Goal: Transaction & Acquisition: Book appointment/travel/reservation

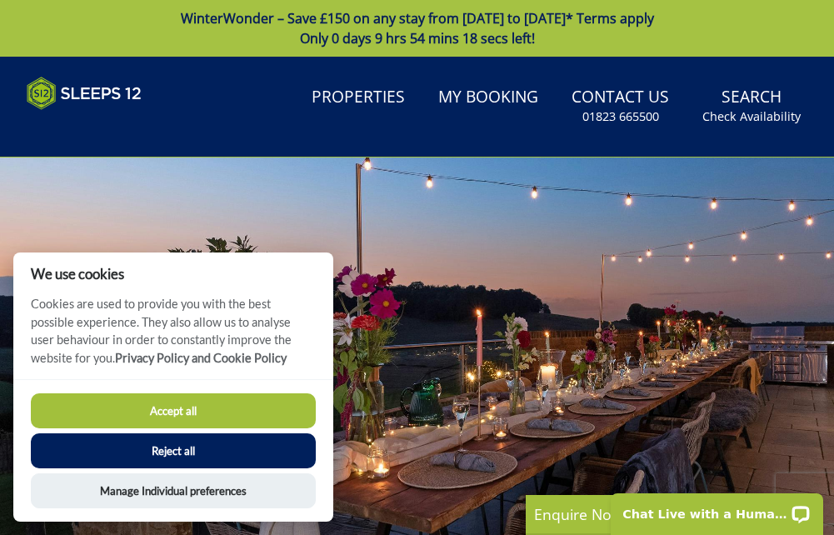
click at [216, 394] on button "Accept all" at bounding box center [173, 410] width 285 height 35
checkbox input "true"
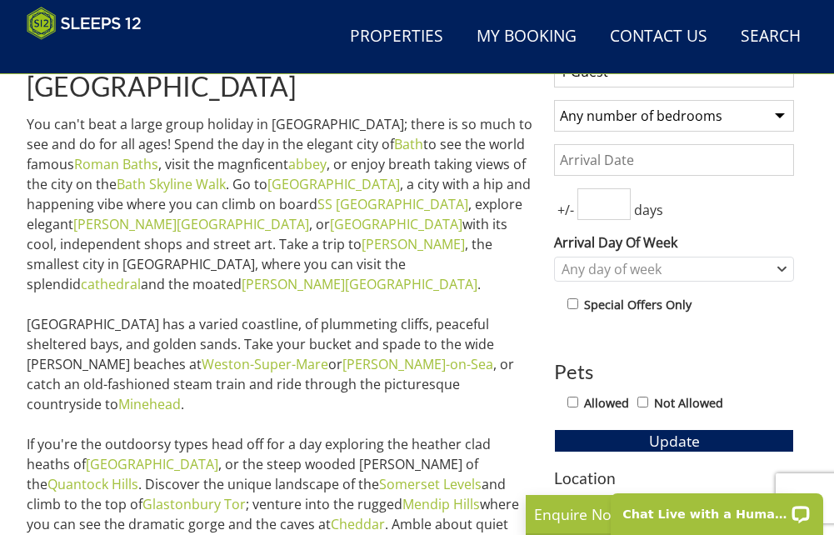
scroll to position [640, 0]
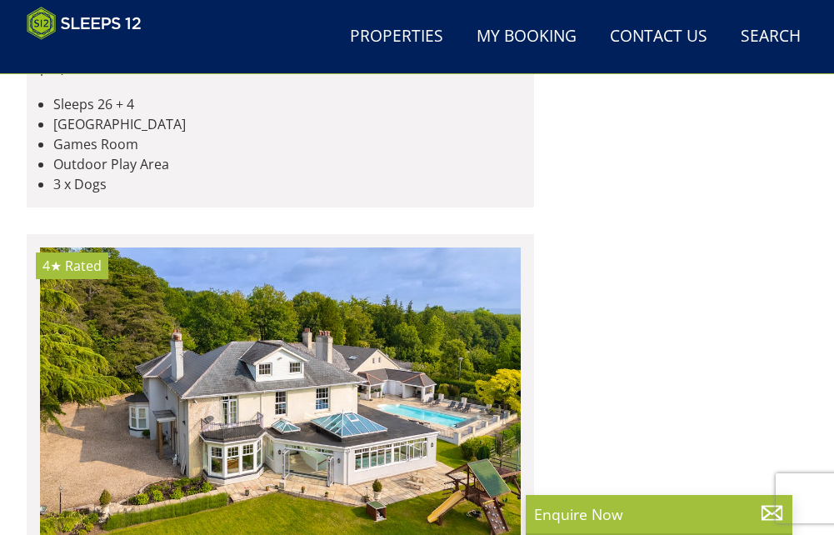
scroll to position [4892, 0]
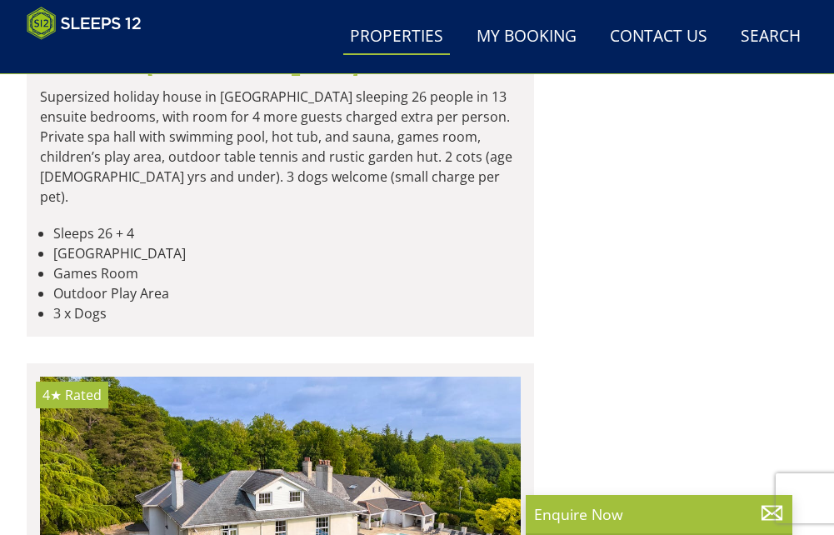
click at [428, 23] on link "Properties" at bounding box center [396, 37] width 107 height 38
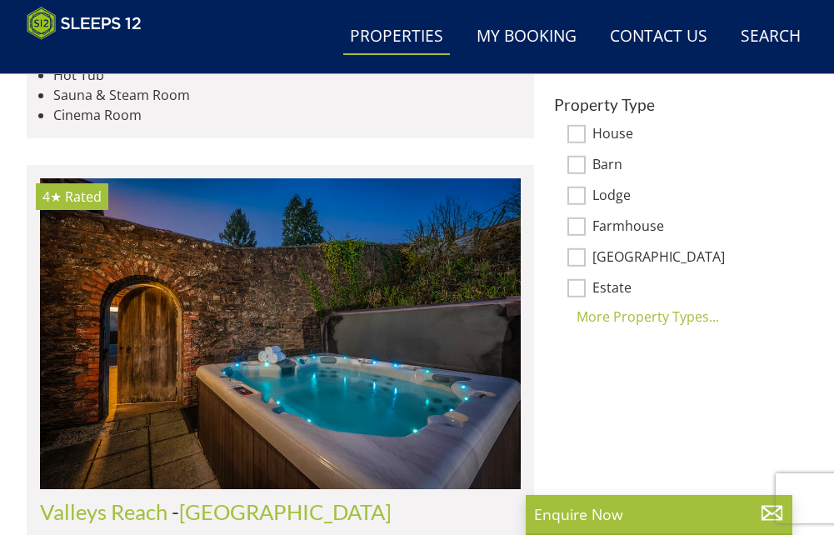
scroll to position [1230, 0]
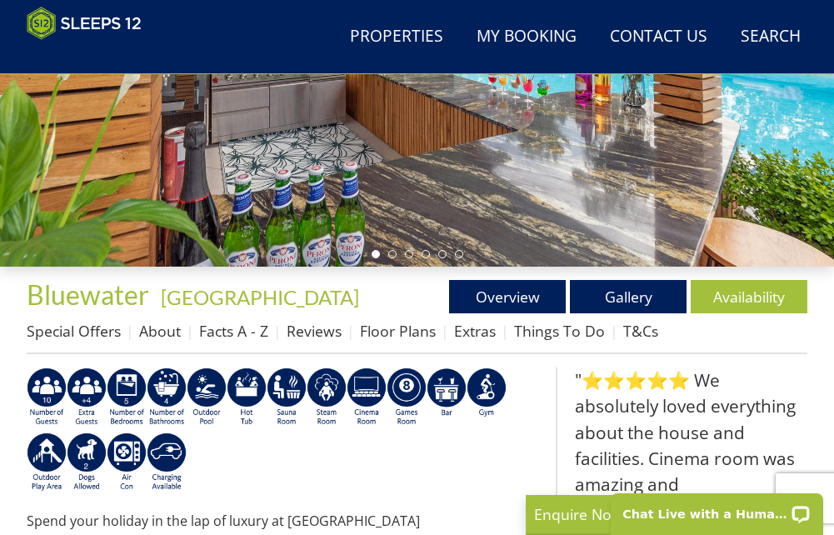
scroll to position [407, 0]
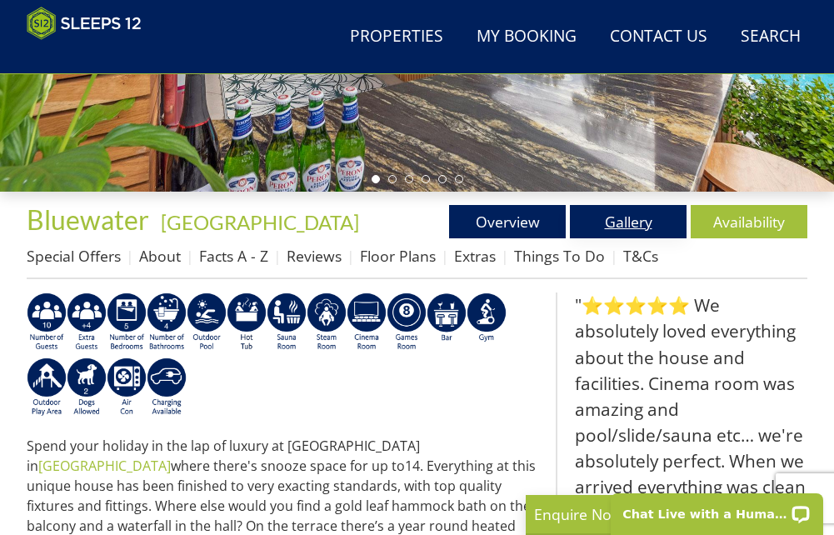
click at [661, 238] on link "Gallery" at bounding box center [628, 221] width 117 height 33
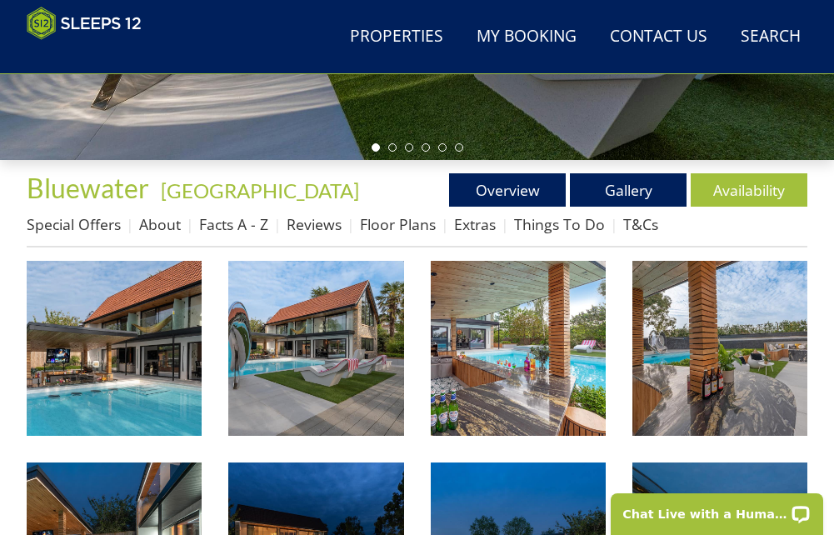
scroll to position [482, 0]
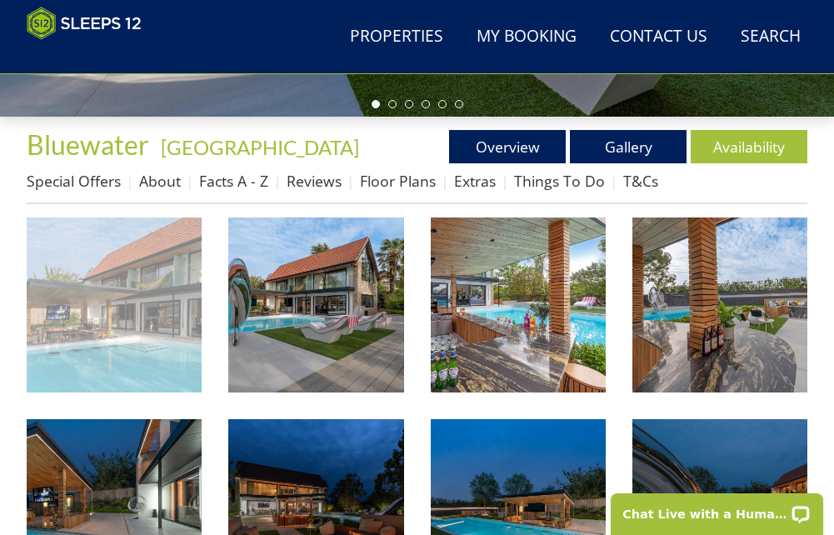
click at [133, 344] on img at bounding box center [114, 305] width 175 height 175
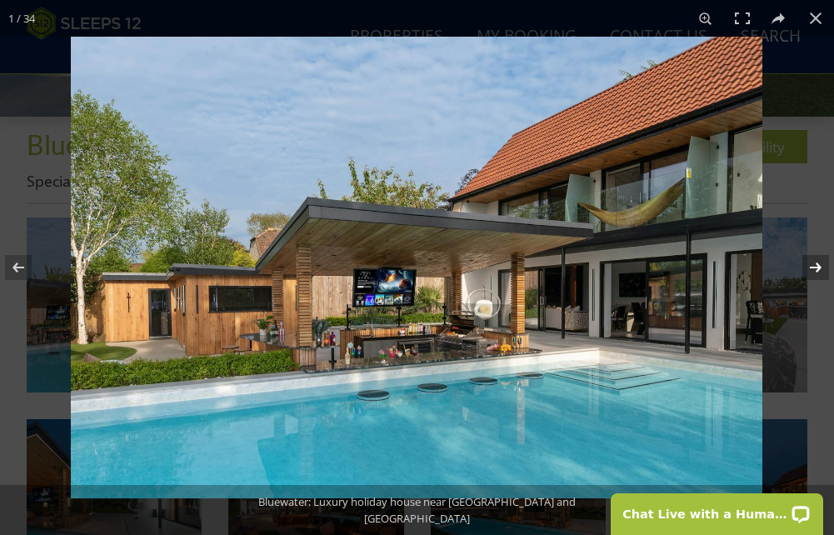
click at [815, 263] on button at bounding box center [805, 267] width 58 height 83
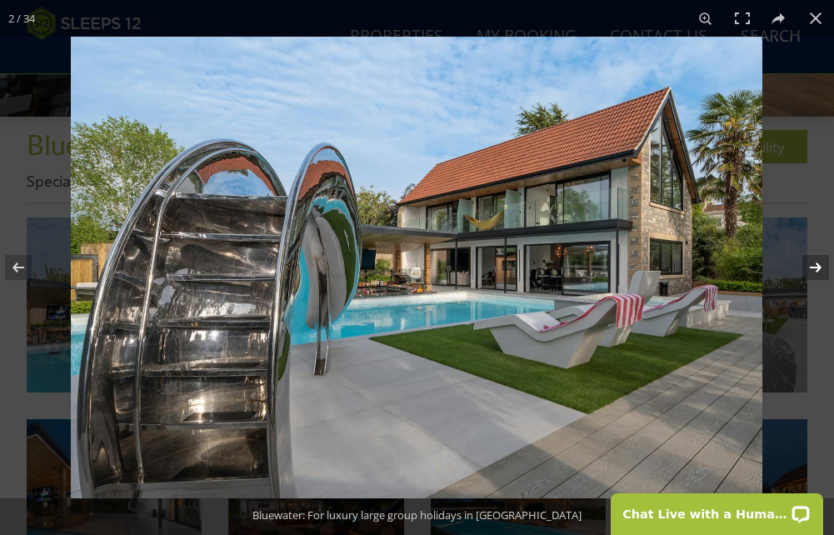
click at [815, 263] on button at bounding box center [805, 267] width 58 height 83
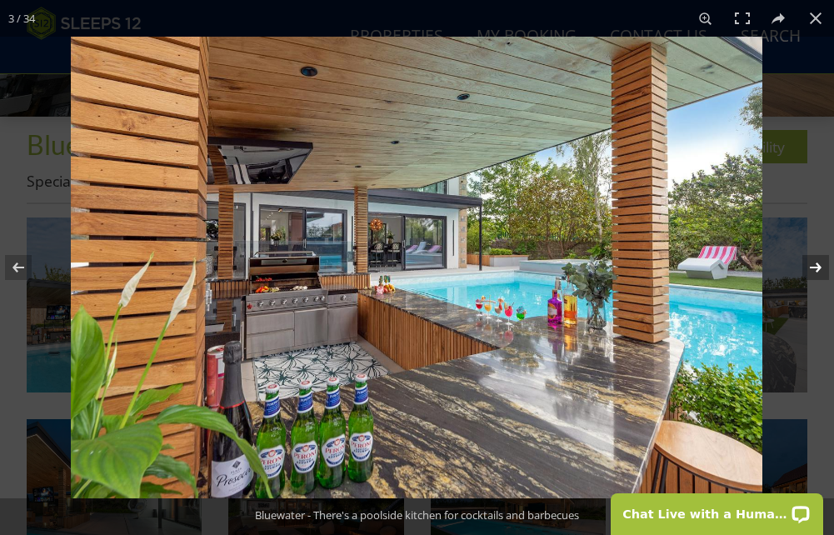
click at [815, 263] on button at bounding box center [805, 267] width 58 height 83
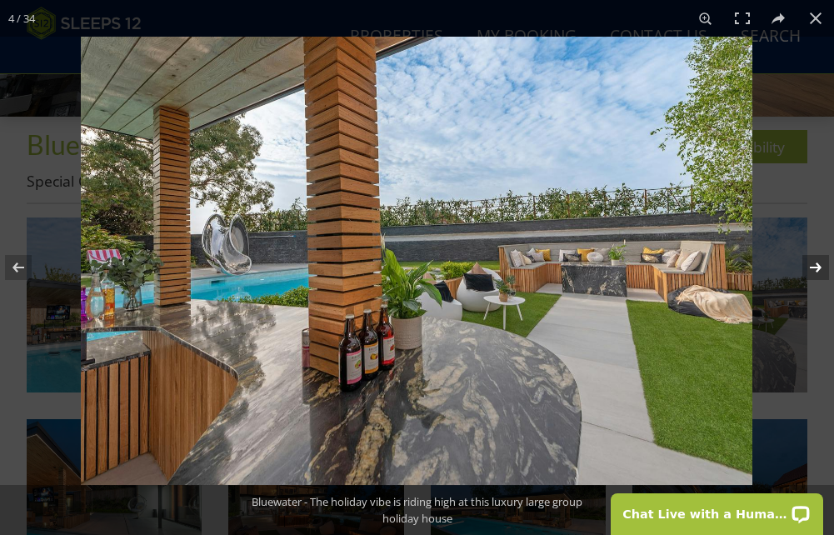
click at [815, 263] on button at bounding box center [805, 267] width 58 height 83
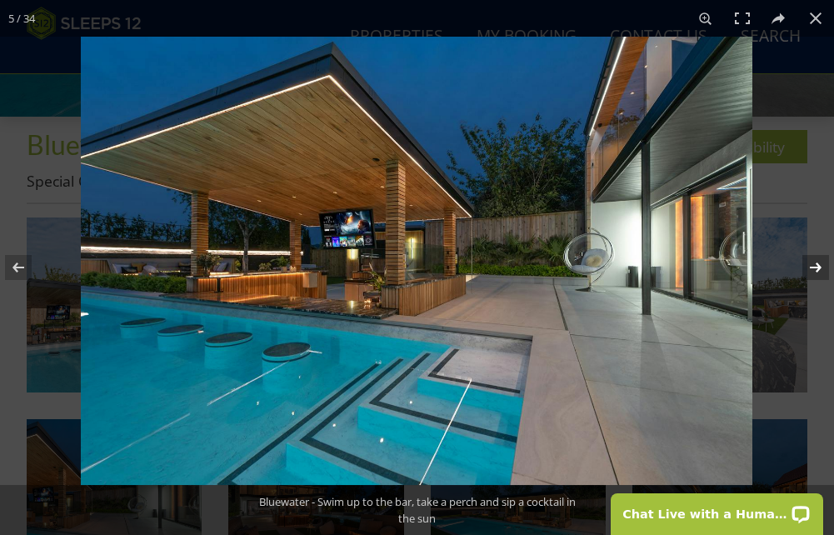
click at [815, 263] on button at bounding box center [805, 267] width 58 height 83
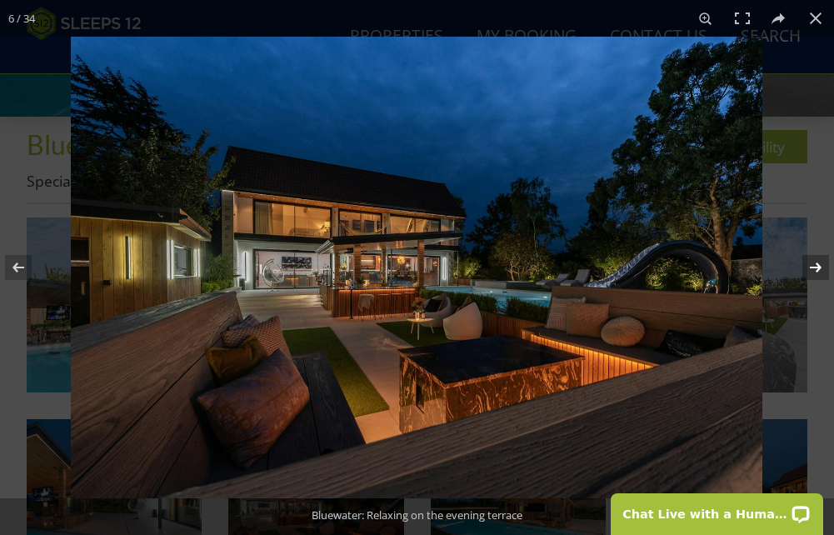
click at [815, 263] on button at bounding box center [805, 267] width 58 height 83
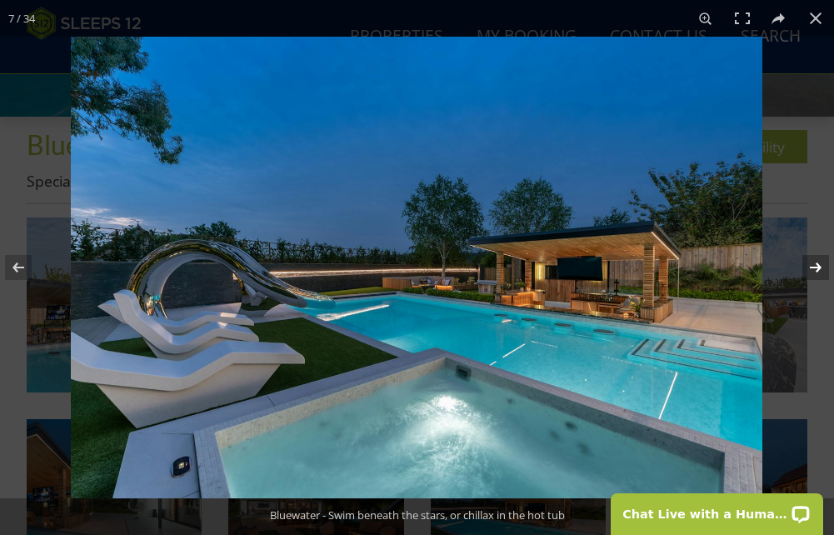
click at [815, 263] on button at bounding box center [805, 267] width 58 height 83
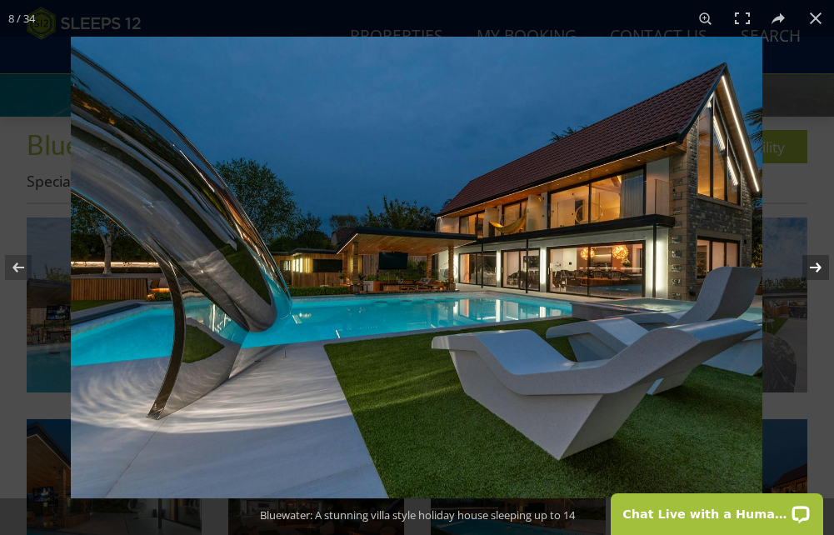
click at [815, 263] on button at bounding box center [805, 267] width 58 height 83
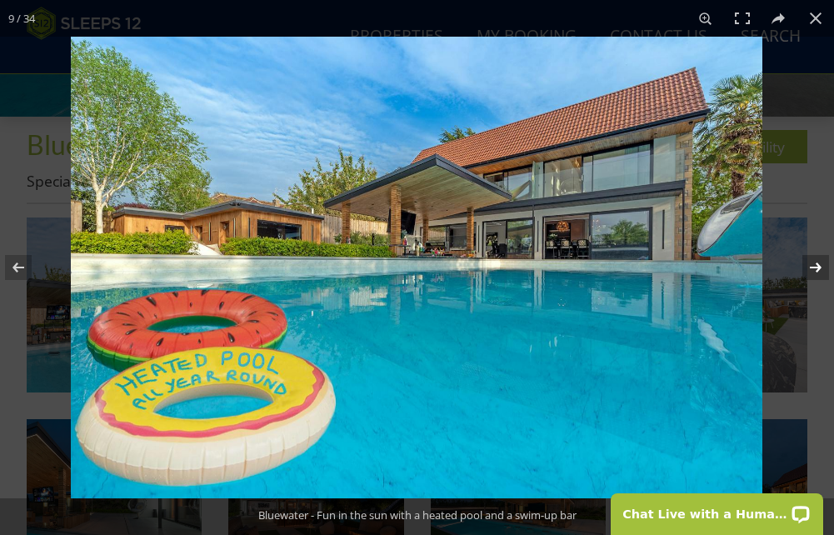
click at [815, 263] on button at bounding box center [805, 267] width 58 height 83
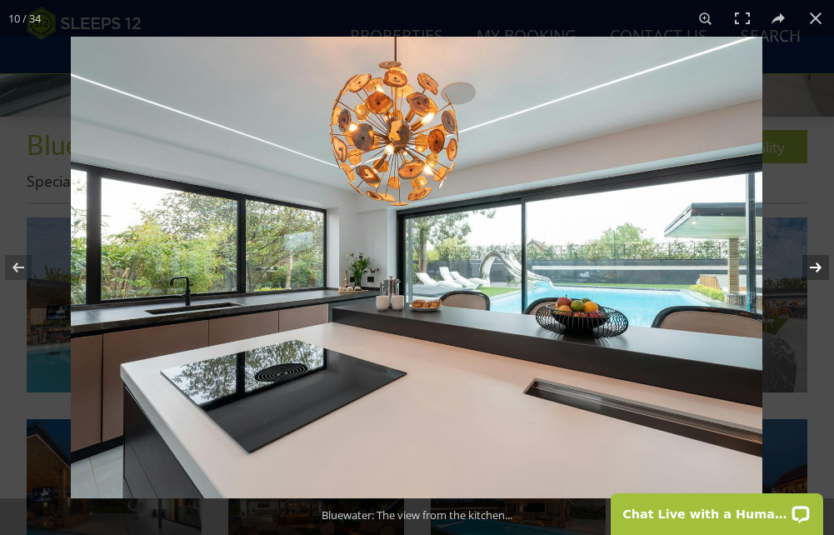
click at [815, 263] on button at bounding box center [805, 267] width 58 height 83
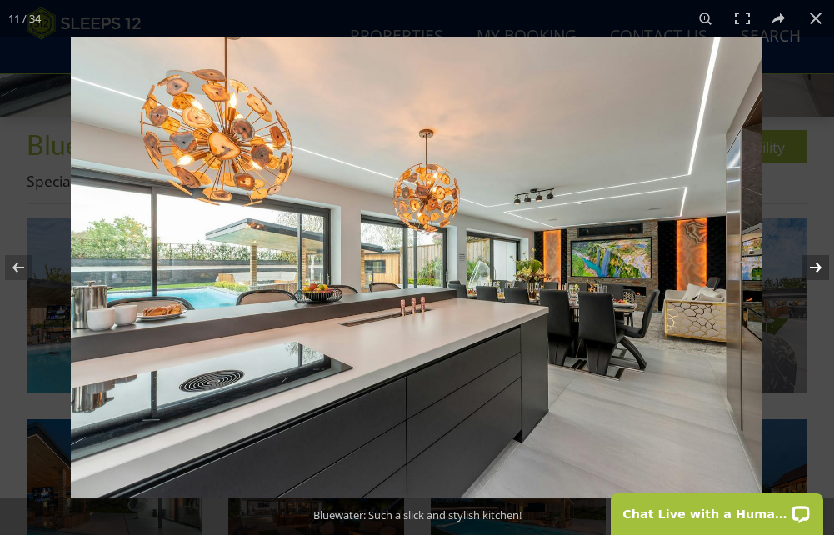
click at [815, 263] on button at bounding box center [805, 267] width 58 height 83
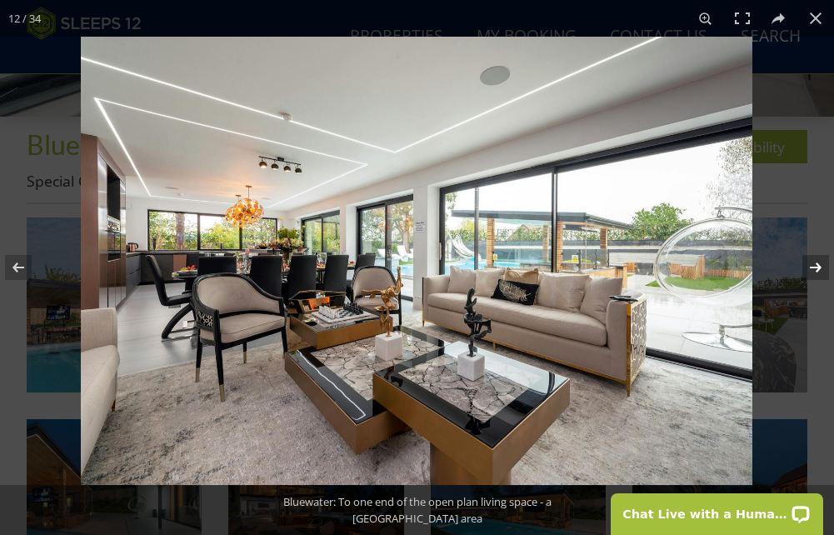
click at [815, 263] on button at bounding box center [805, 267] width 58 height 83
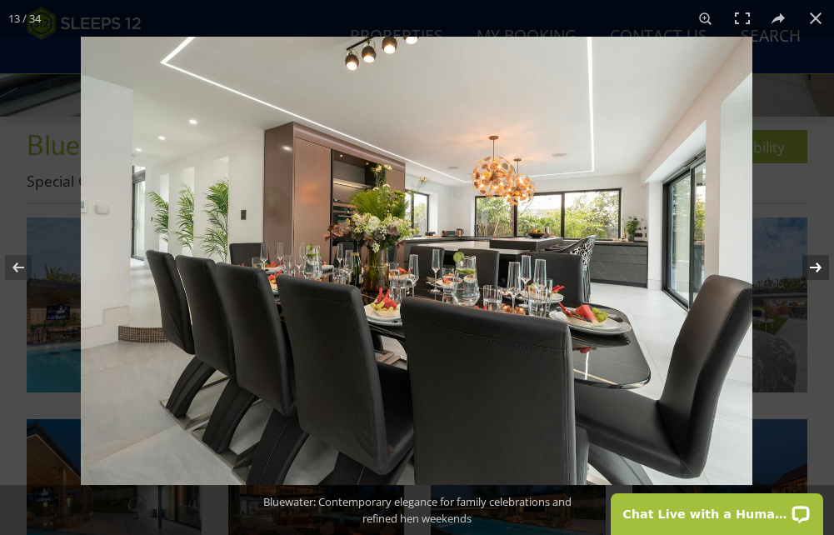
click at [815, 263] on button at bounding box center [805, 267] width 58 height 83
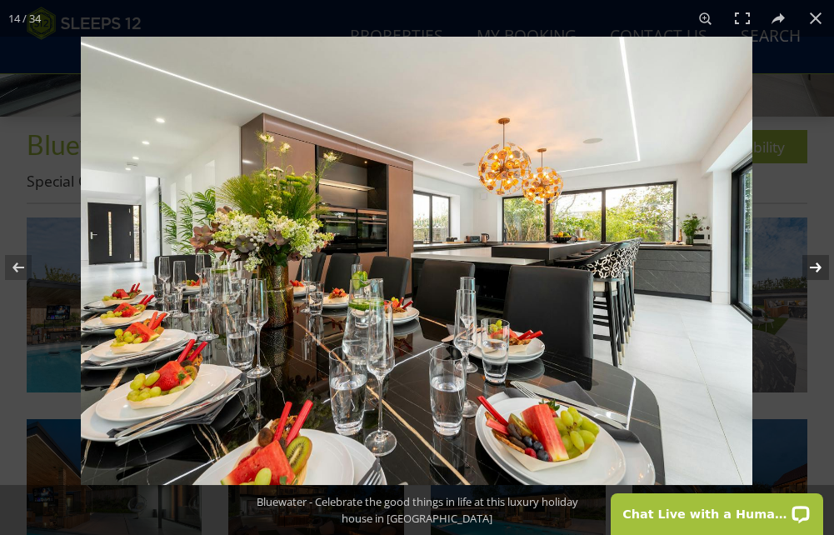
click at [815, 263] on button at bounding box center [805, 267] width 58 height 83
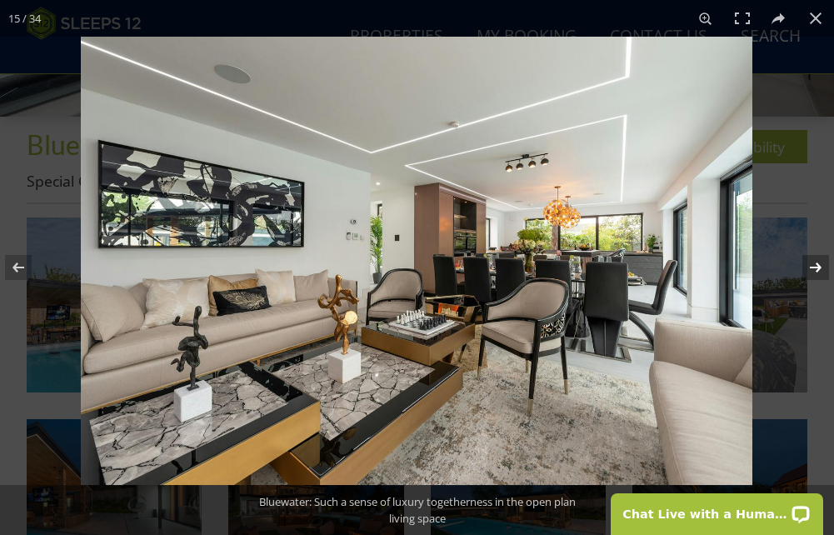
click at [815, 263] on button at bounding box center [805, 267] width 58 height 83
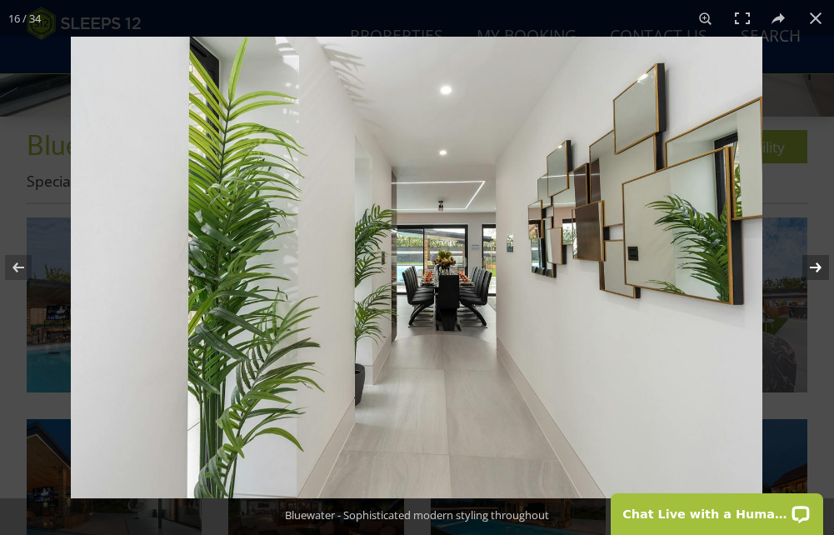
click at [815, 263] on button at bounding box center [805, 267] width 58 height 83
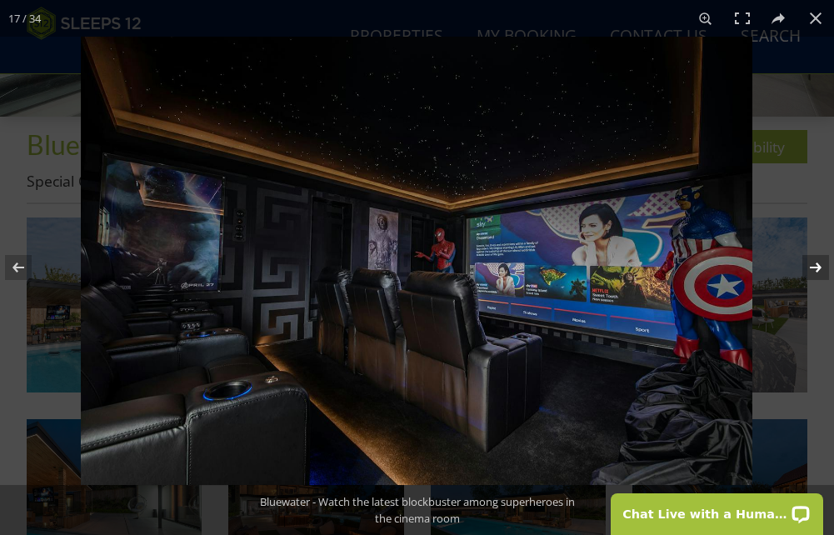
click at [815, 263] on button at bounding box center [805, 267] width 58 height 83
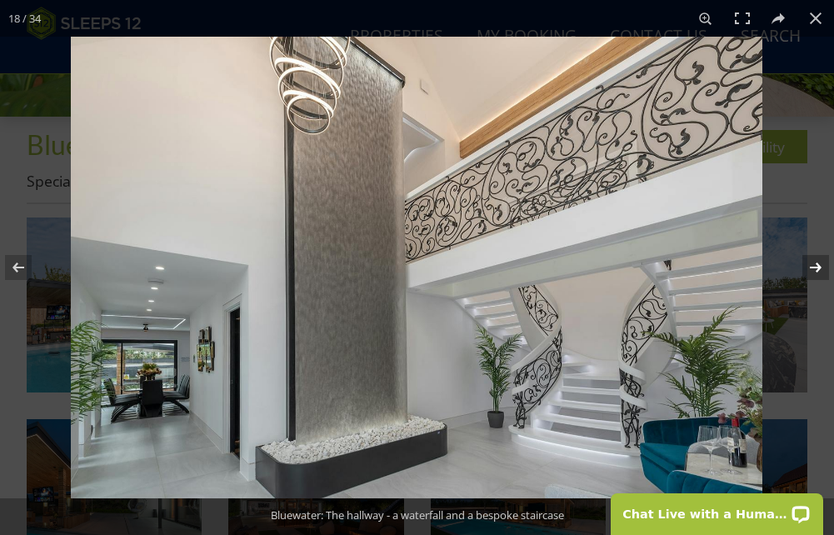
click at [815, 263] on button at bounding box center [805, 267] width 58 height 83
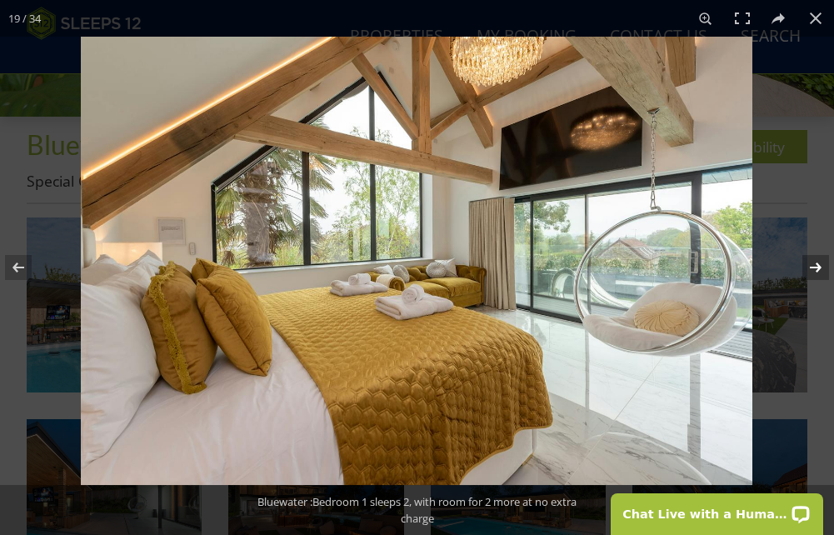
click at [803, 268] on button at bounding box center [805, 267] width 58 height 83
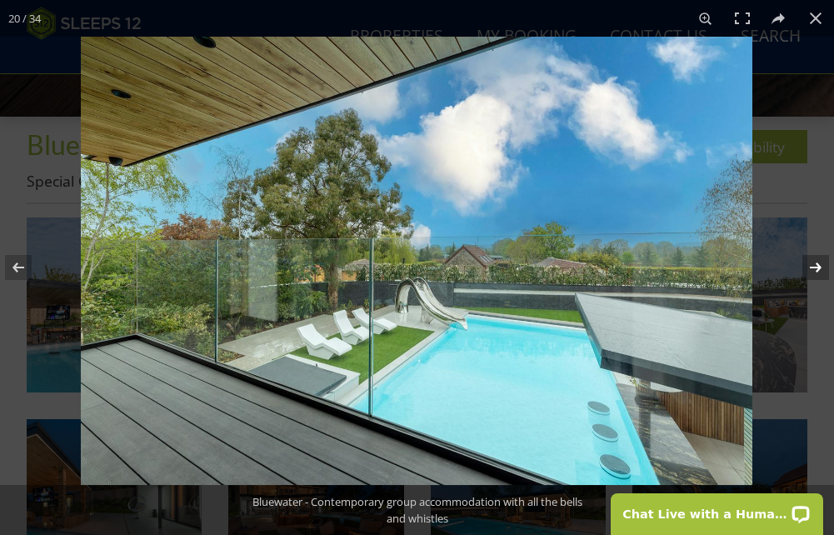
click at [816, 262] on button at bounding box center [805, 267] width 58 height 83
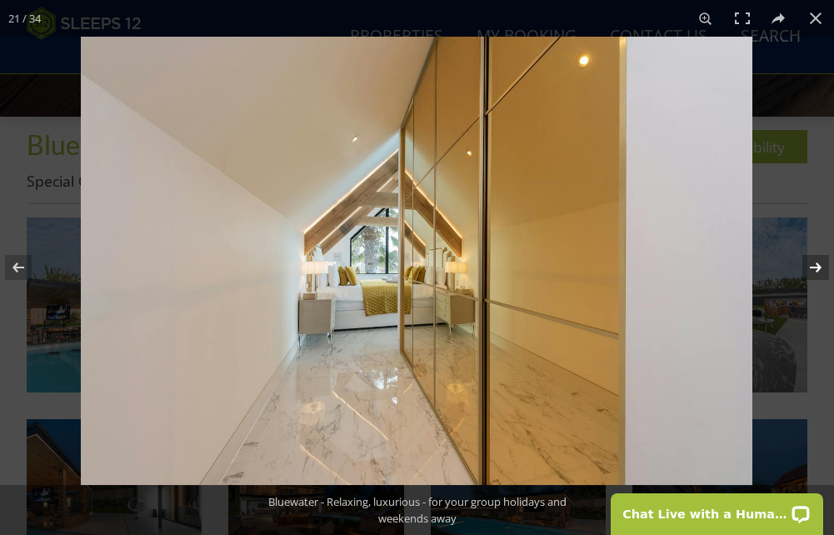
click at [816, 262] on button at bounding box center [805, 267] width 58 height 83
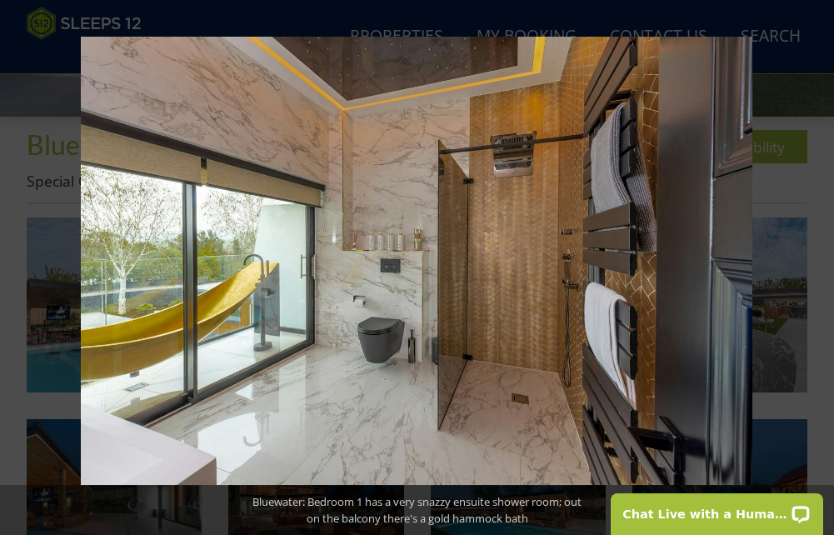
click at [812, 262] on button at bounding box center [805, 267] width 58 height 83
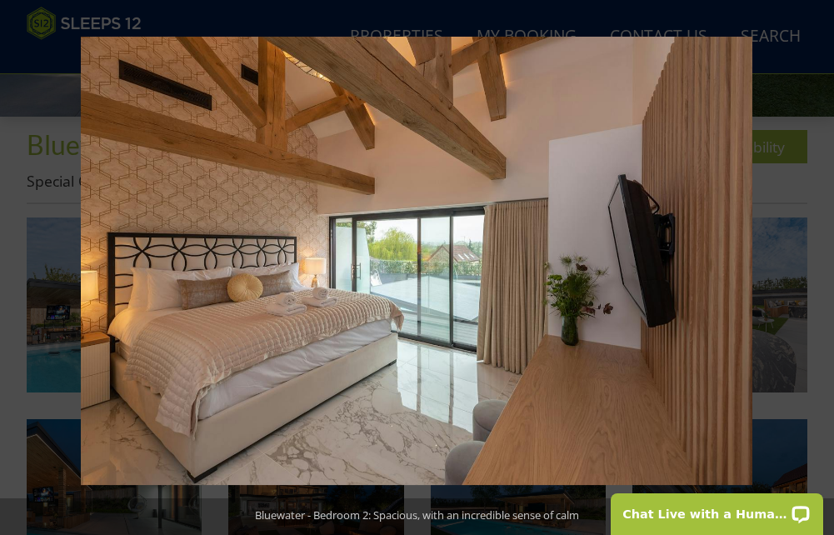
click at [812, 262] on button at bounding box center [805, 267] width 58 height 83
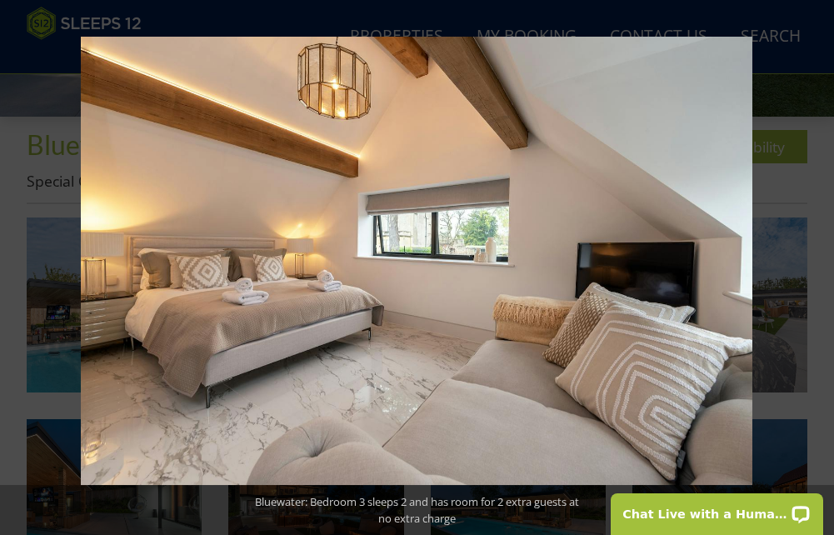
click at [812, 262] on button at bounding box center [805, 267] width 58 height 83
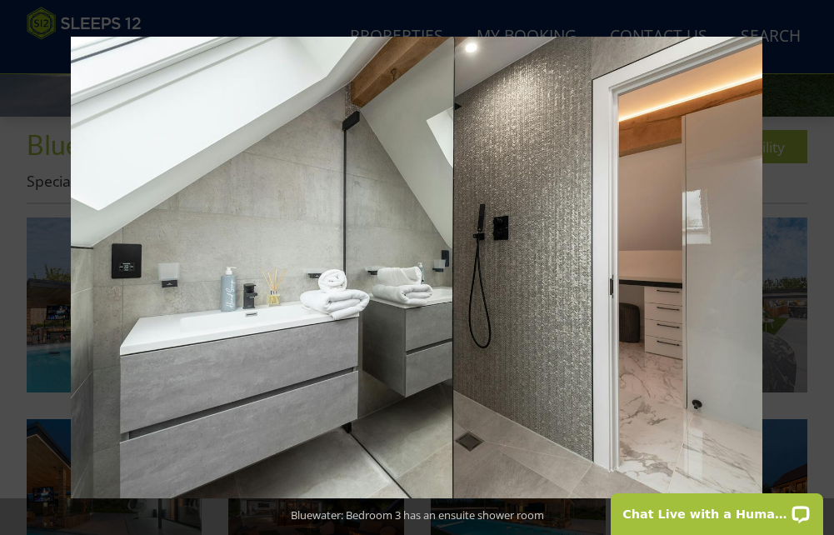
click at [812, 262] on button at bounding box center [805, 267] width 58 height 83
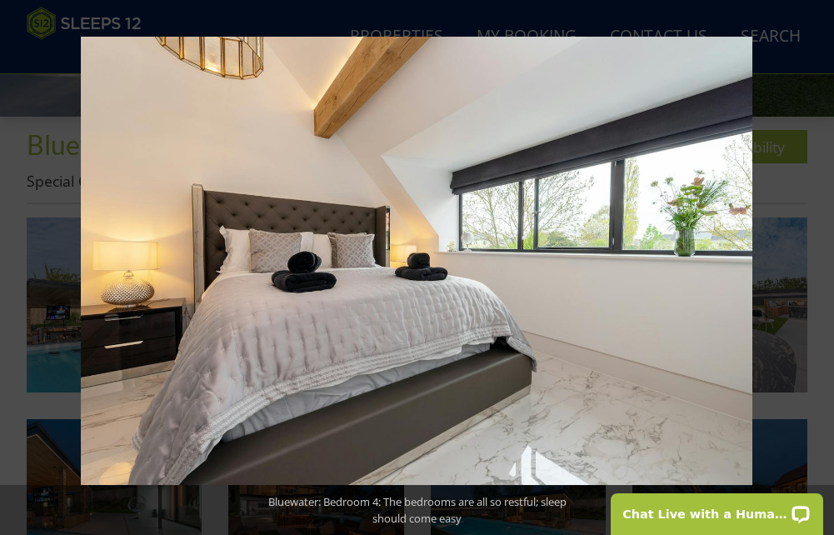
click at [812, 262] on button at bounding box center [805, 267] width 58 height 83
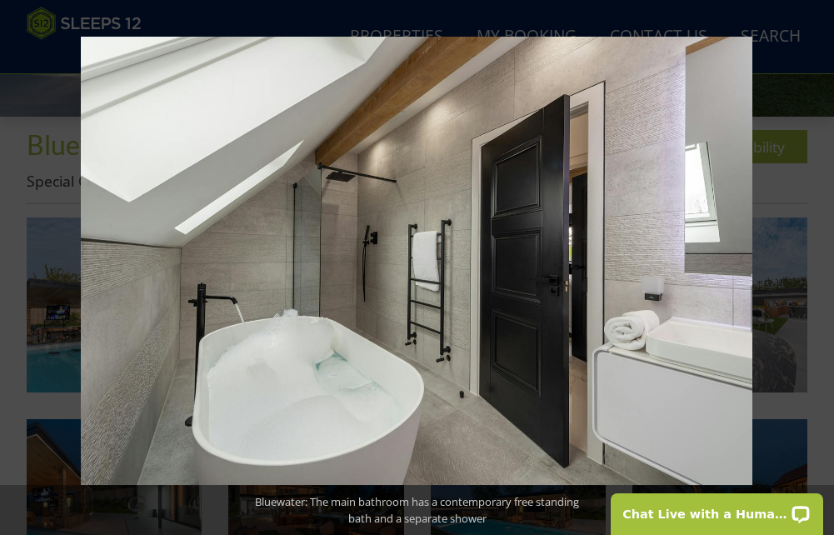
click at [812, 262] on button at bounding box center [805, 267] width 58 height 83
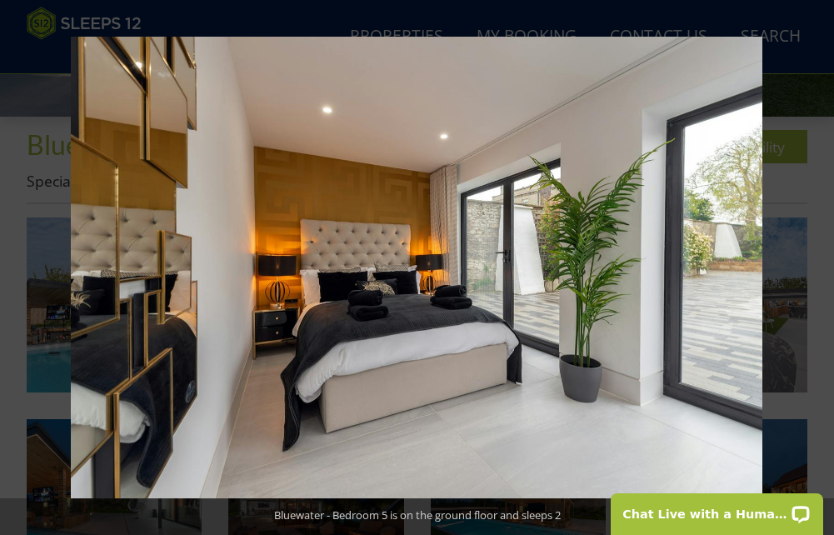
click at [812, 262] on button at bounding box center [805, 267] width 58 height 83
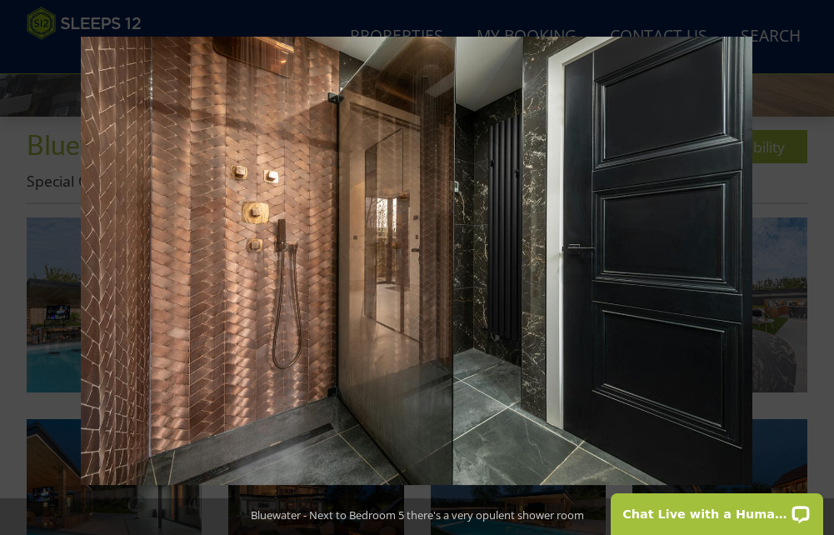
click at [812, 262] on button at bounding box center [805, 267] width 58 height 83
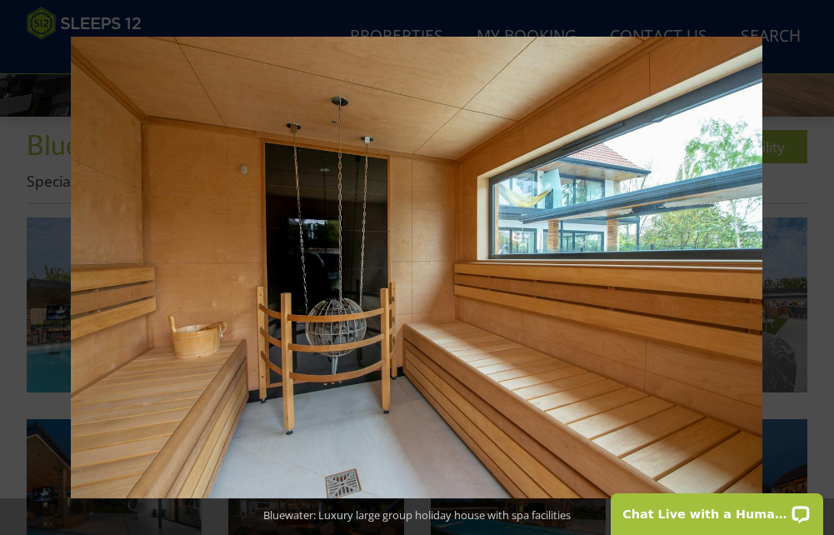
click at [812, 262] on button at bounding box center [805, 267] width 58 height 83
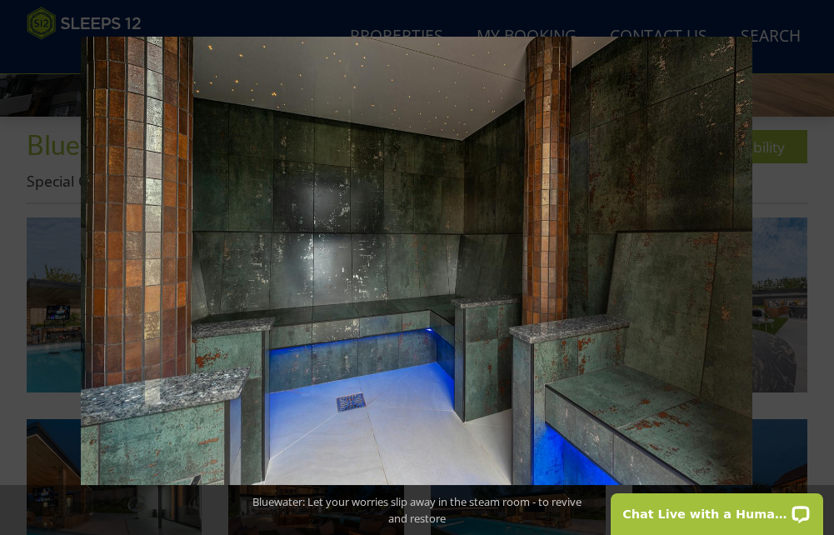
click at [812, 262] on button at bounding box center [805, 267] width 58 height 83
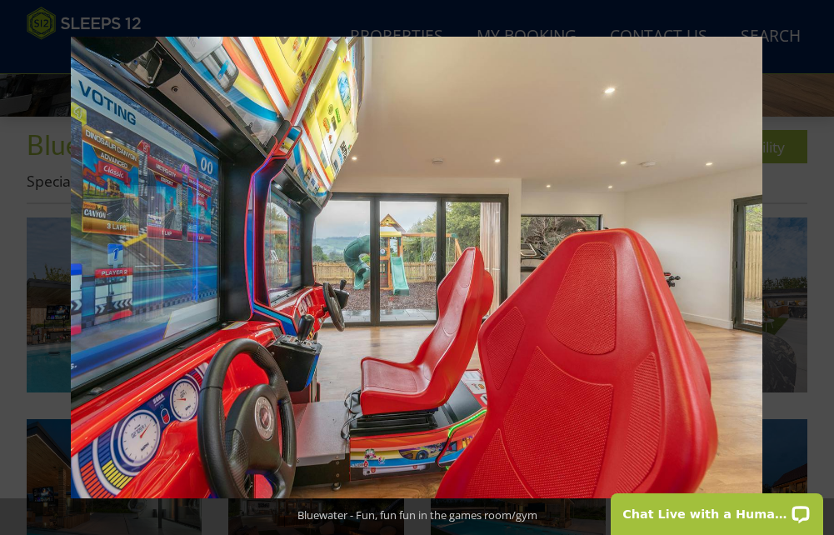
click at [812, 262] on button at bounding box center [805, 267] width 58 height 83
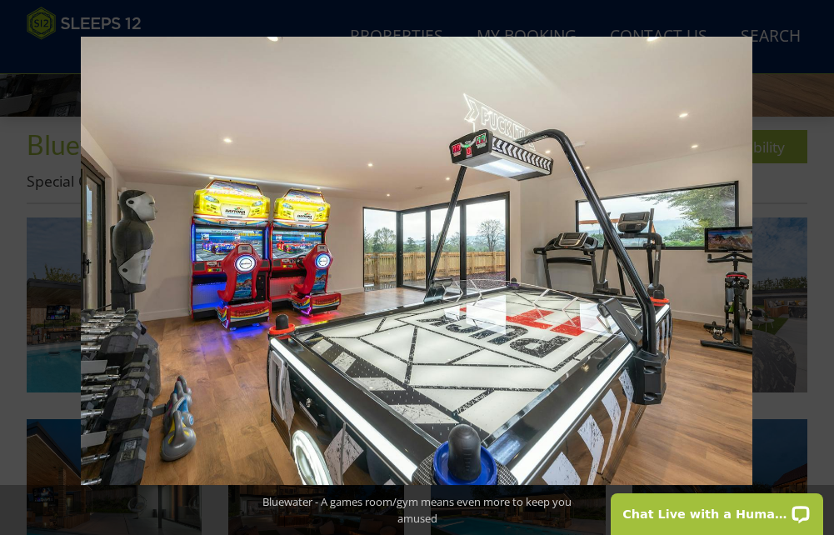
click at [812, 262] on button at bounding box center [805, 267] width 58 height 83
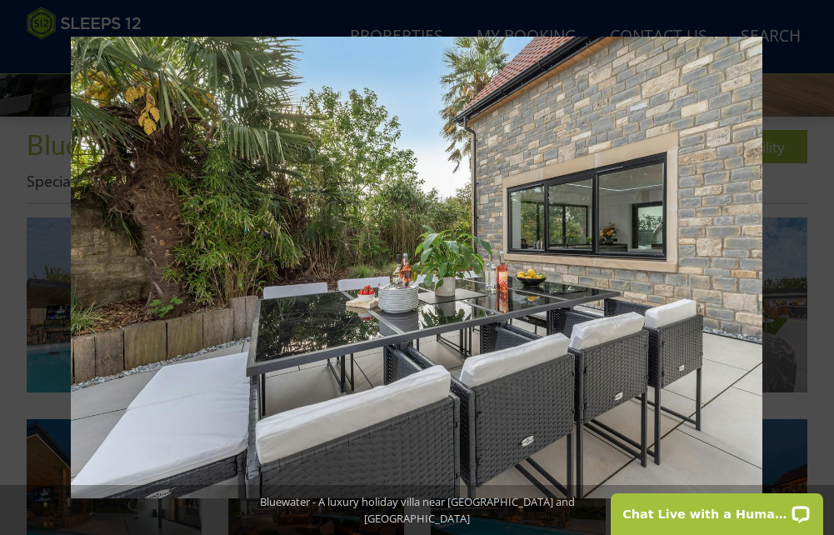
click at [812, 262] on button at bounding box center [805, 267] width 58 height 83
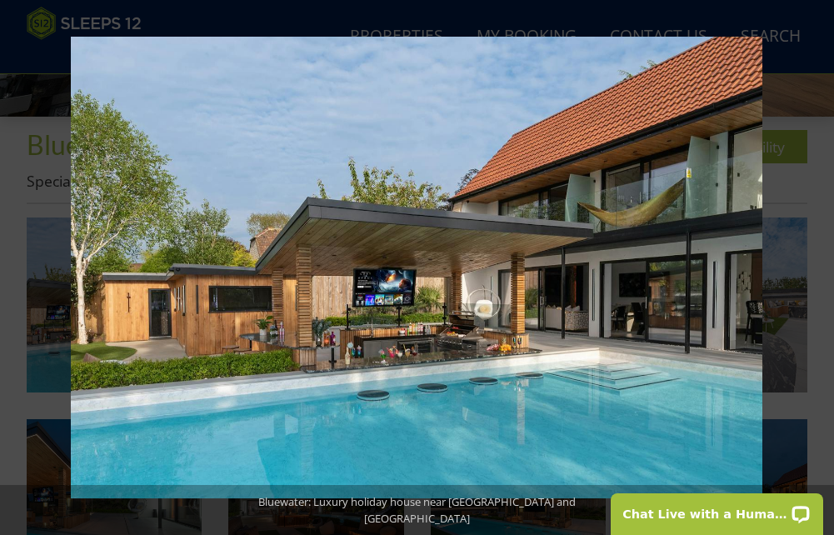
click at [812, 262] on button at bounding box center [805, 267] width 58 height 83
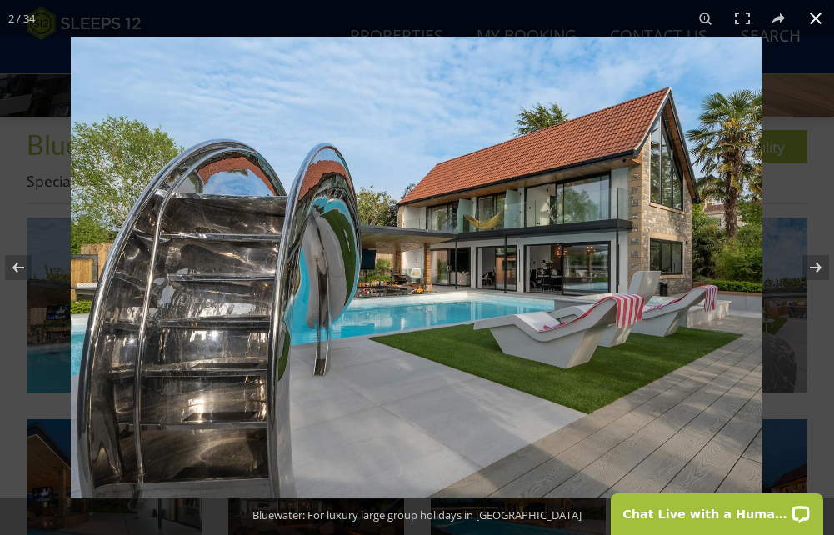
click at [813, 14] on button at bounding box center [816, 18] width 37 height 37
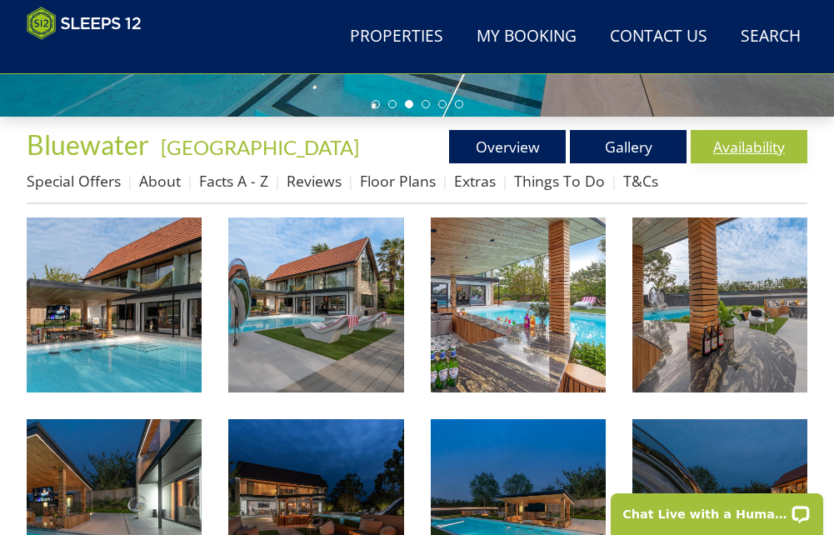
click at [775, 145] on link "Availability" at bounding box center [749, 146] width 117 height 33
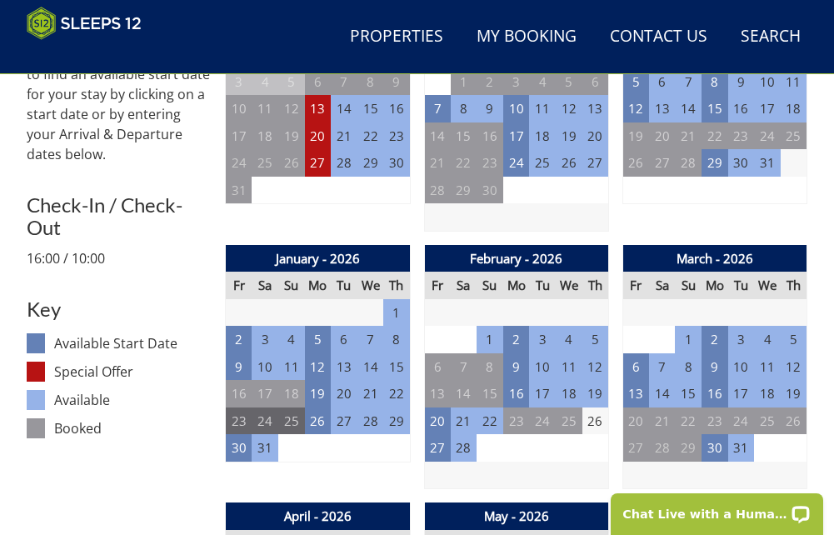
scroll to position [744, 0]
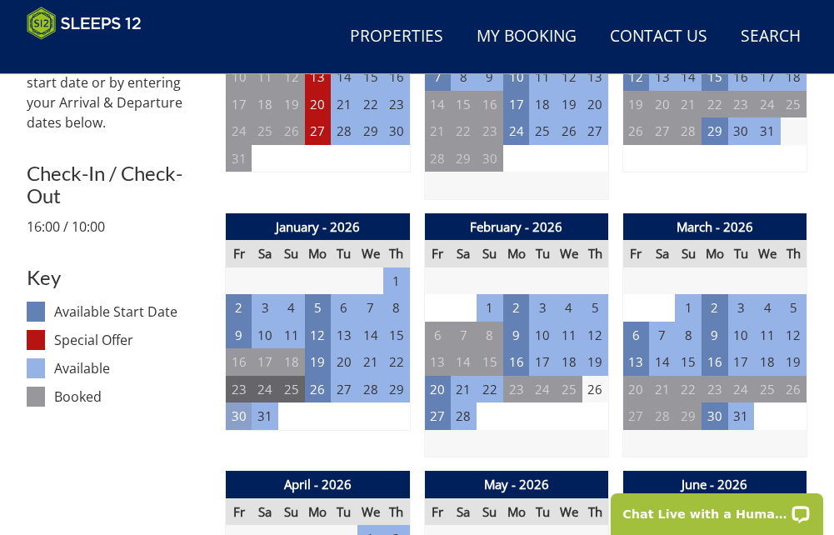
click at [233, 419] on td "30" at bounding box center [239, 417] width 27 height 28
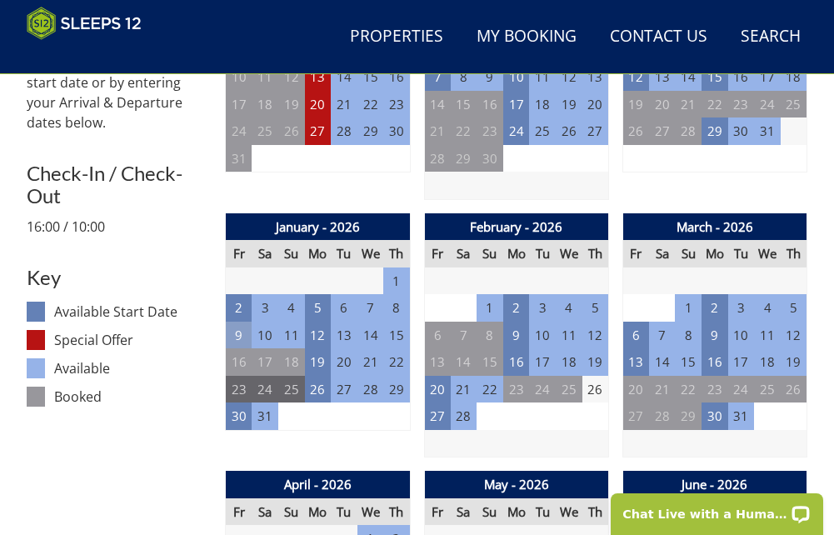
click at [232, 341] on td "9" at bounding box center [239, 336] width 27 height 28
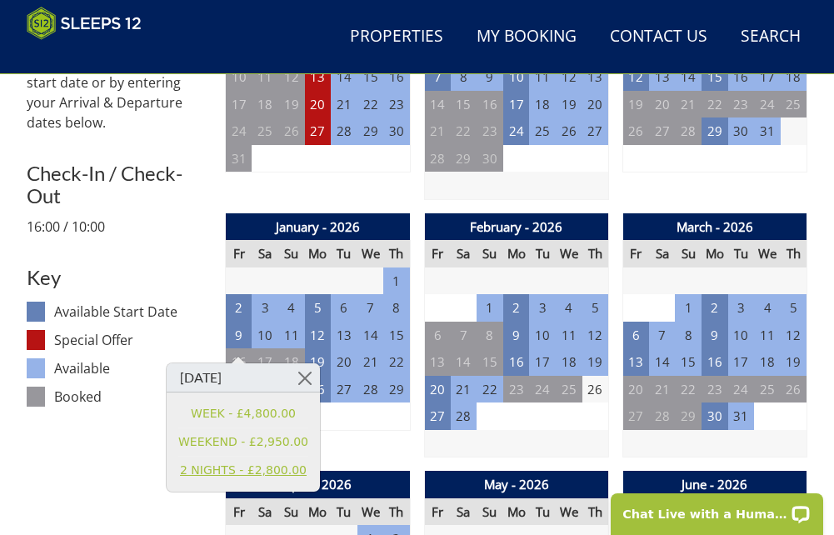
click at [285, 476] on link "2 NIGHTS - £2,800.00" at bounding box center [243, 471] width 130 height 18
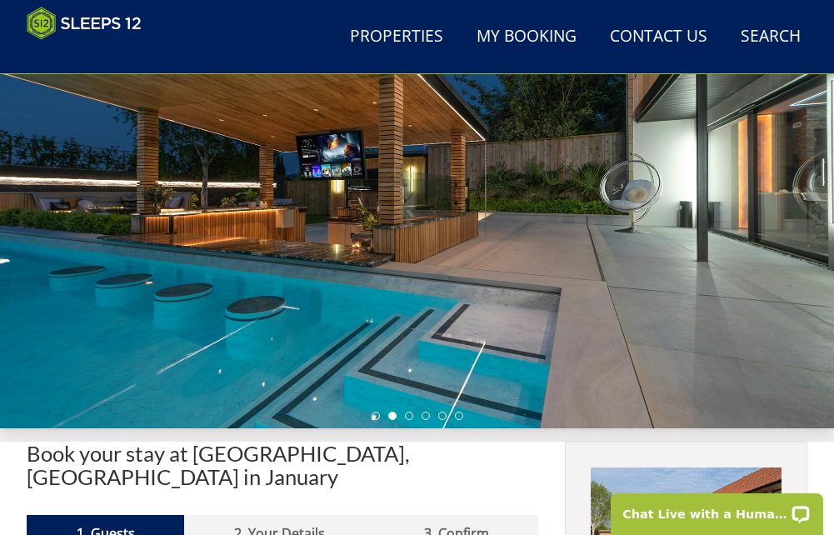
scroll to position [323, 0]
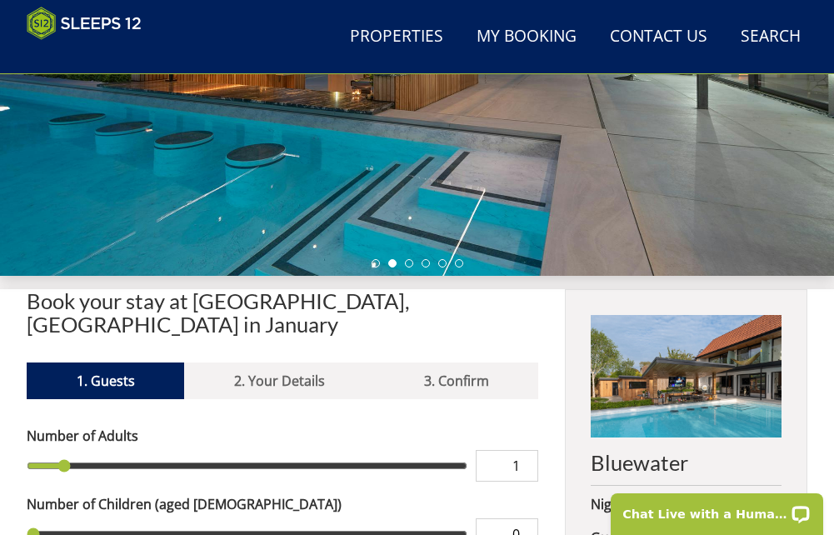
click at [413, 267] on ul at bounding box center [418, 263] width 92 height 8
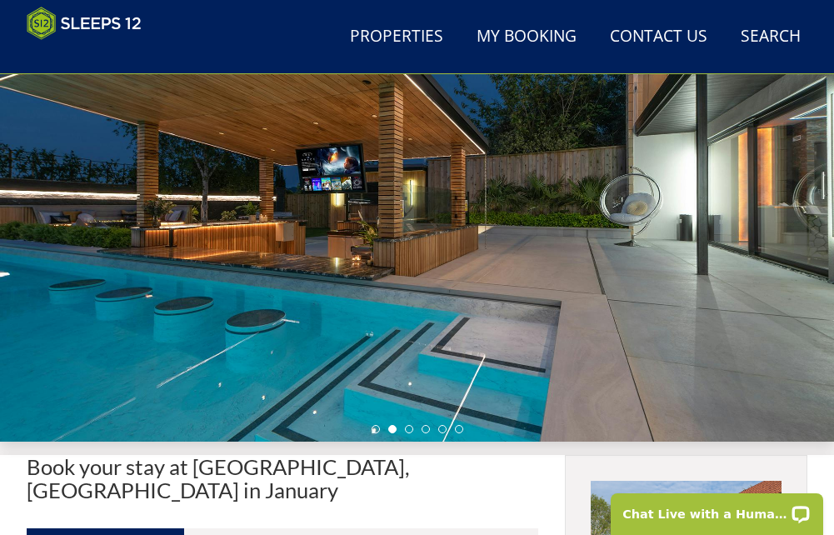
scroll to position [156, 0]
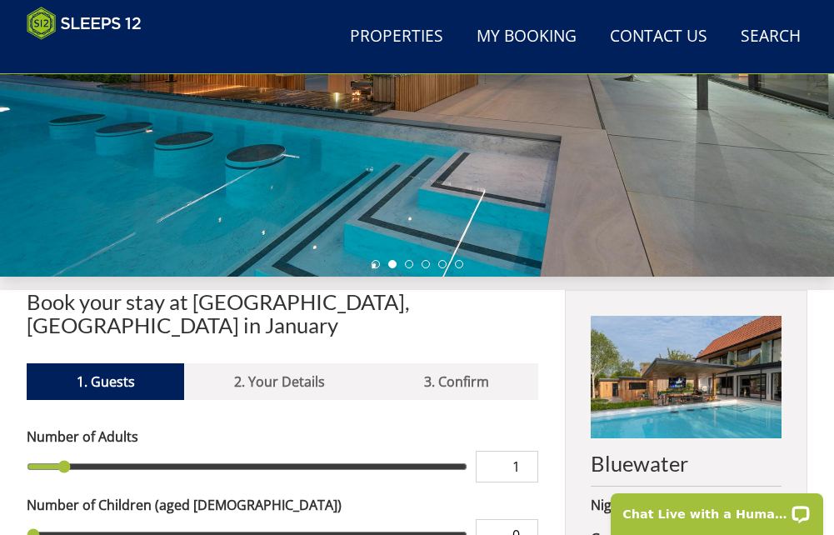
scroll to position [323, 0]
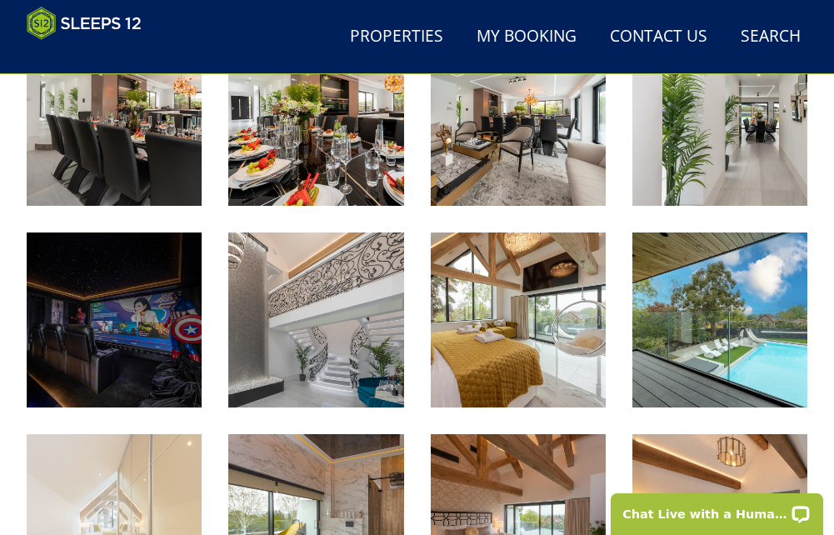
scroll to position [1398, 0]
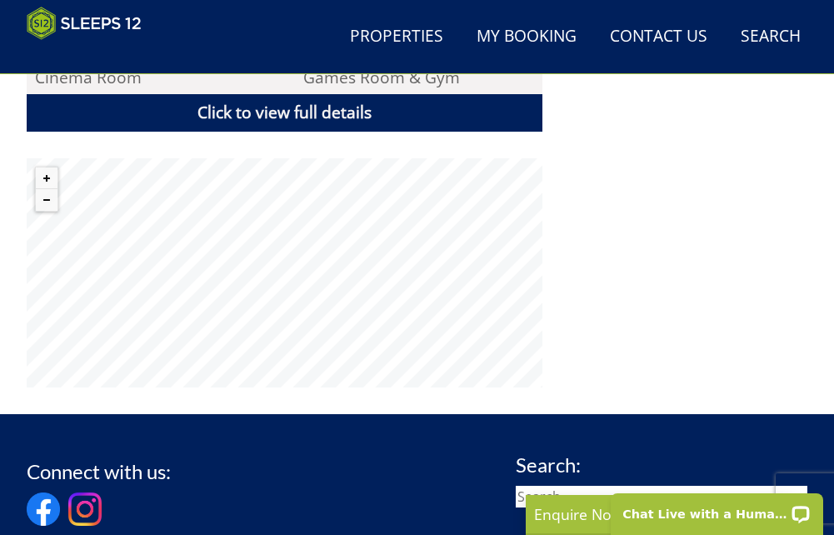
scroll to position [1490, 0]
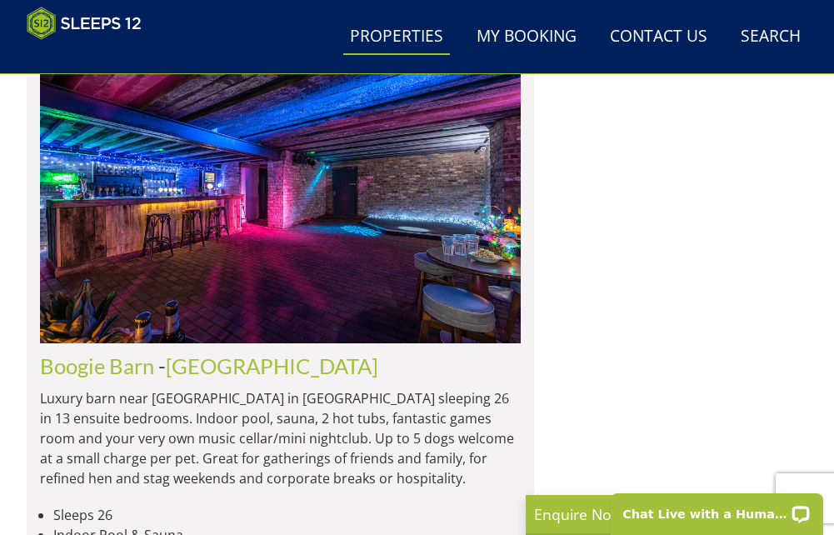
scroll to position [6230, 0]
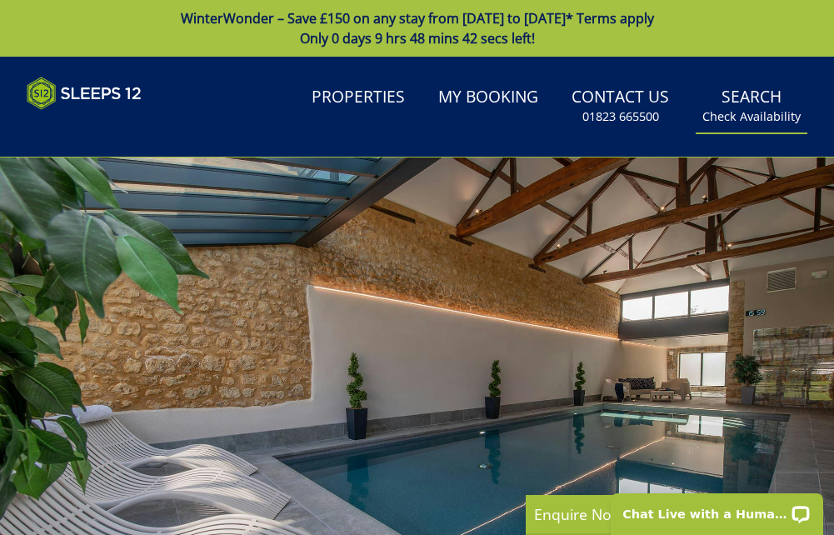
click at [718, 89] on link "Search Check Availability" at bounding box center [752, 106] width 112 height 54
click at [739, 104] on link "Search Check Availability" at bounding box center [752, 106] width 112 height 54
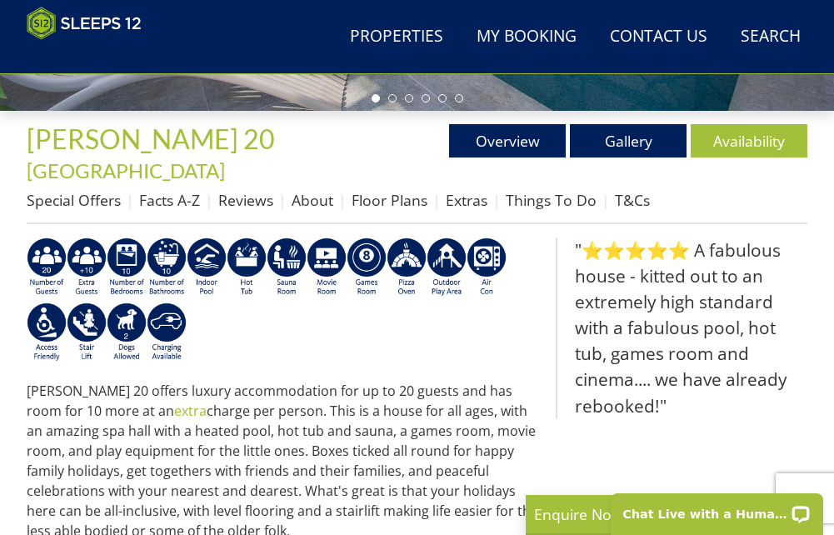
scroll to position [487, 0]
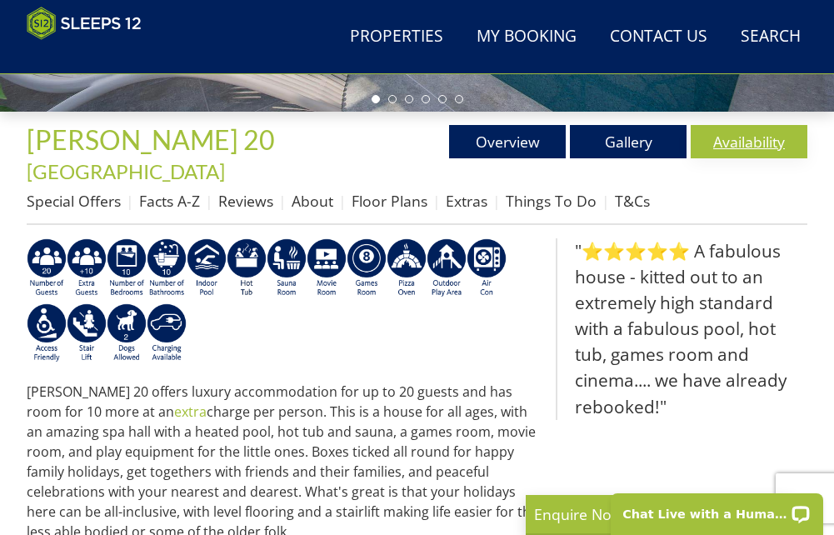
click at [703, 141] on link "Availability" at bounding box center [749, 141] width 117 height 33
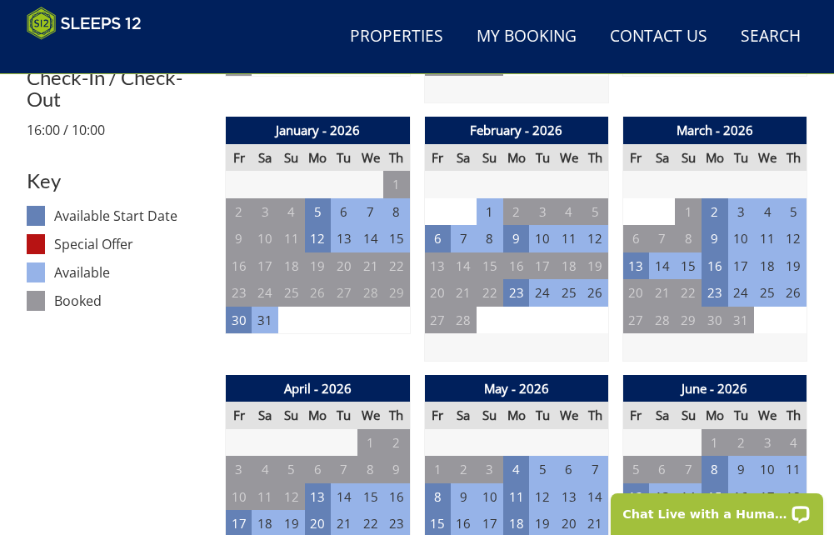
scroll to position [912, 0]
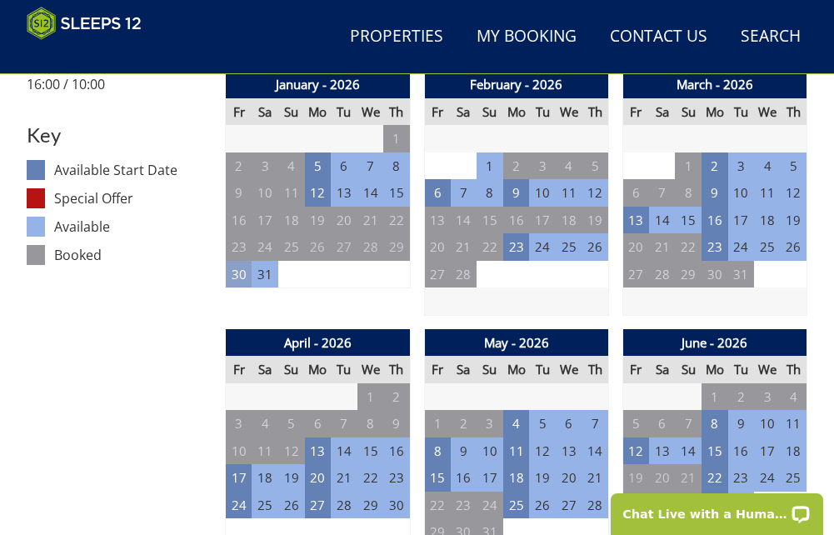
click at [239, 261] on td "30" at bounding box center [239, 275] width 27 height 28
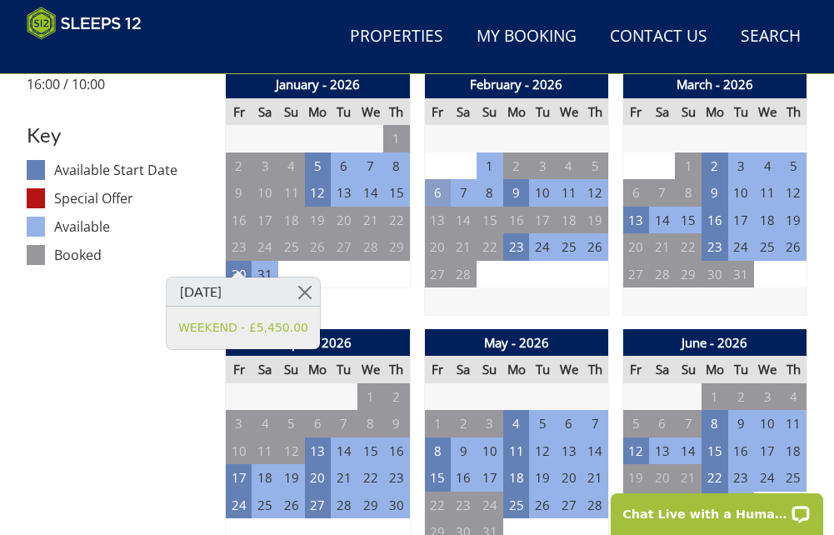
click at [434, 184] on td "6" at bounding box center [437, 193] width 27 height 28
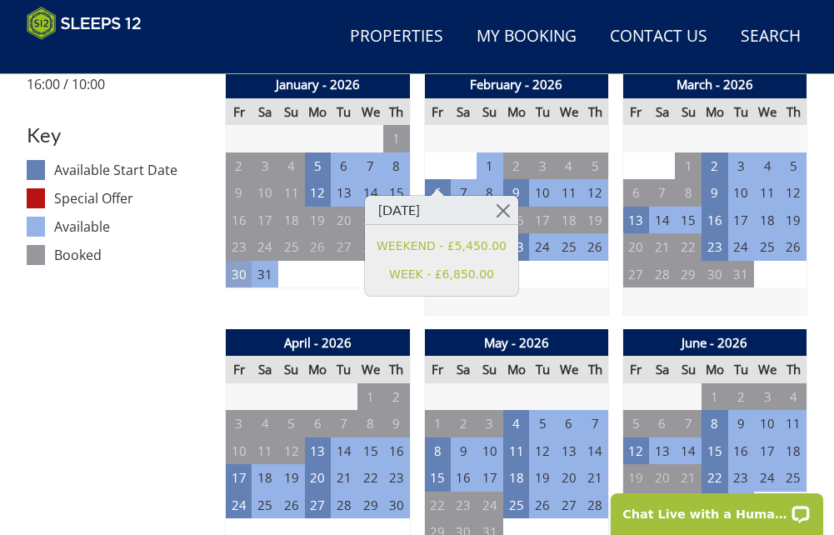
click at [248, 261] on td "30" at bounding box center [239, 275] width 27 height 28
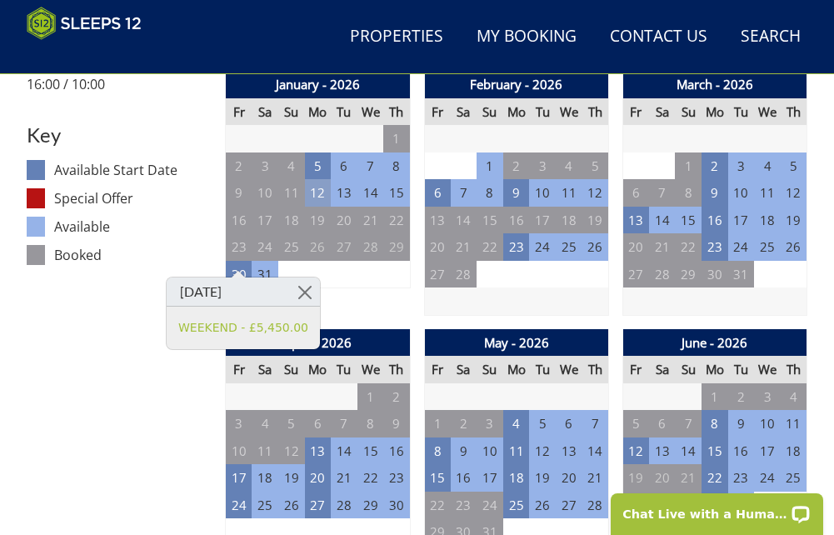
click at [326, 179] on td "12" at bounding box center [318, 193] width 27 height 28
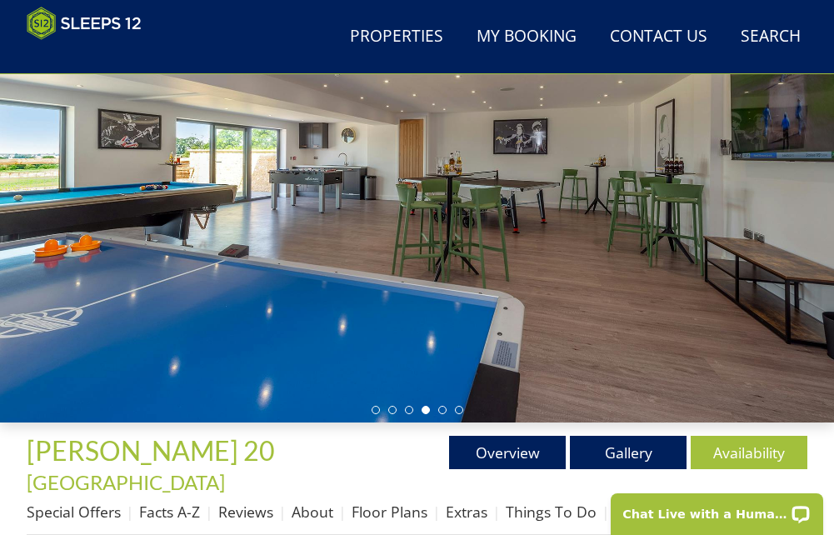
scroll to position [230, 0]
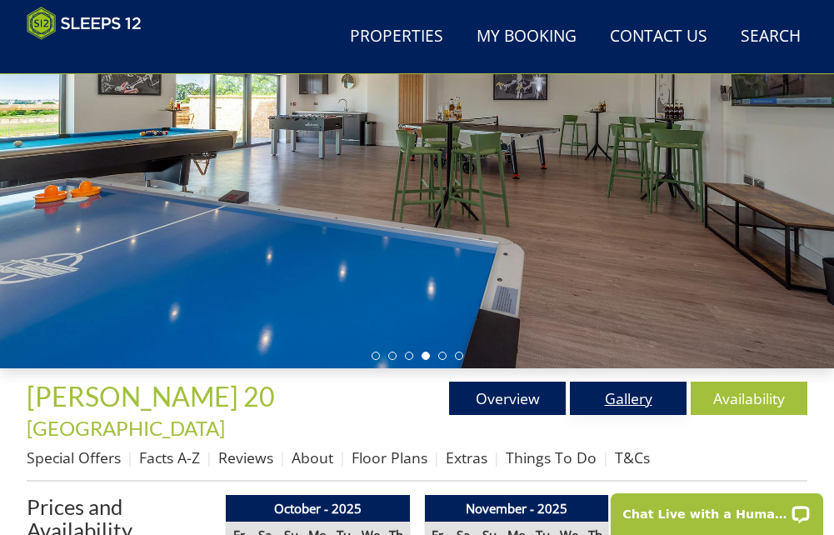
click at [602, 409] on link "Gallery" at bounding box center [628, 398] width 117 height 33
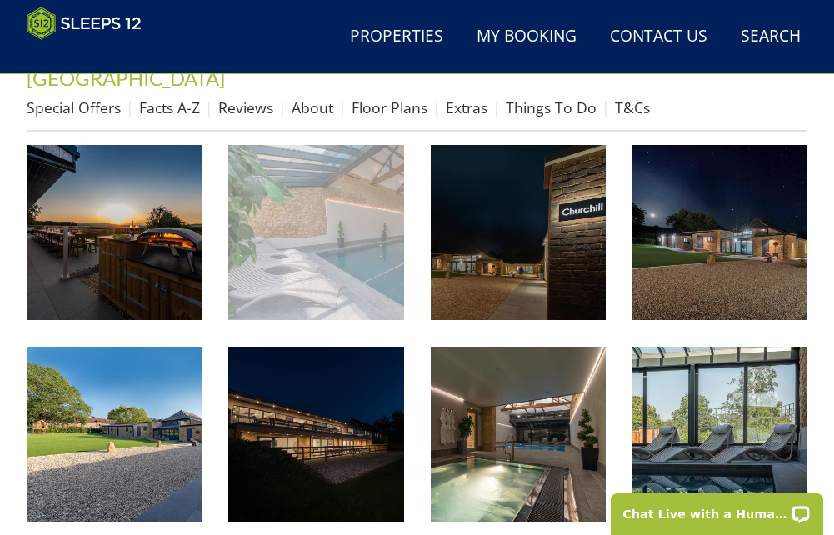
scroll to position [578, 0]
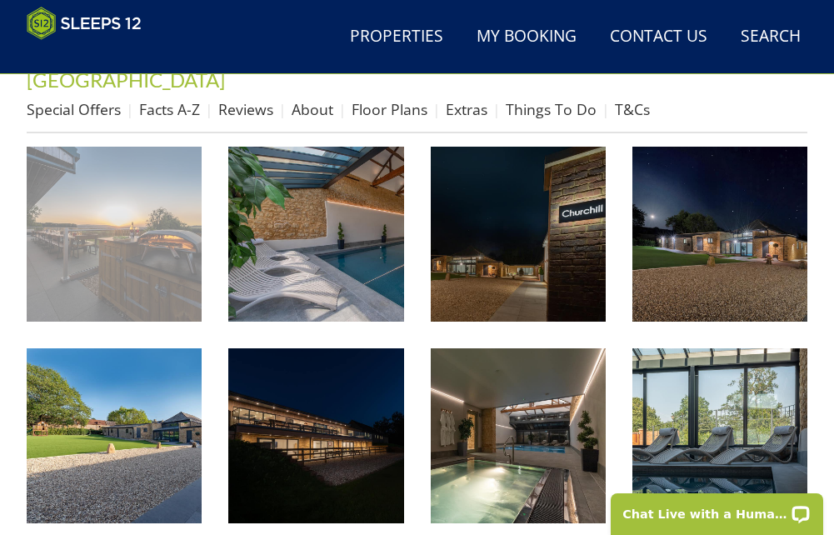
click at [180, 255] on img at bounding box center [114, 234] width 175 height 175
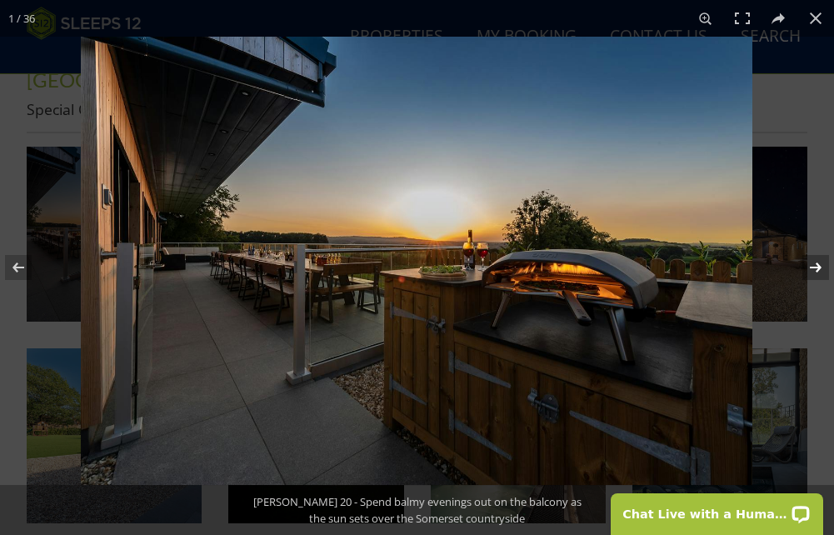
click at [826, 258] on button at bounding box center [805, 267] width 58 height 83
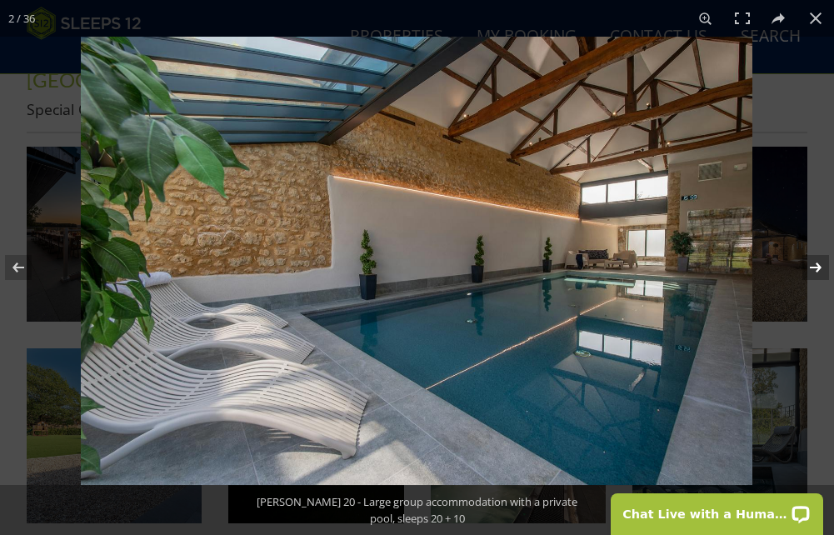
click at [826, 258] on button at bounding box center [805, 267] width 58 height 83
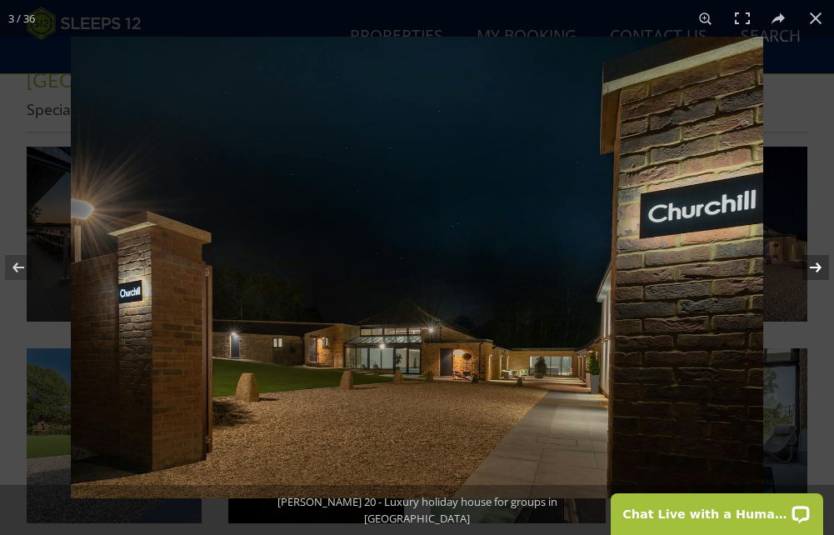
click at [821, 266] on button at bounding box center [805, 267] width 58 height 83
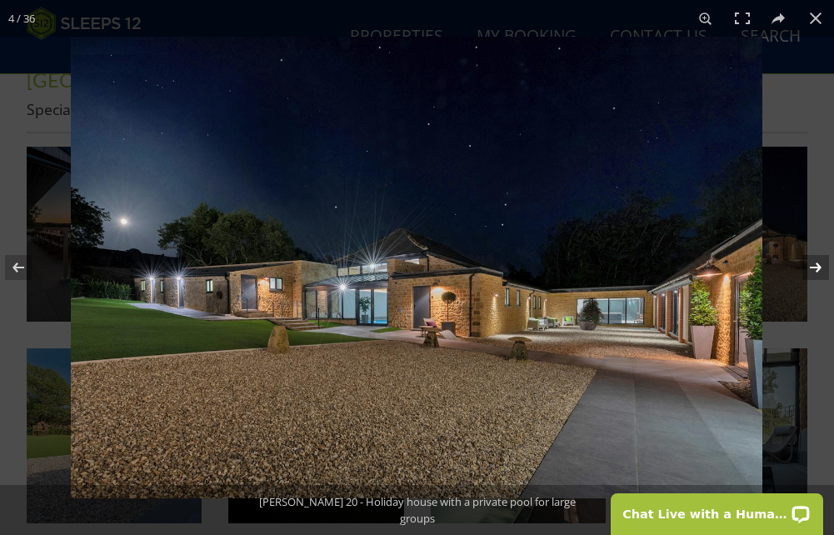
click at [821, 266] on button at bounding box center [805, 267] width 58 height 83
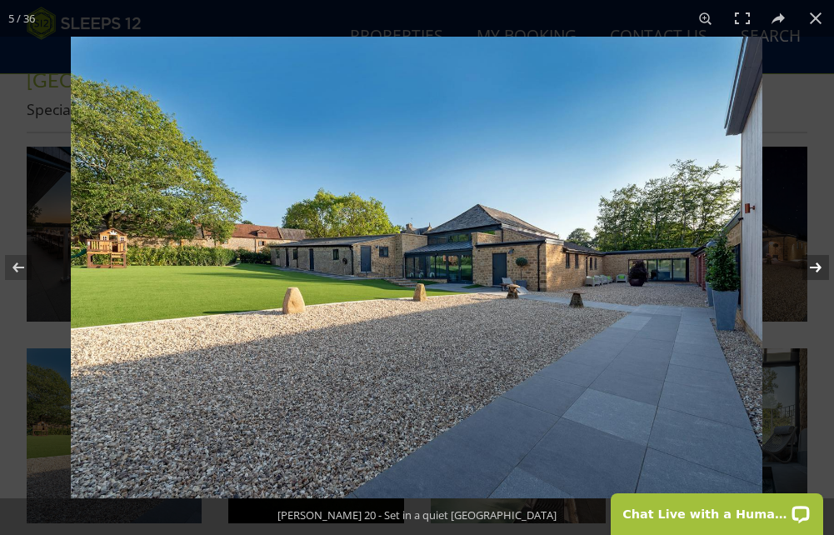
click at [821, 266] on button at bounding box center [805, 267] width 58 height 83
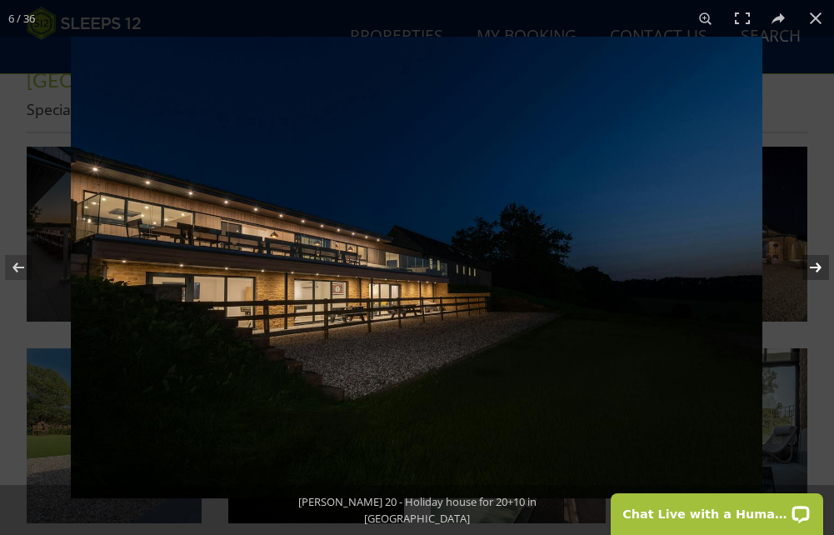
click at [821, 266] on button at bounding box center [805, 267] width 58 height 83
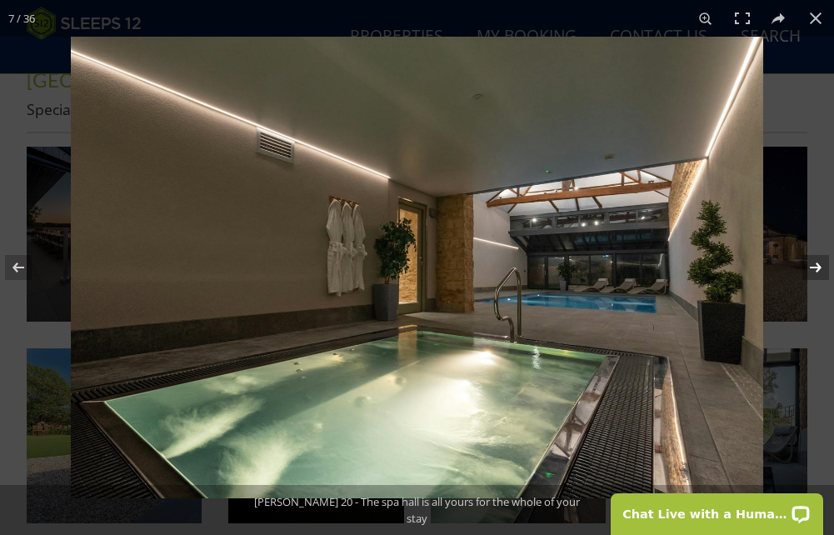
click at [821, 266] on button at bounding box center [805, 267] width 58 height 83
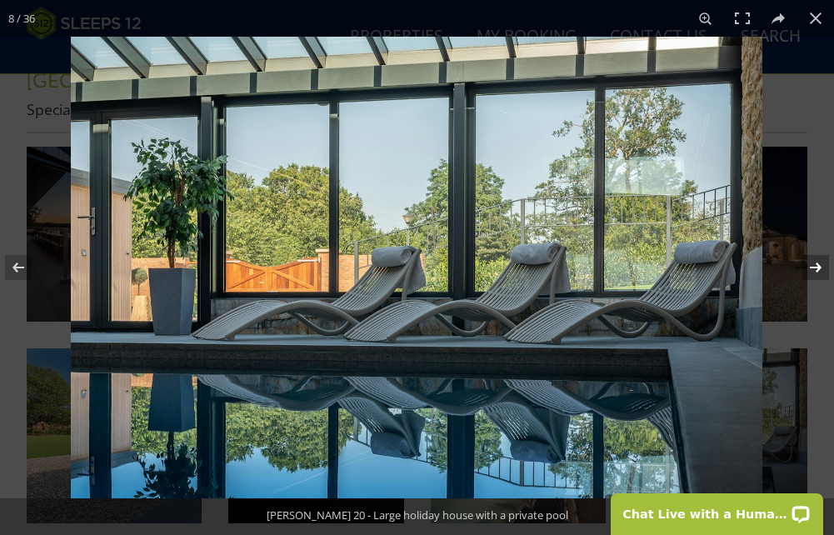
click at [821, 266] on button at bounding box center [805, 267] width 58 height 83
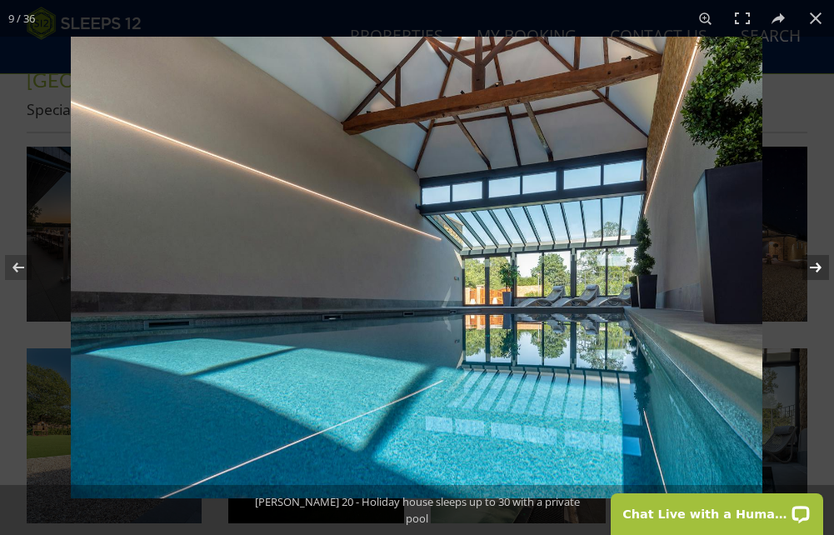
click at [821, 266] on button at bounding box center [805, 267] width 58 height 83
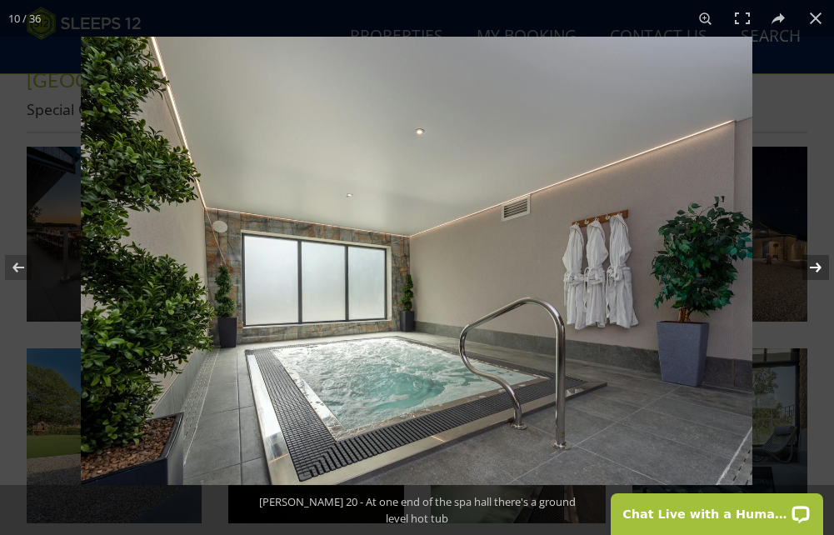
click at [821, 266] on button at bounding box center [805, 267] width 58 height 83
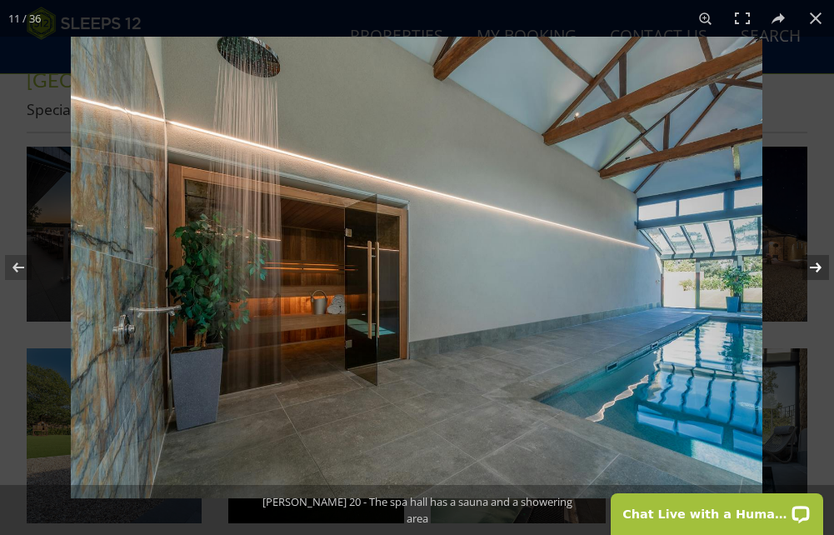
click at [821, 266] on button at bounding box center [805, 267] width 58 height 83
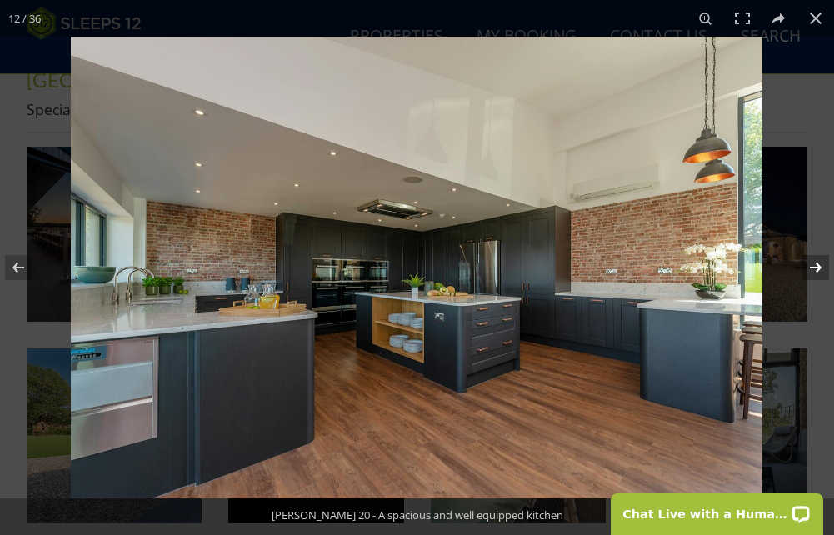
click at [821, 266] on button at bounding box center [805, 267] width 58 height 83
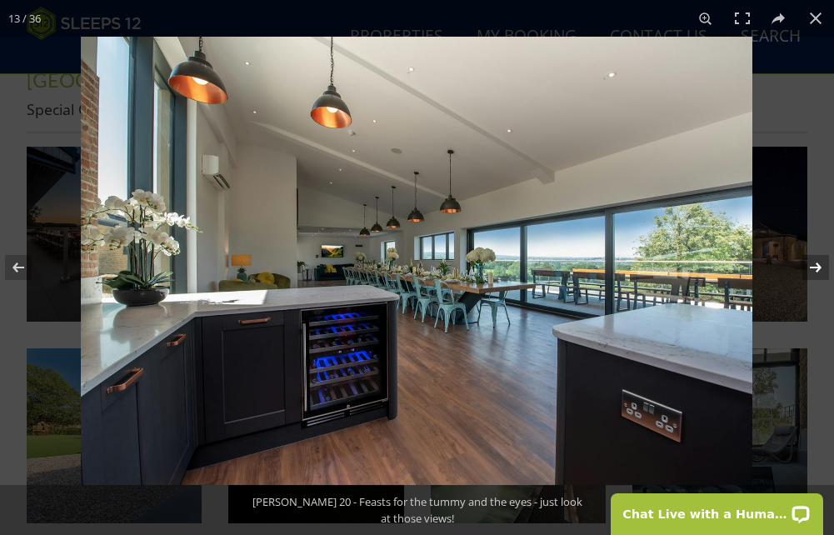
click at [821, 266] on button at bounding box center [805, 267] width 58 height 83
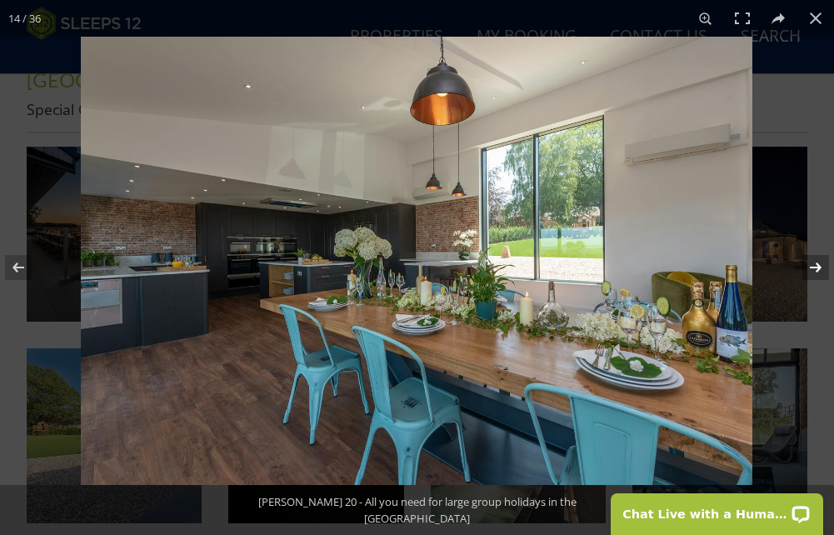
click at [821, 266] on button at bounding box center [805, 267] width 58 height 83
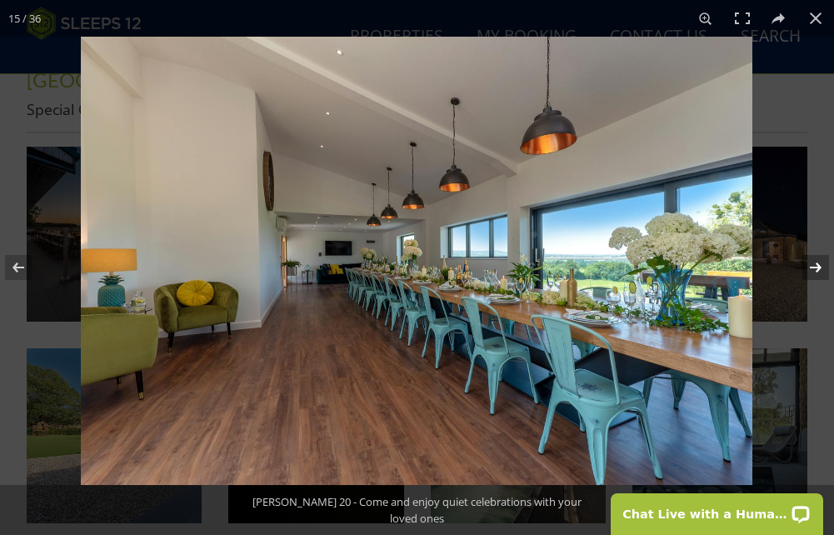
click at [821, 266] on button at bounding box center [805, 267] width 58 height 83
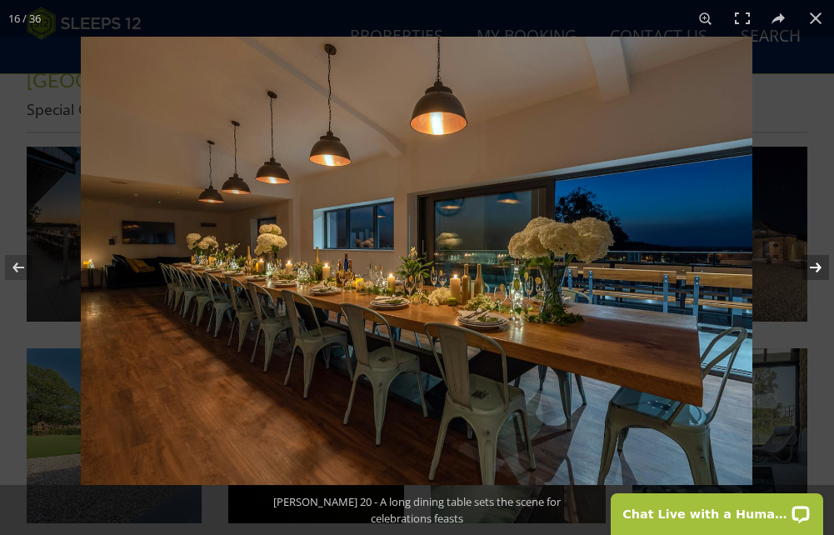
click at [821, 266] on button at bounding box center [805, 267] width 58 height 83
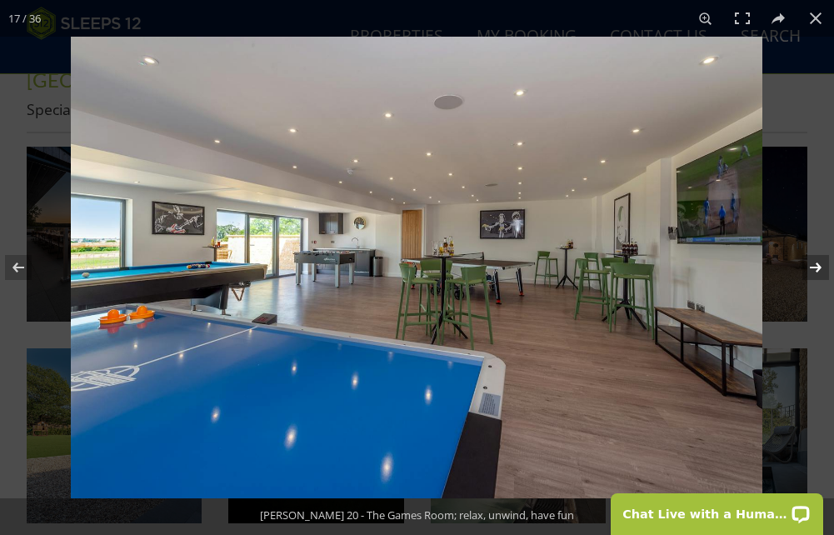
click at [821, 266] on button at bounding box center [805, 267] width 58 height 83
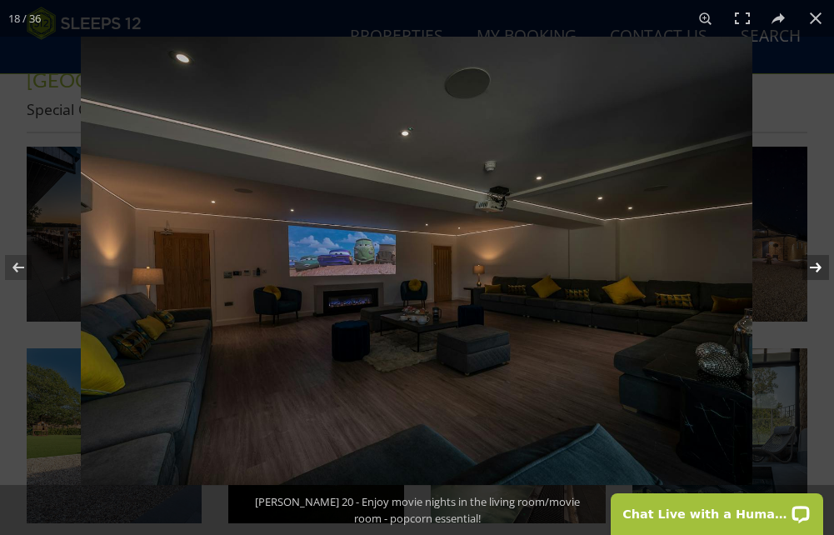
click at [821, 266] on button at bounding box center [805, 267] width 58 height 83
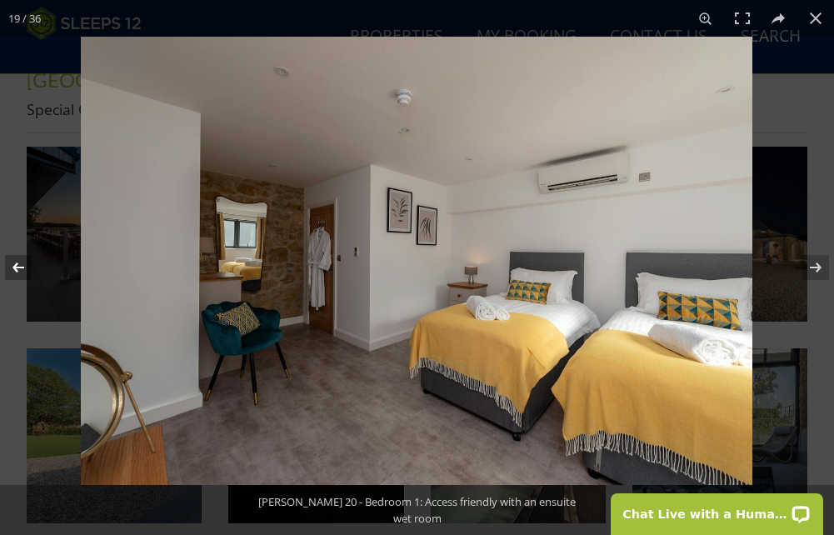
click at [20, 274] on button at bounding box center [29, 267] width 58 height 83
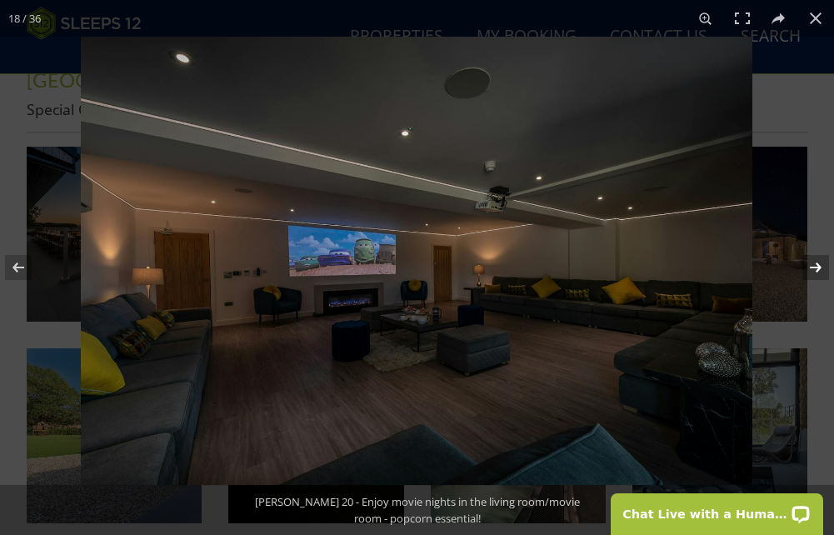
click at [815, 268] on button at bounding box center [805, 267] width 58 height 83
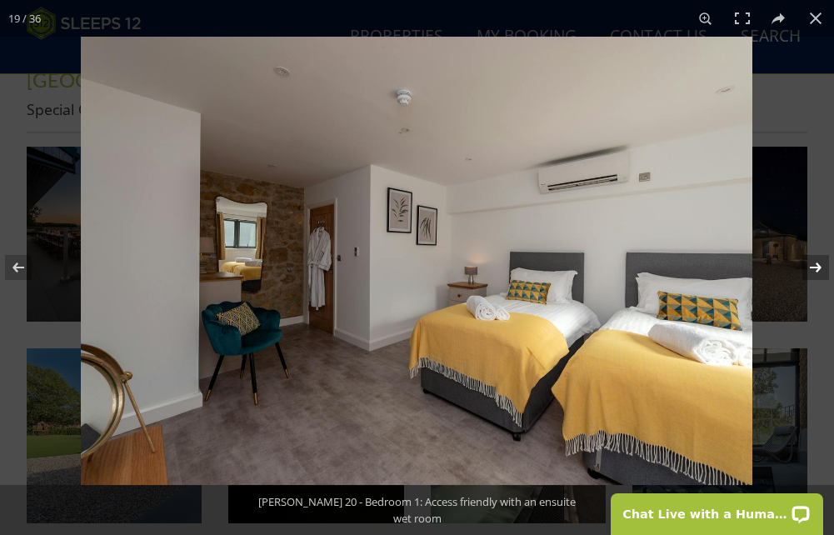
click at [815, 268] on button at bounding box center [805, 267] width 58 height 83
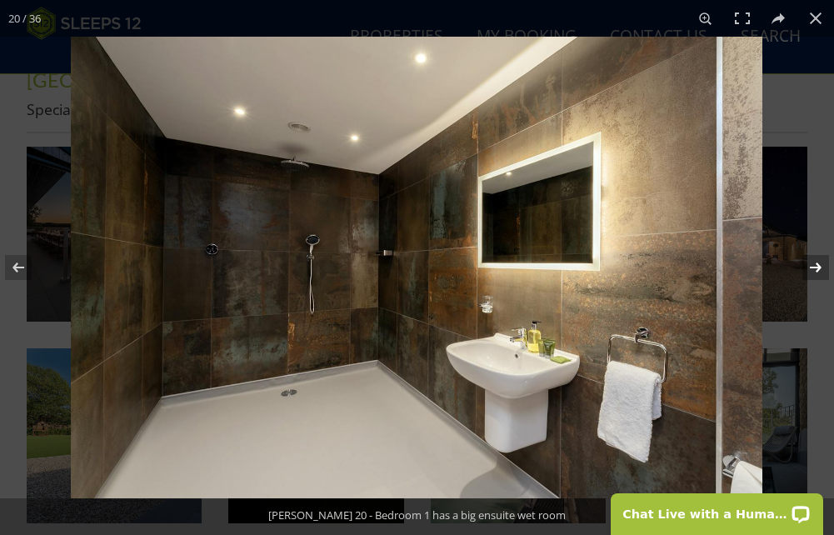
click at [815, 268] on button at bounding box center [805, 267] width 58 height 83
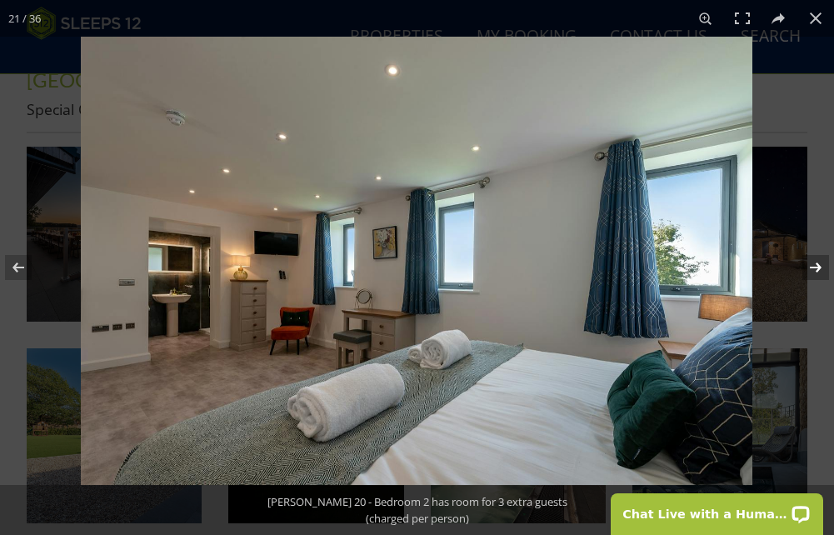
click at [815, 267] on button at bounding box center [805, 267] width 58 height 83
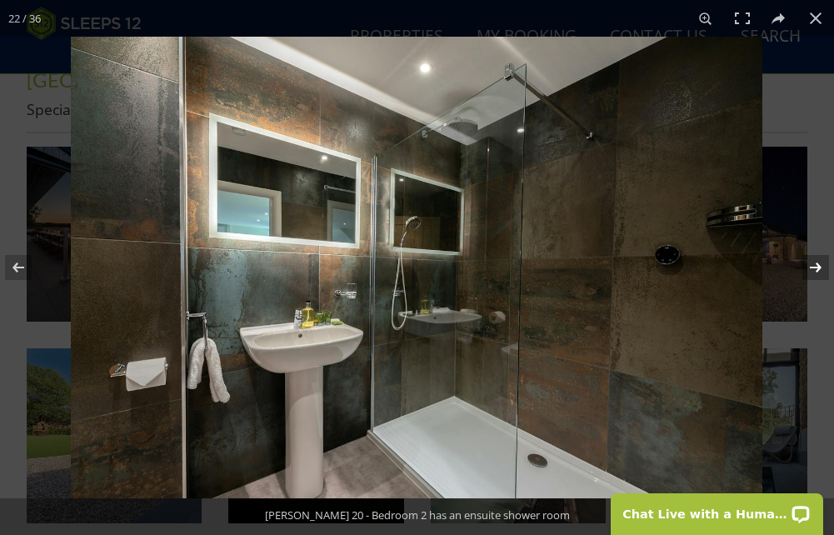
click at [815, 267] on button at bounding box center [805, 267] width 58 height 83
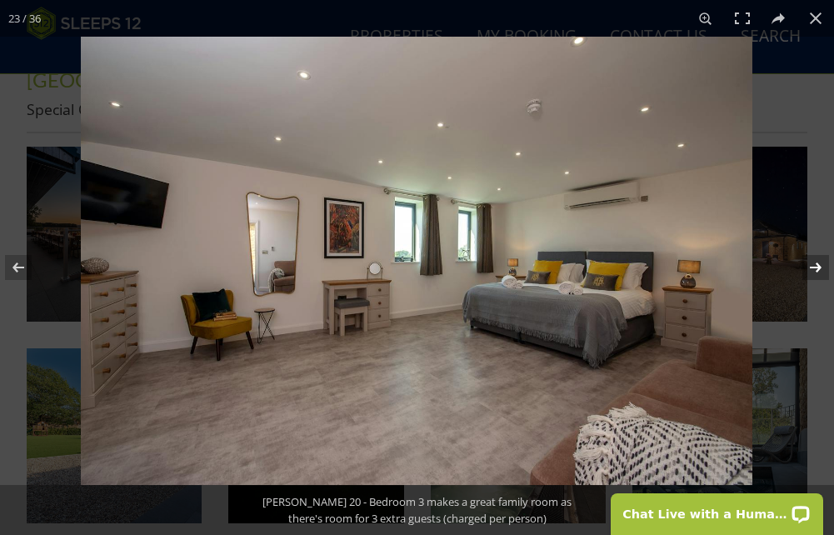
click at [815, 267] on button at bounding box center [805, 267] width 58 height 83
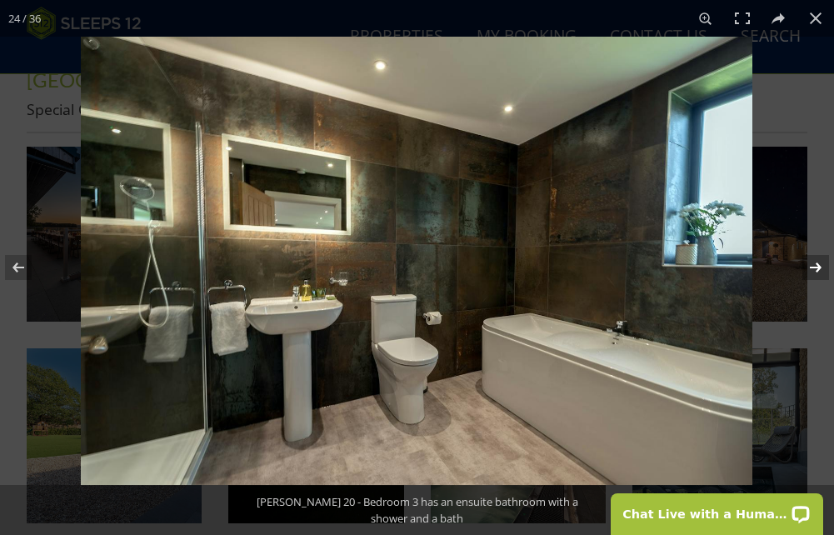
click at [815, 267] on button at bounding box center [805, 267] width 58 height 83
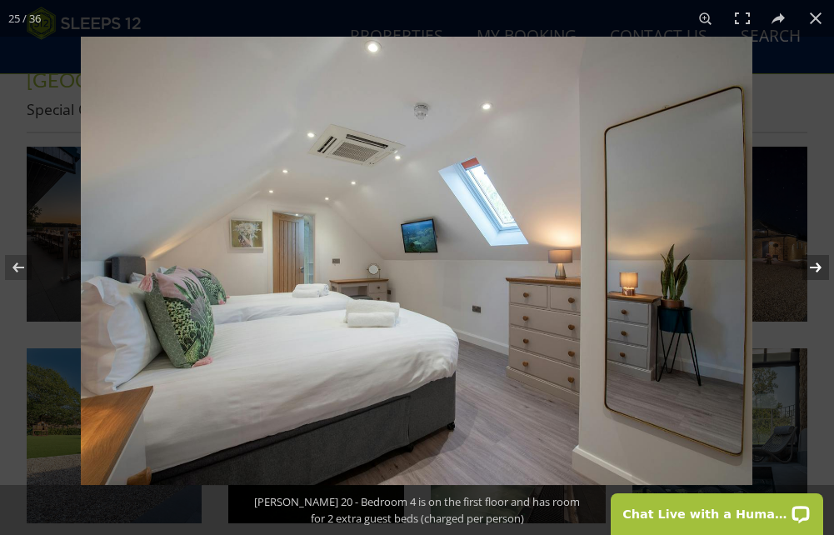
click at [815, 267] on button at bounding box center [805, 267] width 58 height 83
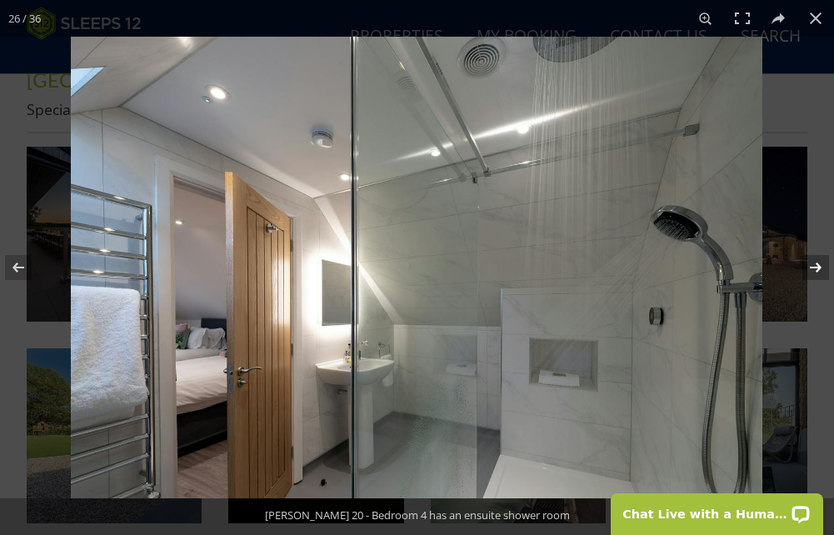
click at [815, 267] on button at bounding box center [805, 267] width 58 height 83
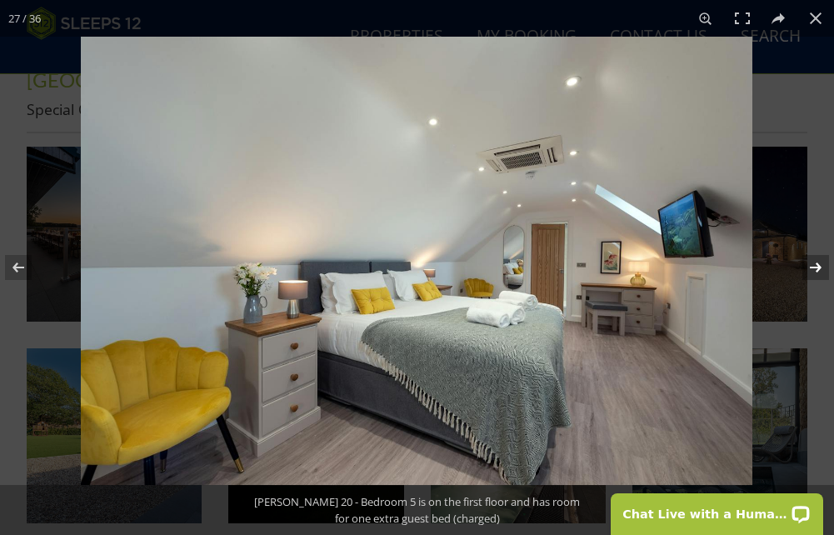
click at [815, 268] on button at bounding box center [805, 267] width 58 height 83
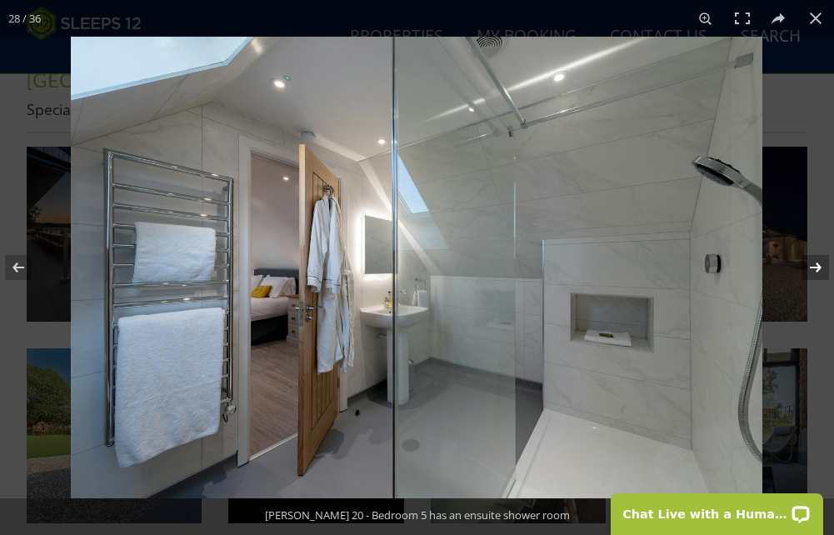
click at [816, 268] on button at bounding box center [805, 267] width 58 height 83
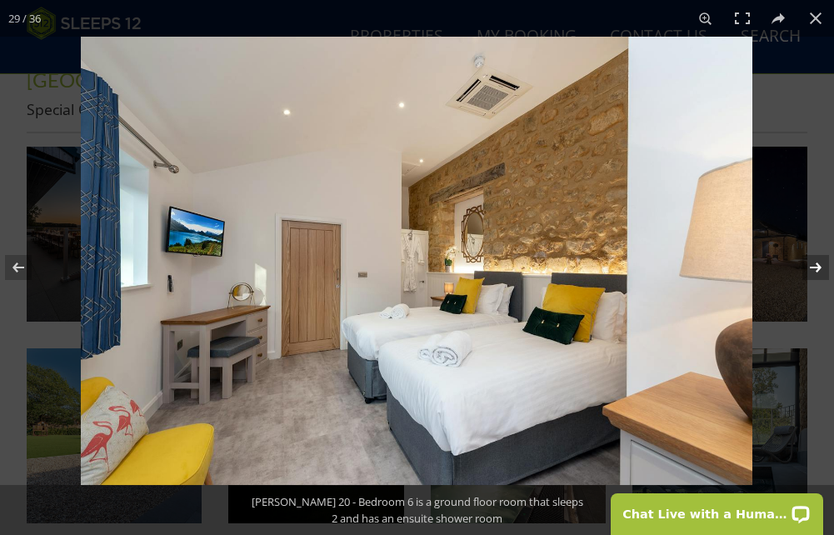
click at [816, 268] on button at bounding box center [805, 267] width 58 height 83
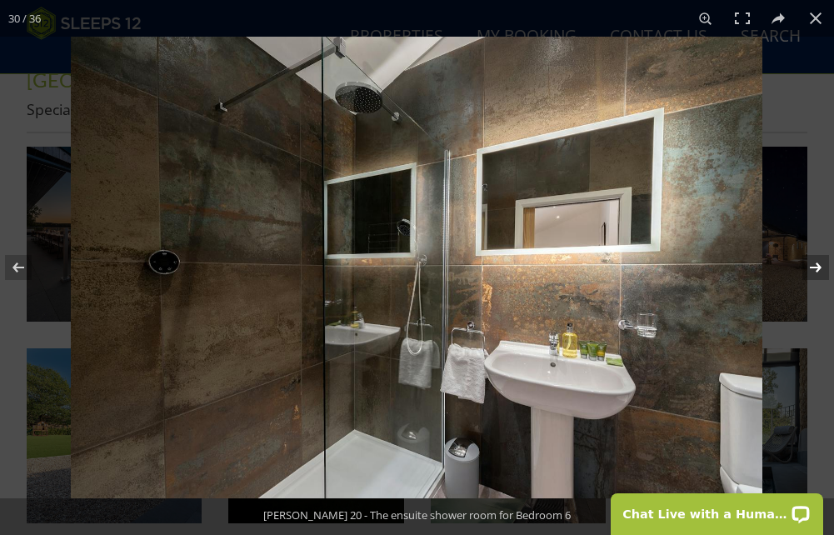
click at [816, 268] on button at bounding box center [805, 267] width 58 height 83
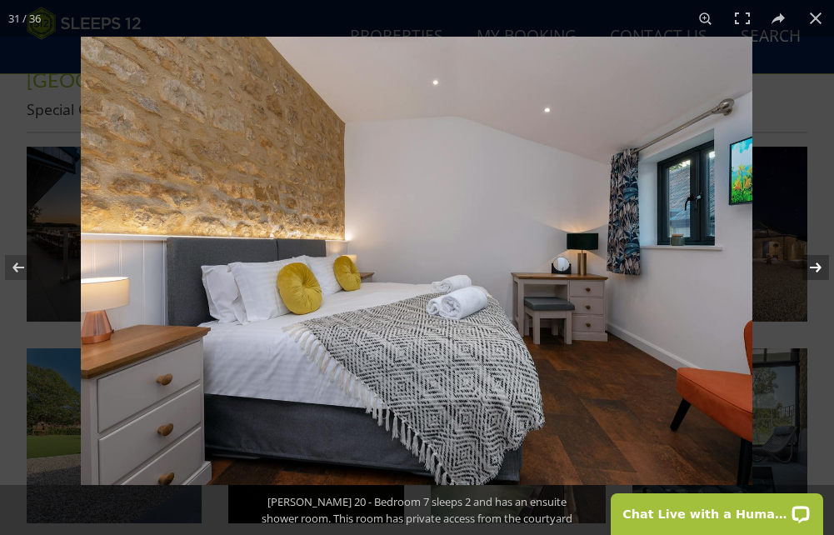
click at [816, 268] on button at bounding box center [805, 267] width 58 height 83
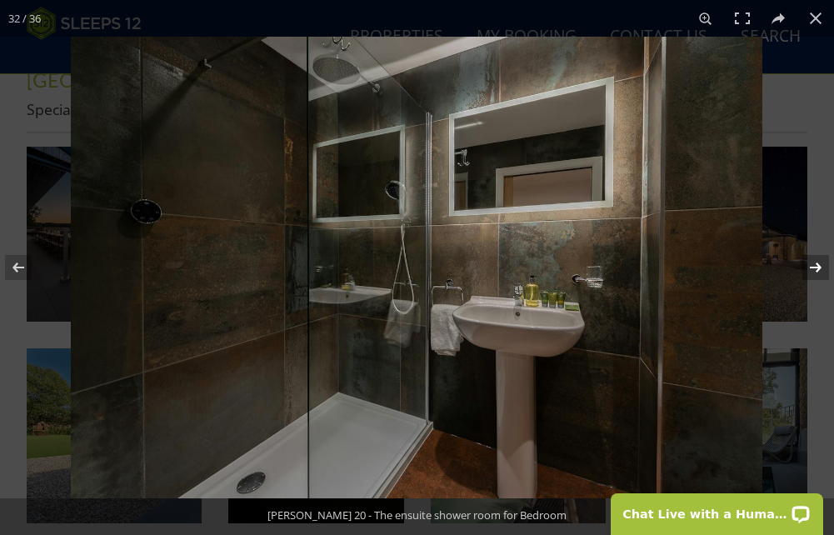
click at [818, 267] on button at bounding box center [805, 267] width 58 height 83
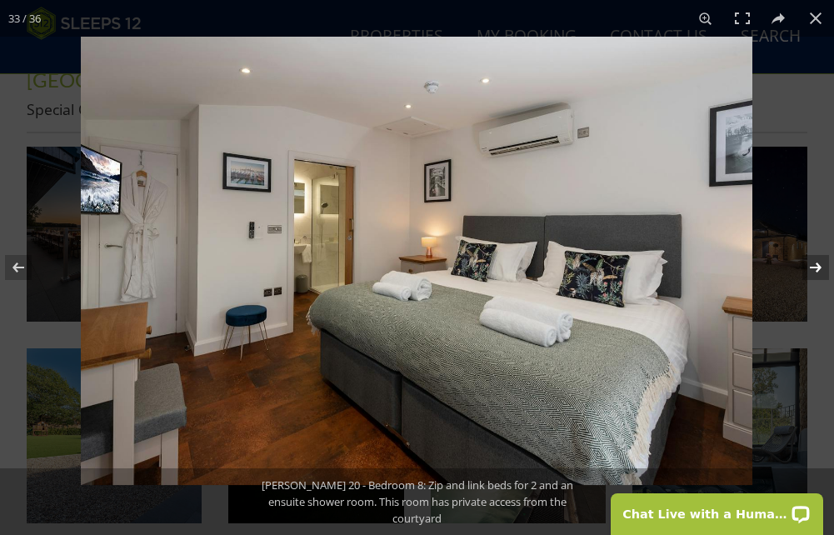
click at [818, 267] on button at bounding box center [805, 267] width 58 height 83
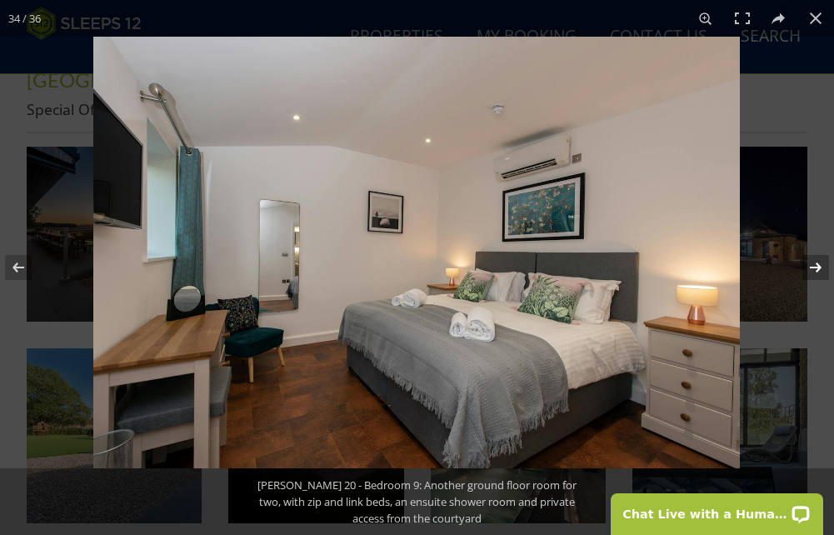
click at [818, 267] on button at bounding box center [805, 267] width 58 height 83
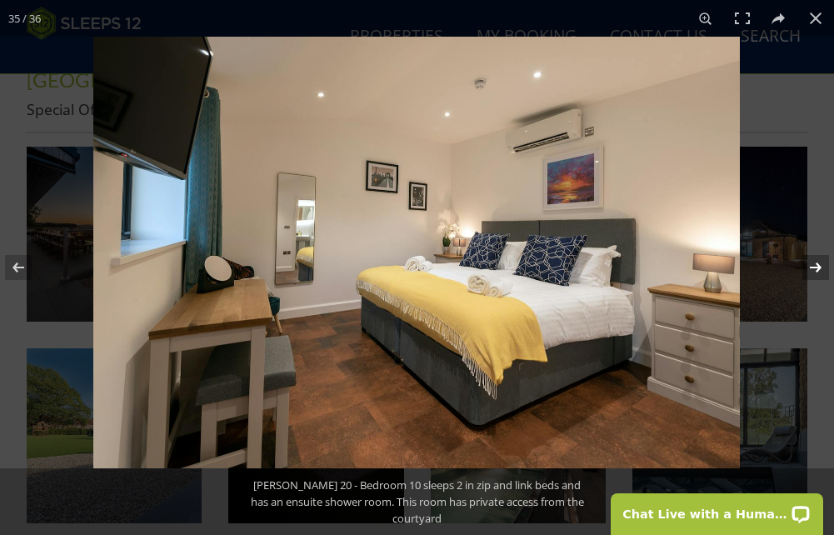
click at [818, 267] on button at bounding box center [805, 267] width 58 height 83
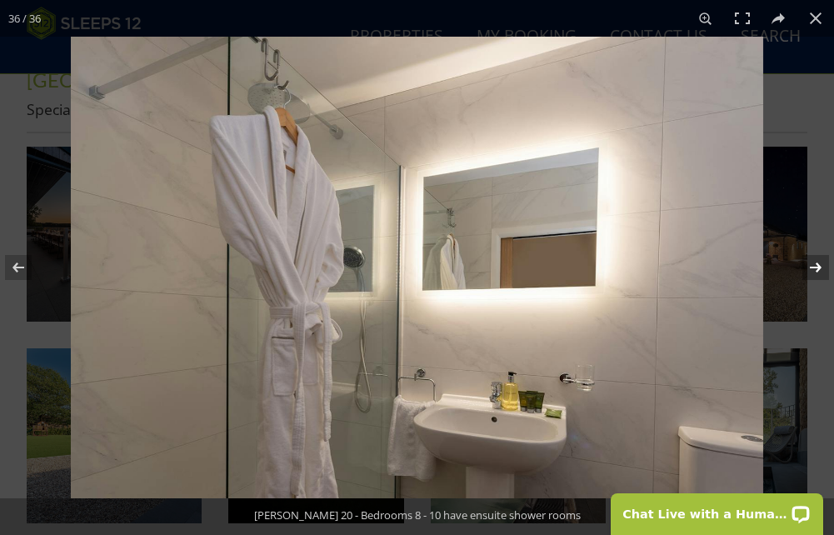
click at [818, 267] on button at bounding box center [805, 267] width 58 height 83
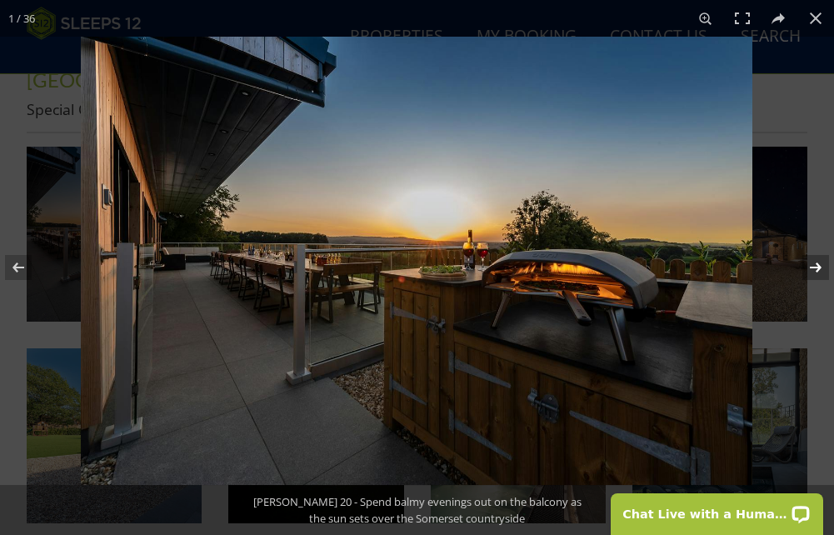
click at [818, 267] on button at bounding box center [805, 267] width 58 height 83
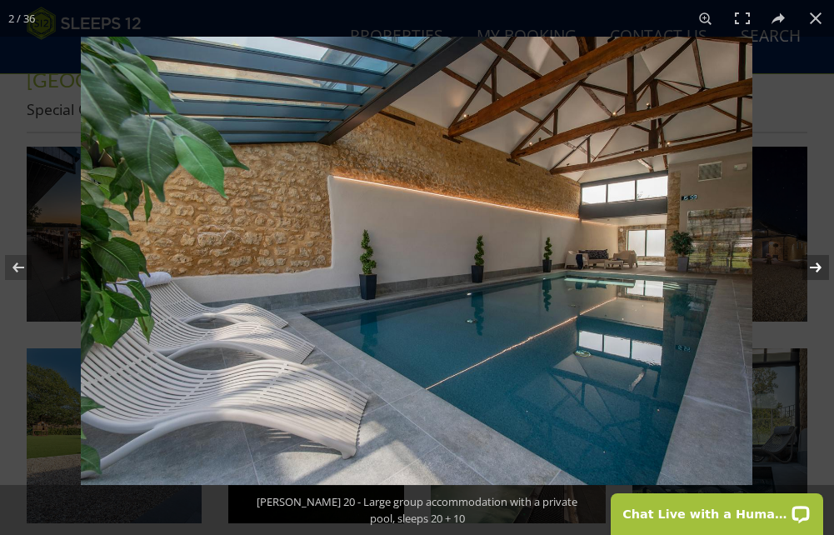
click at [818, 267] on button at bounding box center [805, 267] width 58 height 83
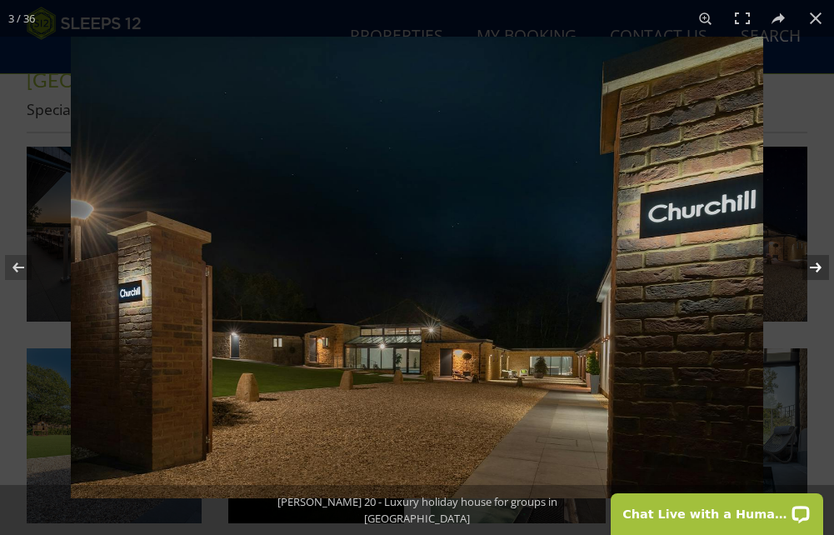
click at [818, 267] on button at bounding box center [805, 267] width 58 height 83
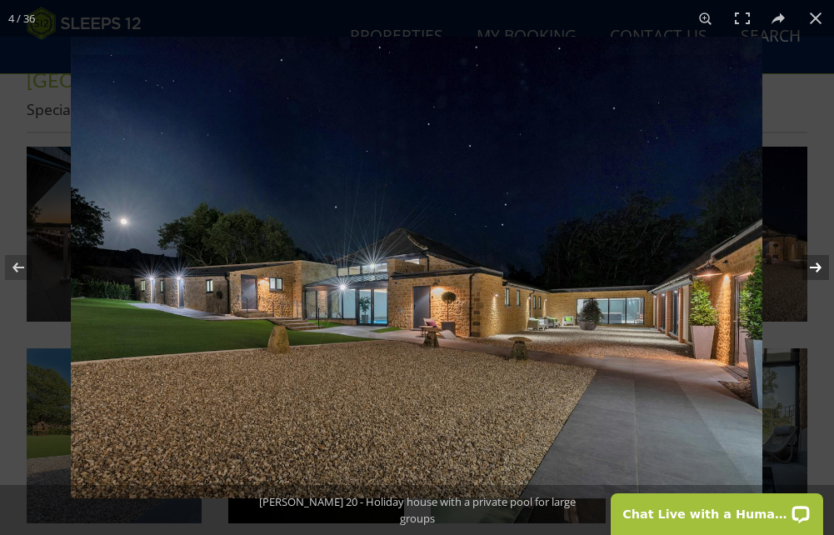
click at [818, 267] on button at bounding box center [805, 267] width 58 height 83
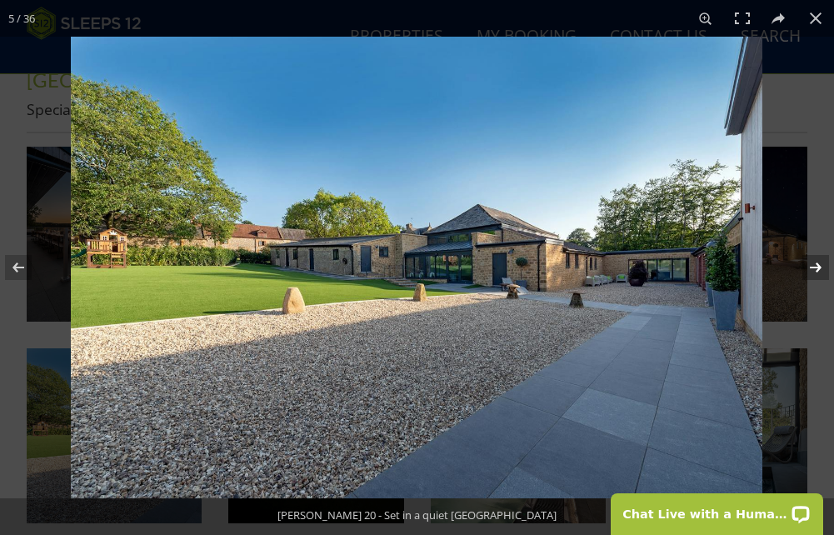
click at [818, 267] on button at bounding box center [805, 267] width 58 height 83
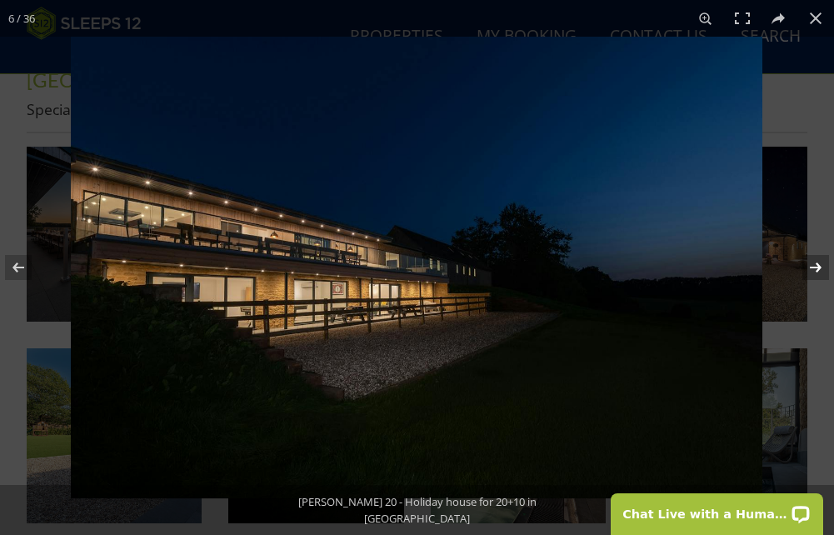
click at [818, 267] on button at bounding box center [805, 267] width 58 height 83
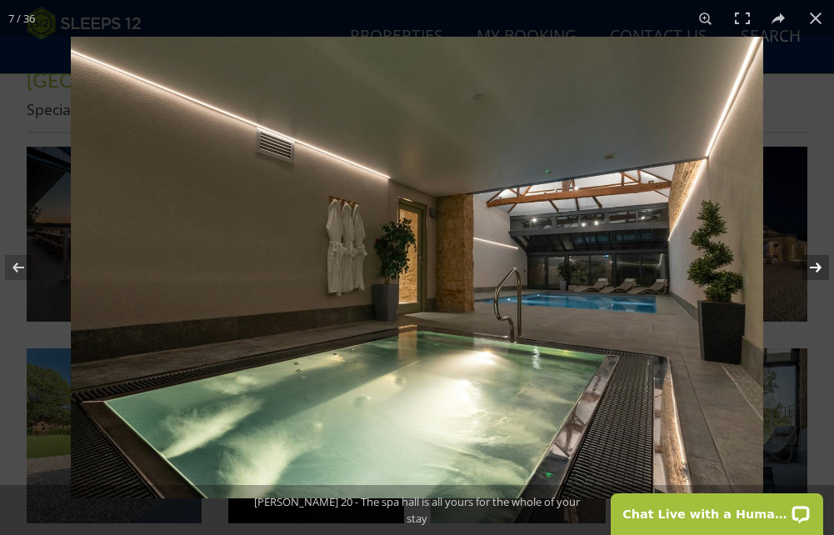
click at [819, 266] on button at bounding box center [805, 267] width 58 height 83
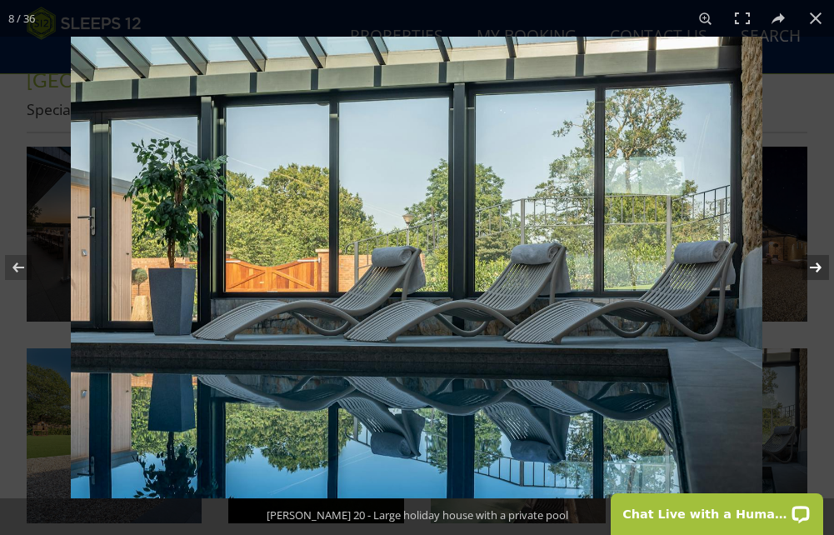
click at [819, 266] on button at bounding box center [805, 267] width 58 height 83
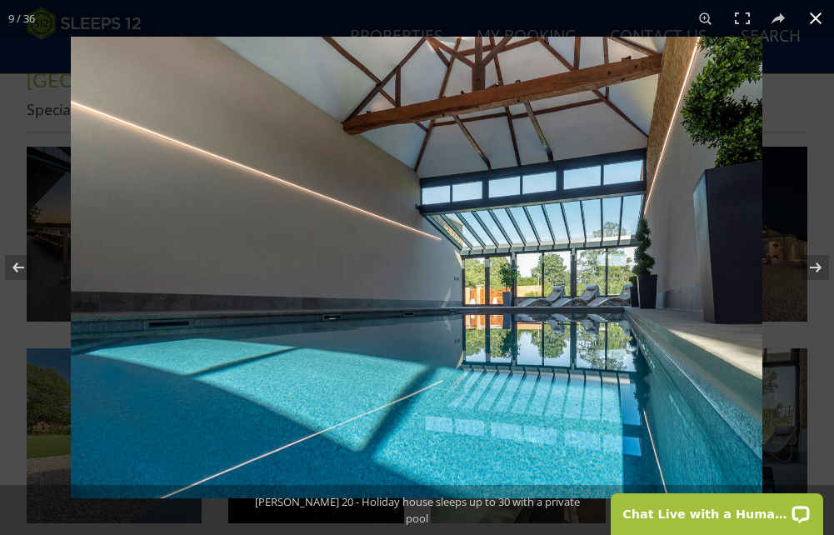
click at [815, 9] on button at bounding box center [816, 18] width 37 height 37
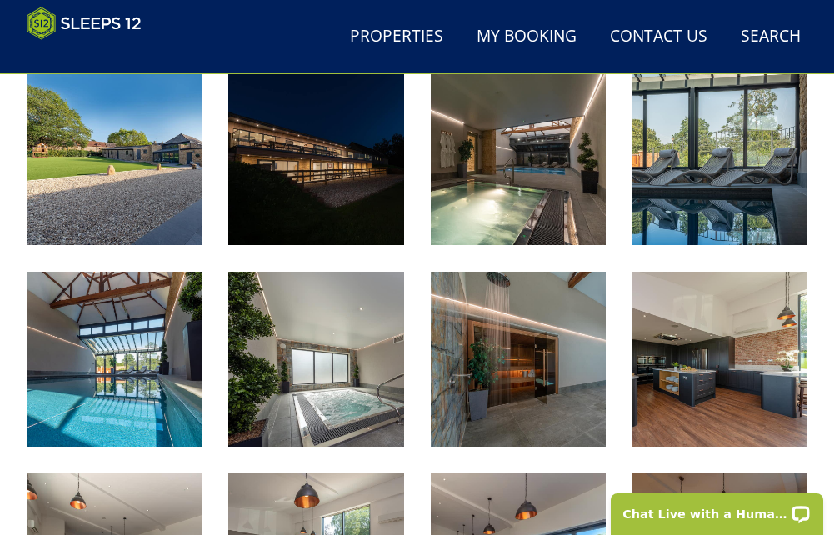
scroll to position [912, 0]
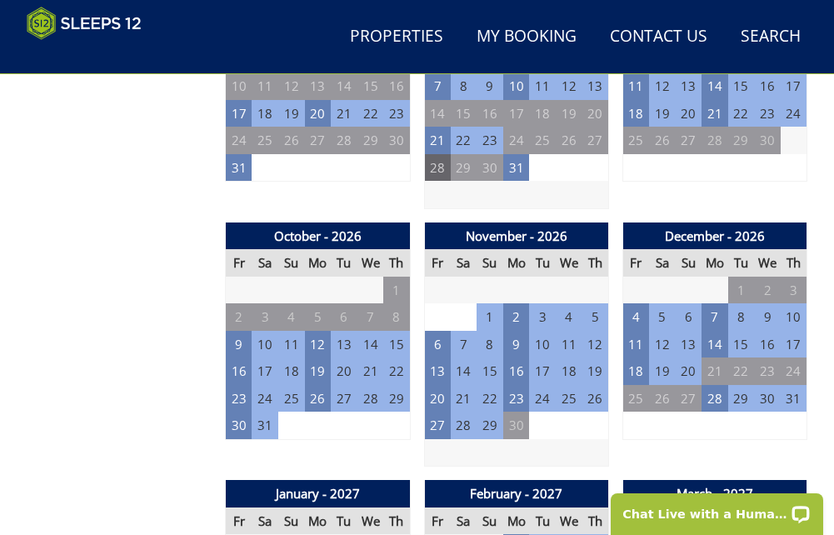
scroll to position [1563, 0]
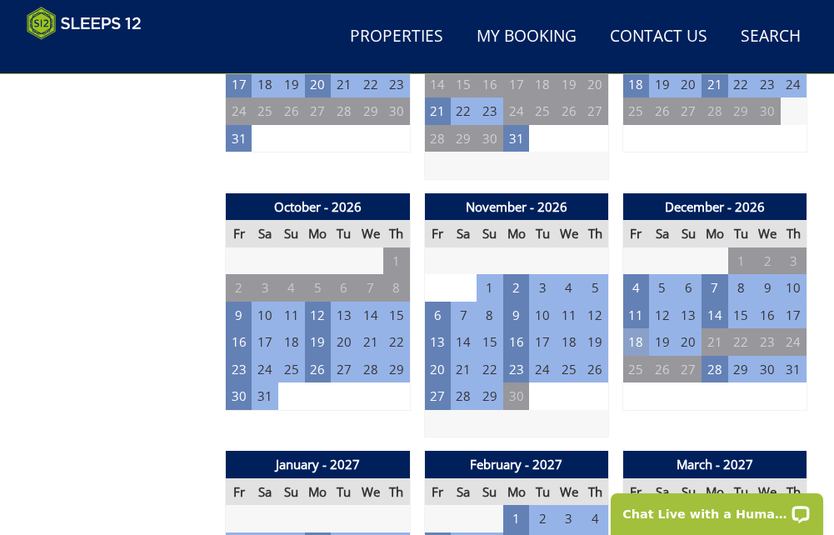
click at [647, 328] on td "18" at bounding box center [636, 342] width 27 height 28
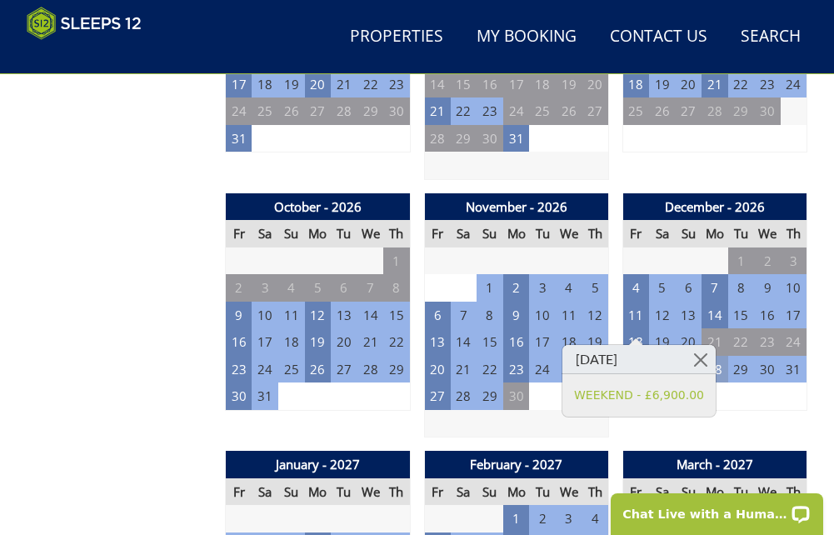
click at [718, 356] on td "28" at bounding box center [715, 370] width 27 height 28
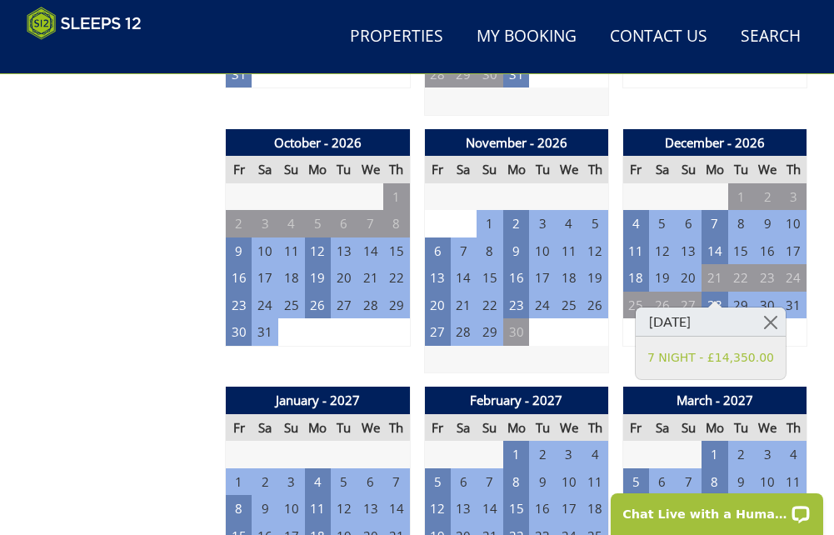
scroll to position [1647, 0]
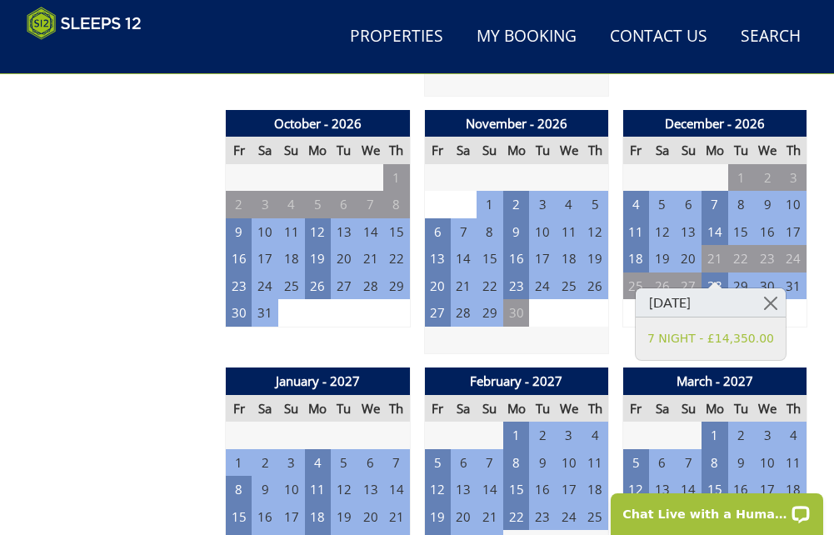
click at [747, 273] on td "29" at bounding box center [741, 287] width 27 height 28
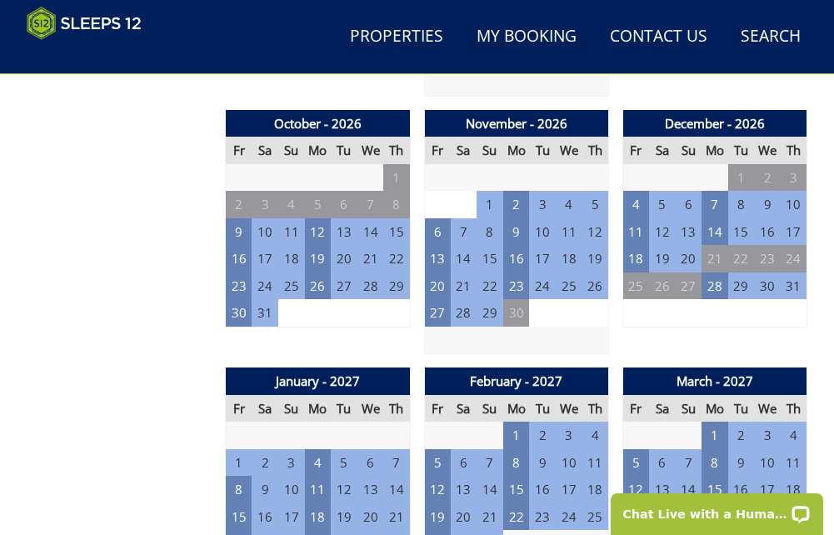
click at [745, 273] on td "29" at bounding box center [741, 287] width 27 height 28
click at [723, 218] on td "14" at bounding box center [715, 232] width 27 height 28
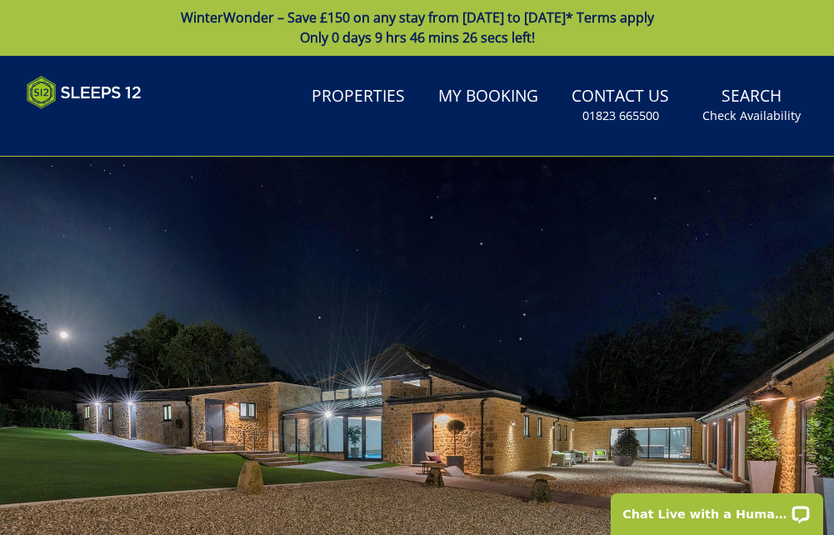
scroll to position [0, 0]
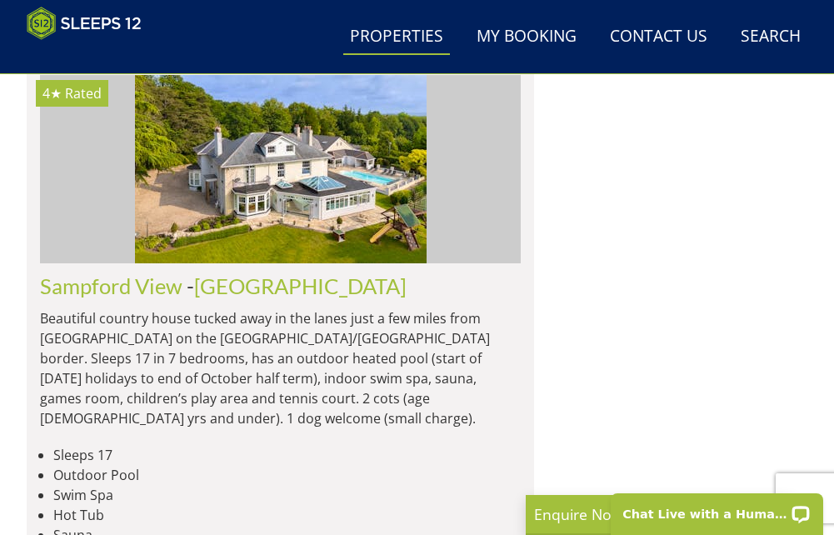
scroll to position [0, 10579]
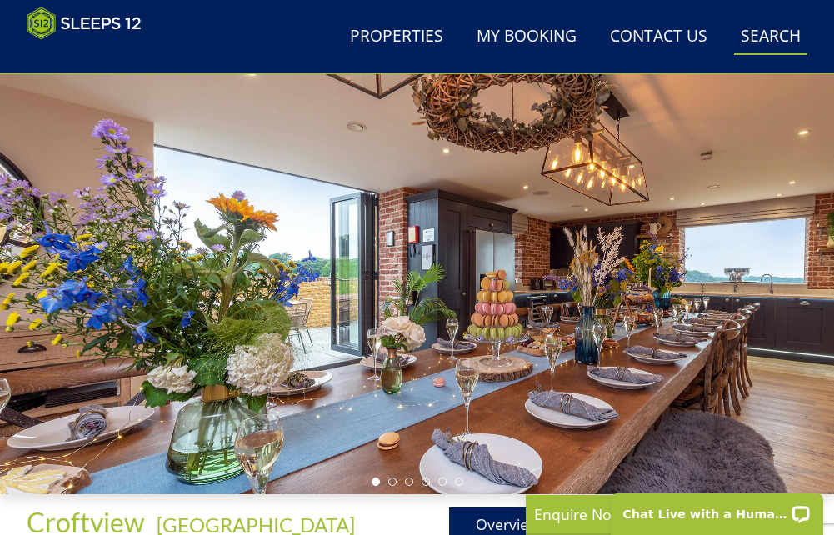
scroll to position [411, 0]
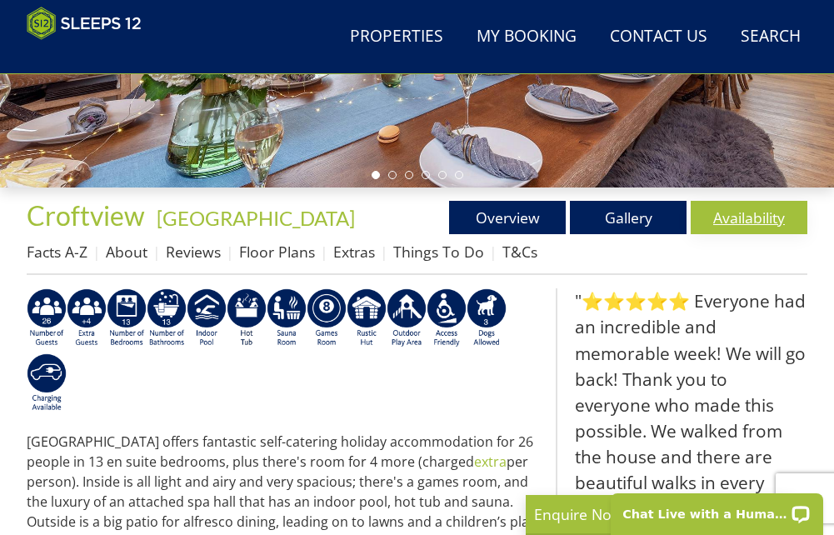
click at [705, 213] on link "Availability" at bounding box center [749, 217] width 117 height 33
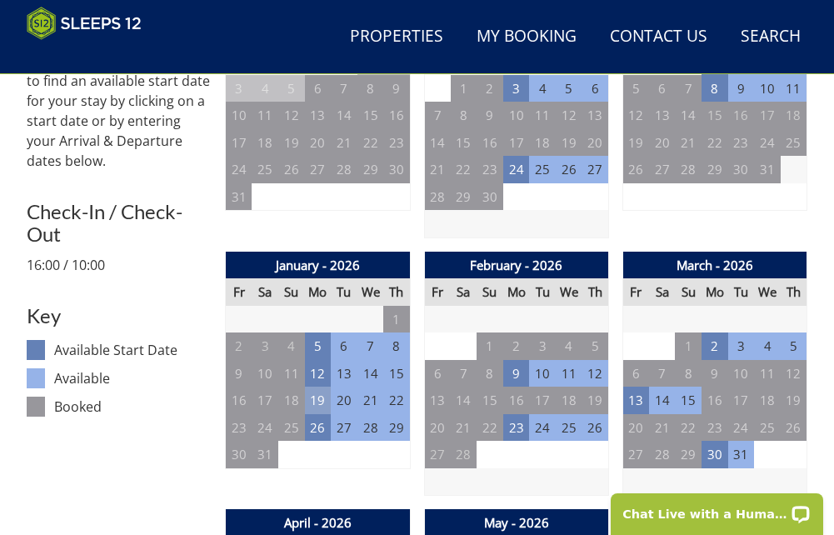
scroll to position [744, 0]
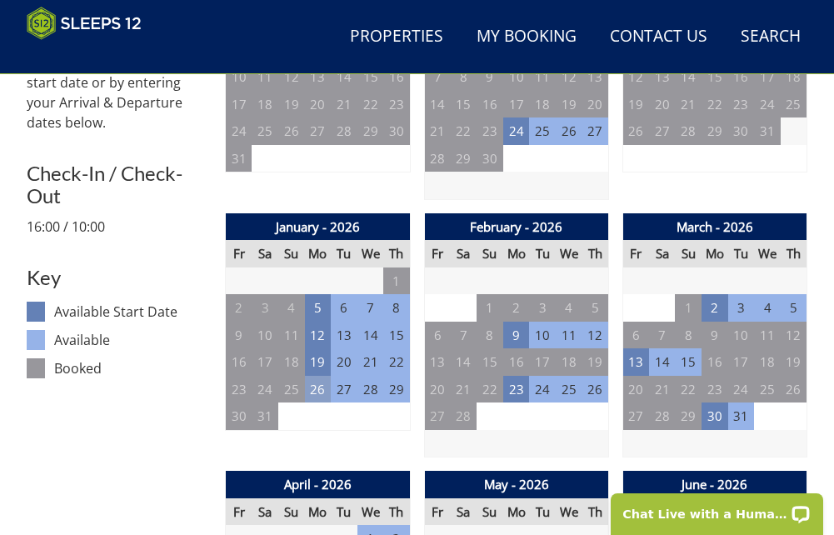
click at [324, 395] on td "26" at bounding box center [318, 390] width 27 height 28
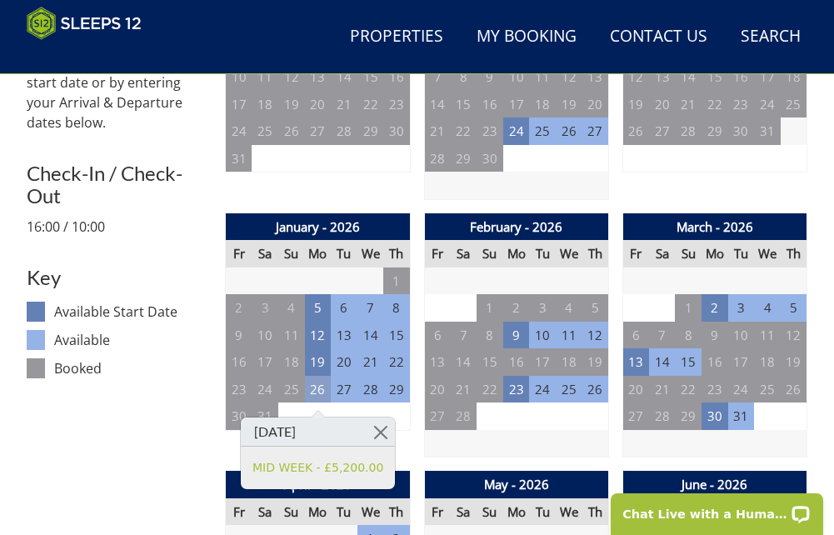
click at [324, 395] on td "26" at bounding box center [318, 390] width 27 height 28
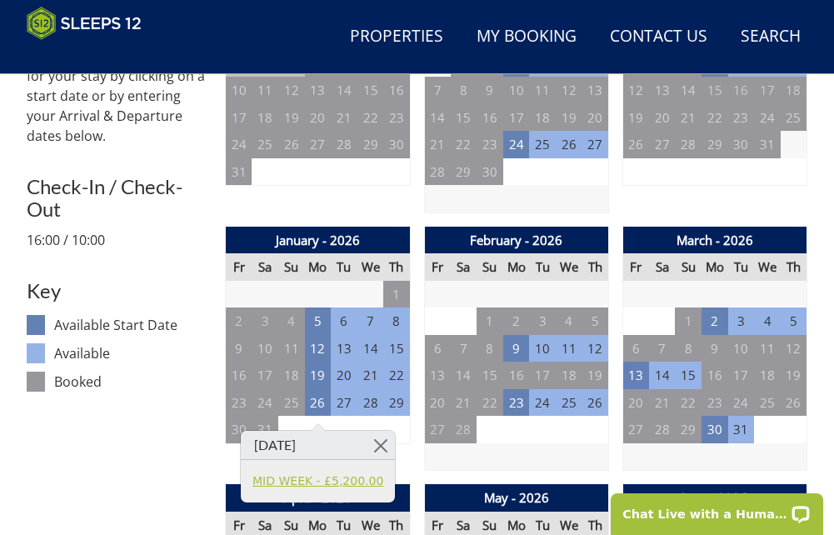
scroll to position [911, 0]
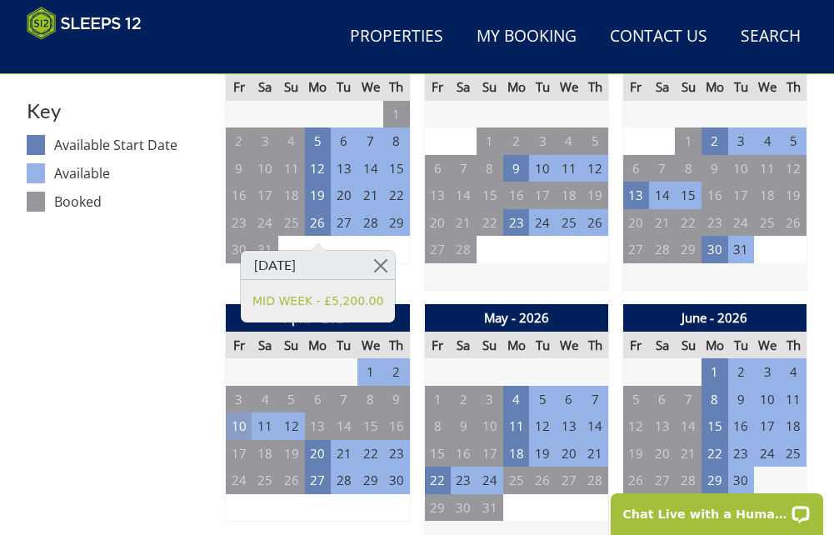
click at [233, 435] on td "10" at bounding box center [239, 427] width 27 height 28
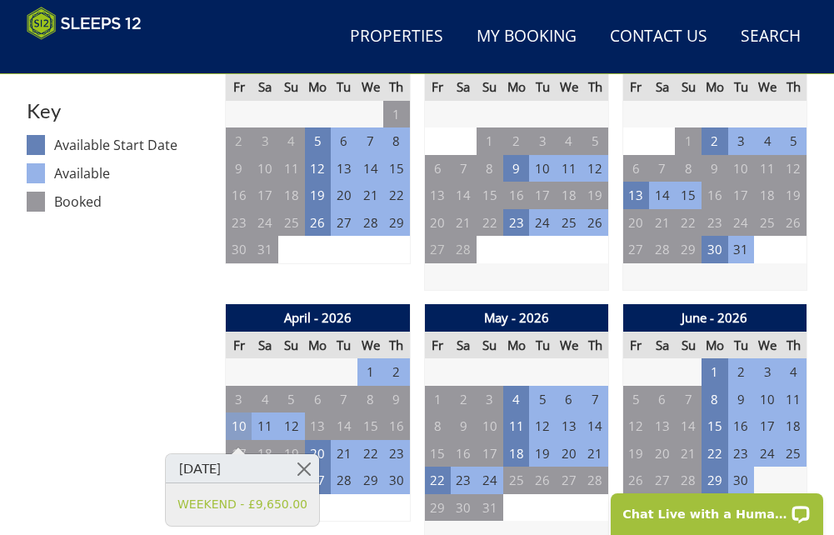
click at [233, 437] on td "10" at bounding box center [239, 427] width 27 height 28
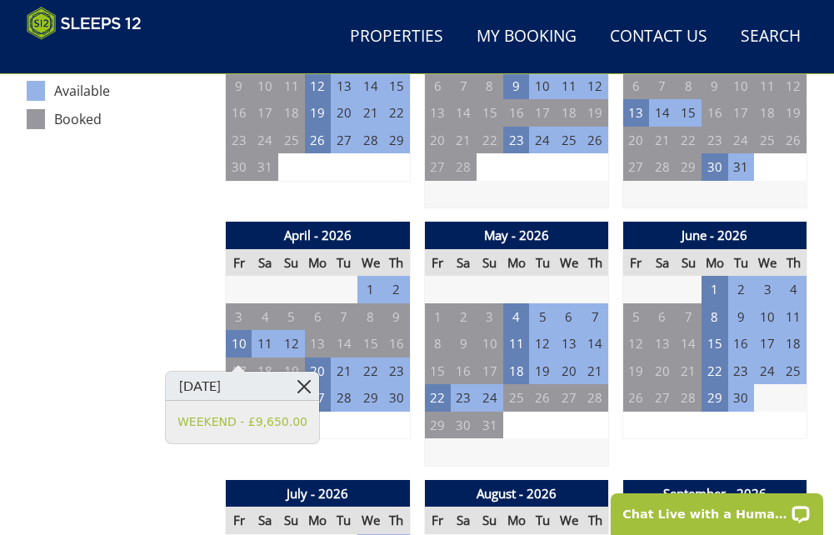
scroll to position [994, 0]
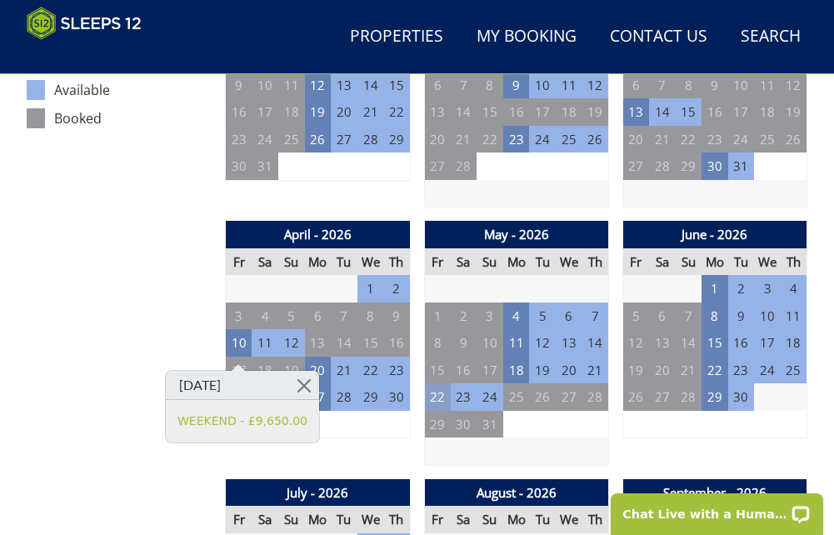
click at [429, 399] on td "22" at bounding box center [437, 397] width 27 height 28
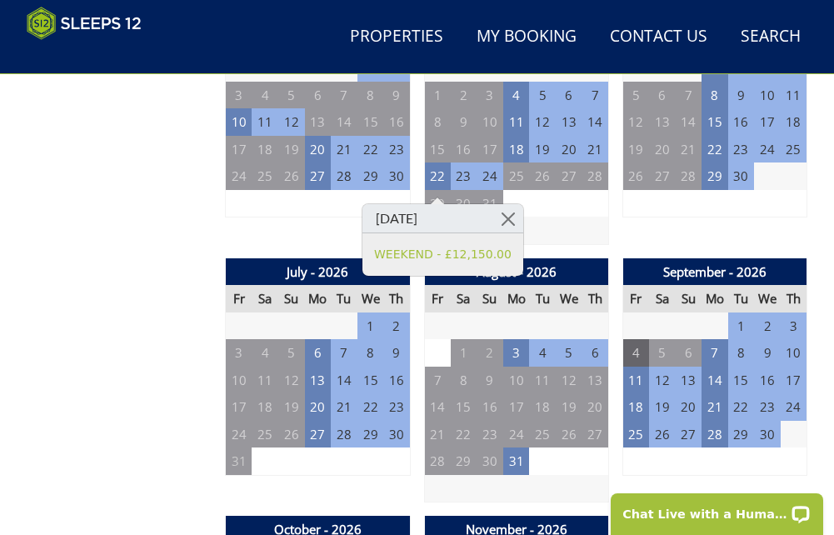
scroll to position [1244, 0]
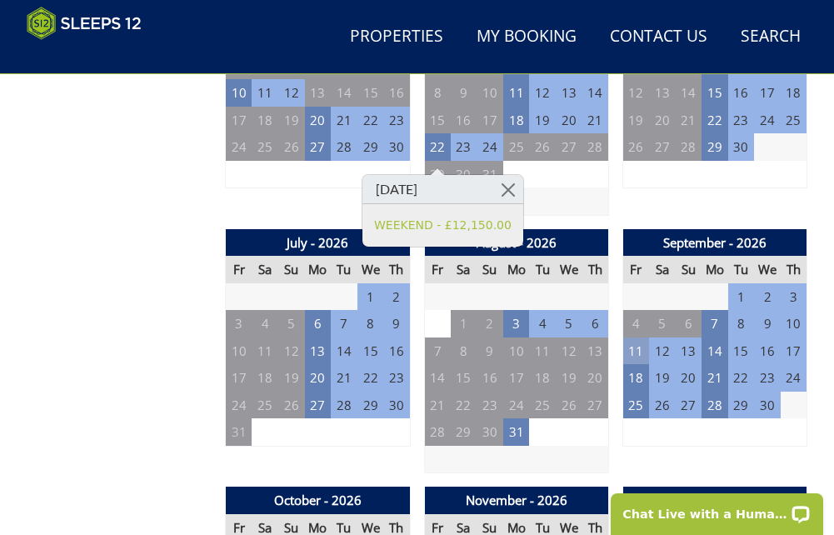
click at [633, 356] on td "11" at bounding box center [636, 352] width 27 height 28
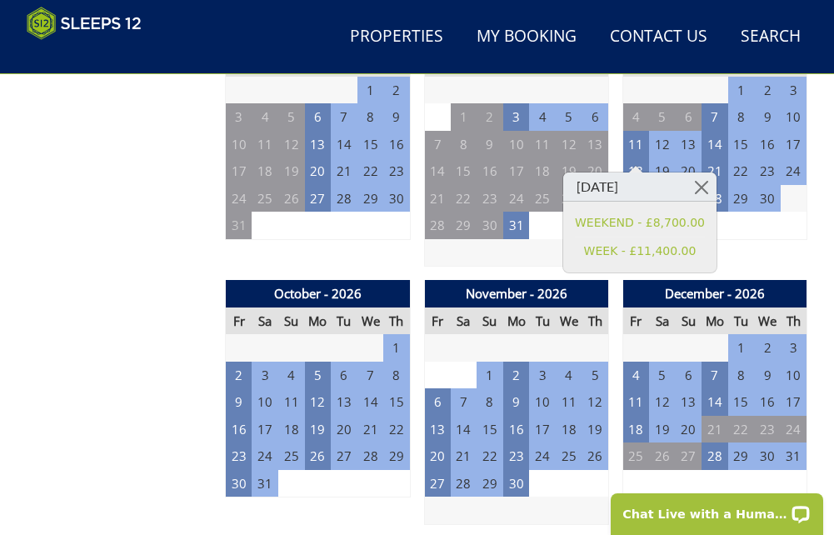
scroll to position [1494, 0]
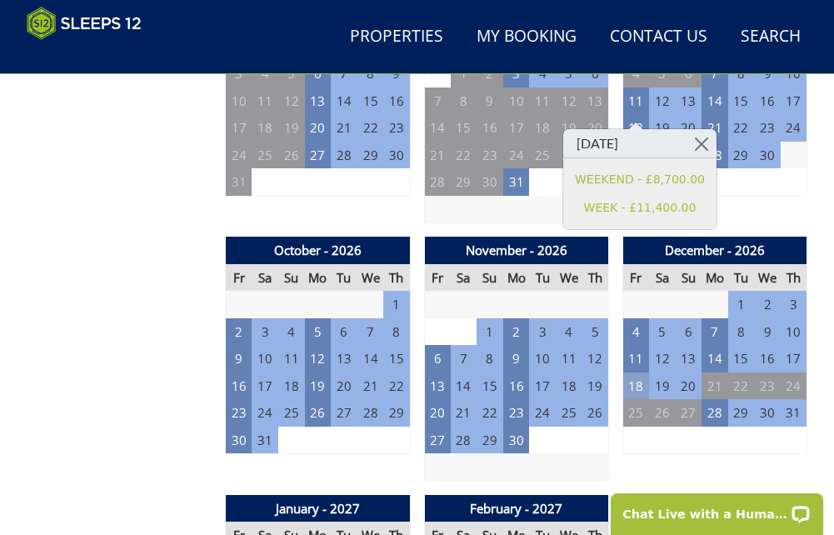
click at [638, 398] on td "18" at bounding box center [636, 387] width 27 height 28
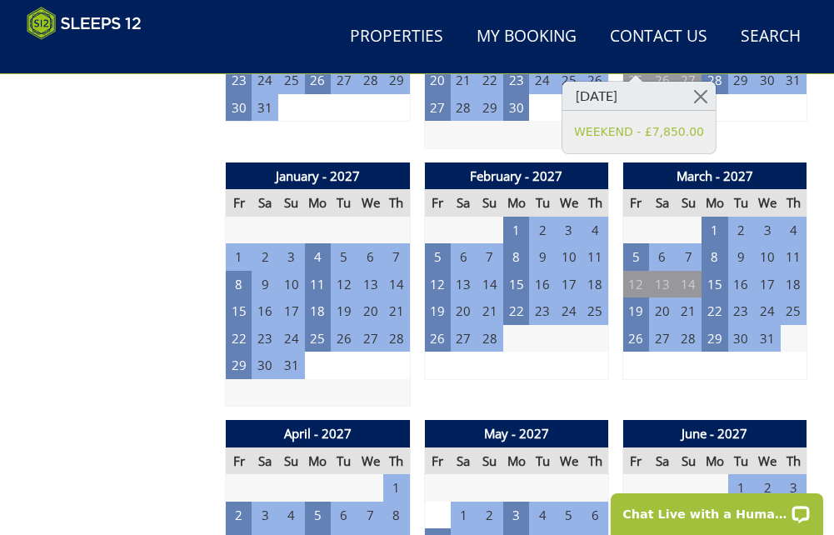
scroll to position [1828, 0]
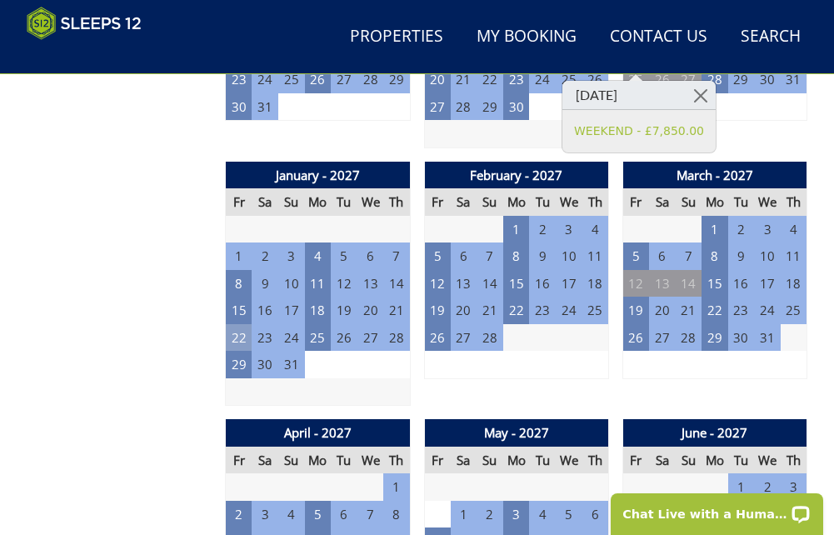
click at [241, 345] on td "22" at bounding box center [239, 338] width 27 height 28
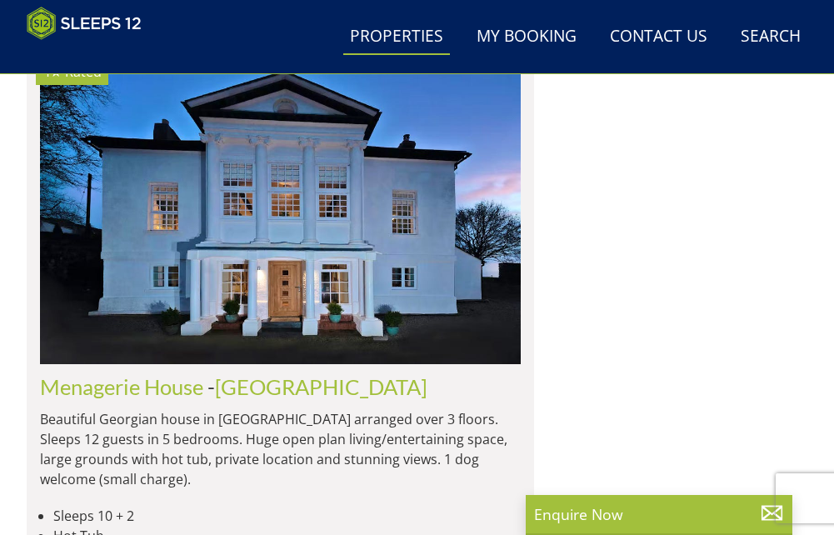
scroll to position [0, 2404]
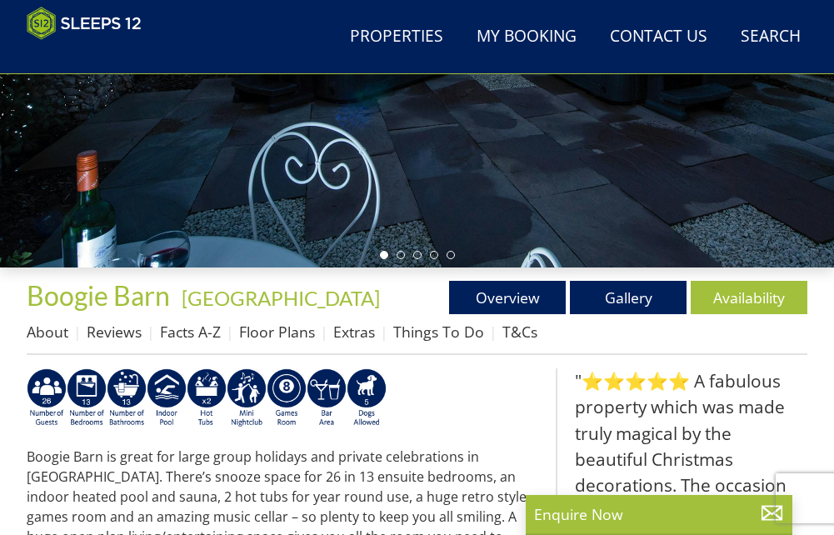
scroll to position [164, 0]
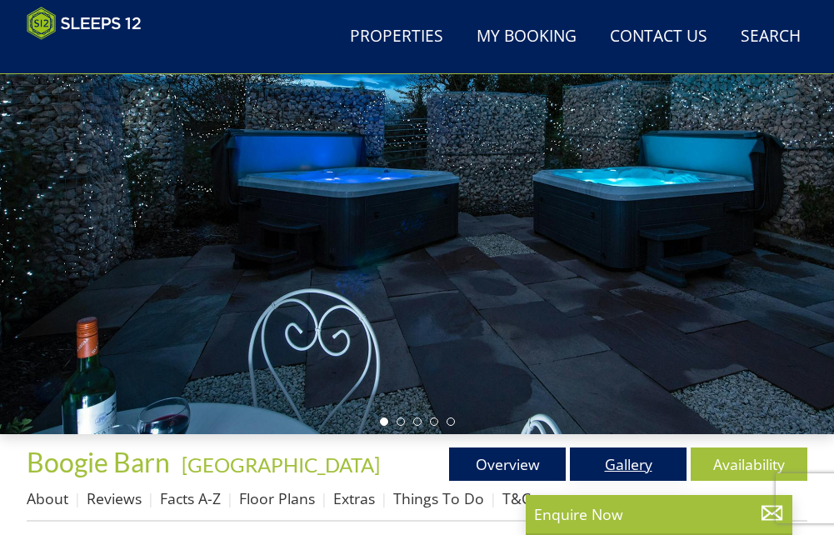
click at [610, 479] on link "Gallery" at bounding box center [628, 464] width 117 height 33
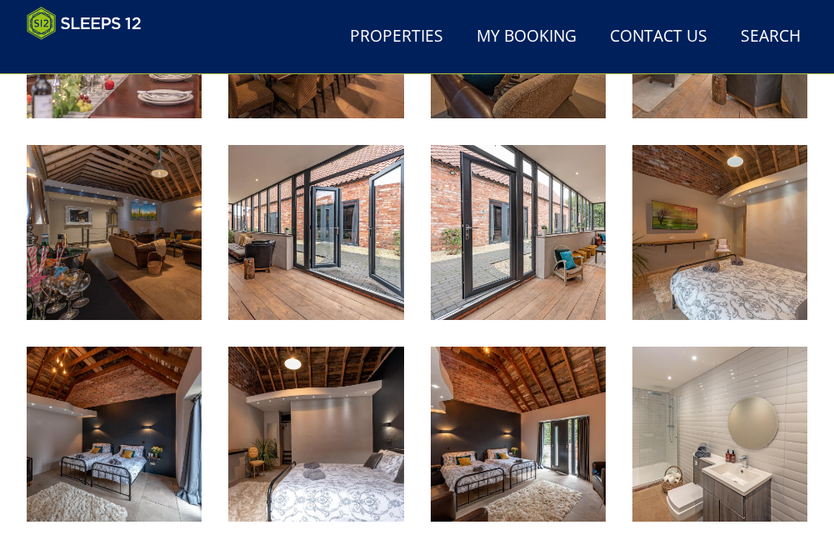
scroll to position [1158, 0]
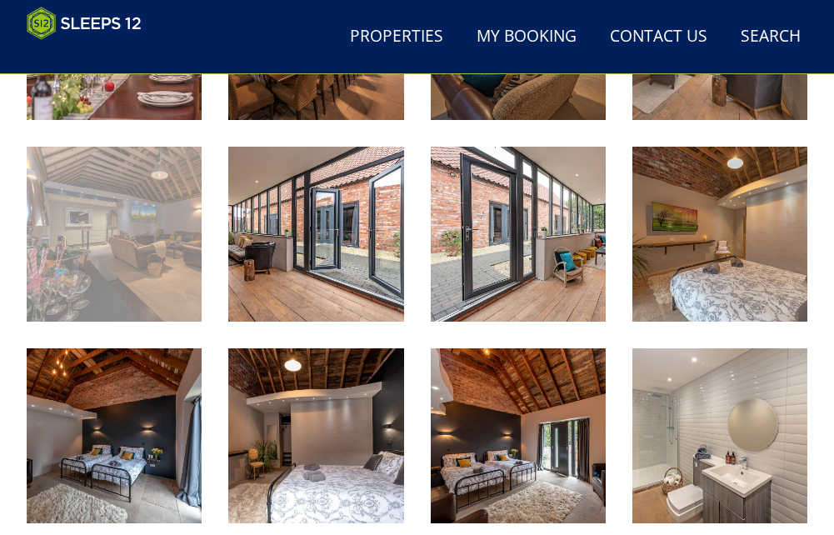
click at [126, 262] on img at bounding box center [114, 234] width 175 height 175
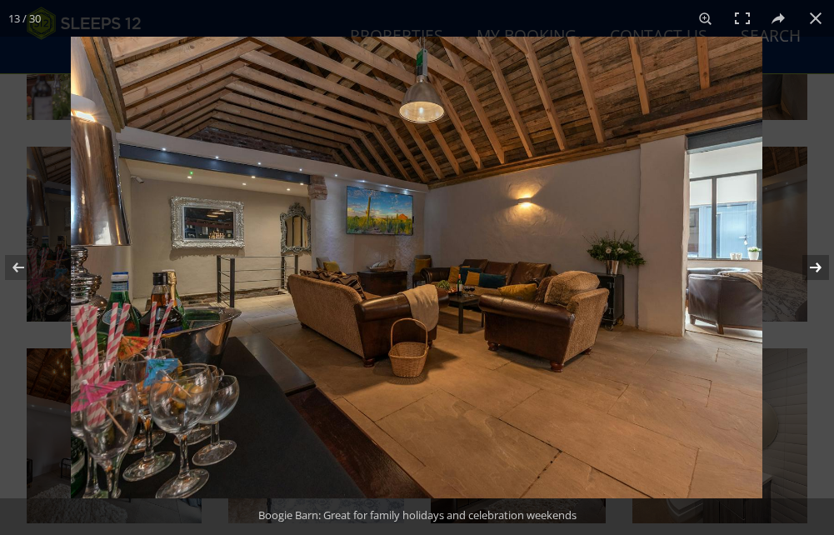
click at [807, 270] on button at bounding box center [805, 267] width 58 height 83
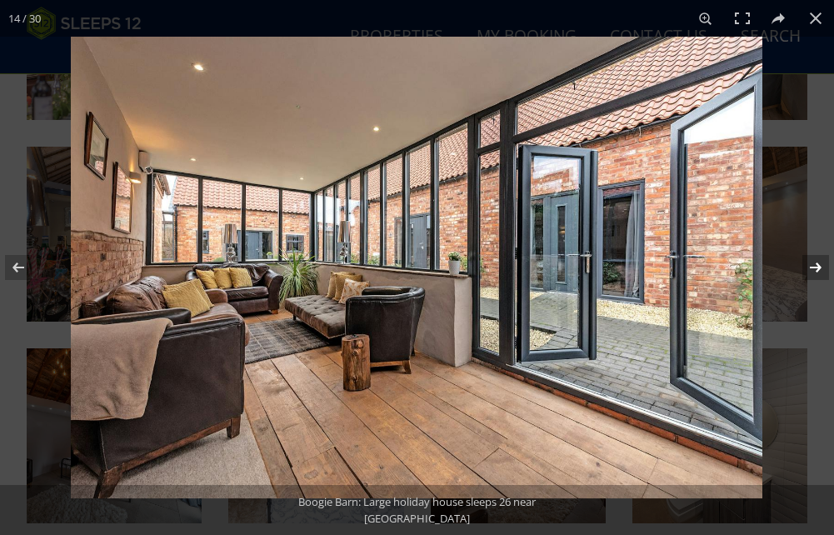
click at [807, 270] on button at bounding box center [805, 267] width 58 height 83
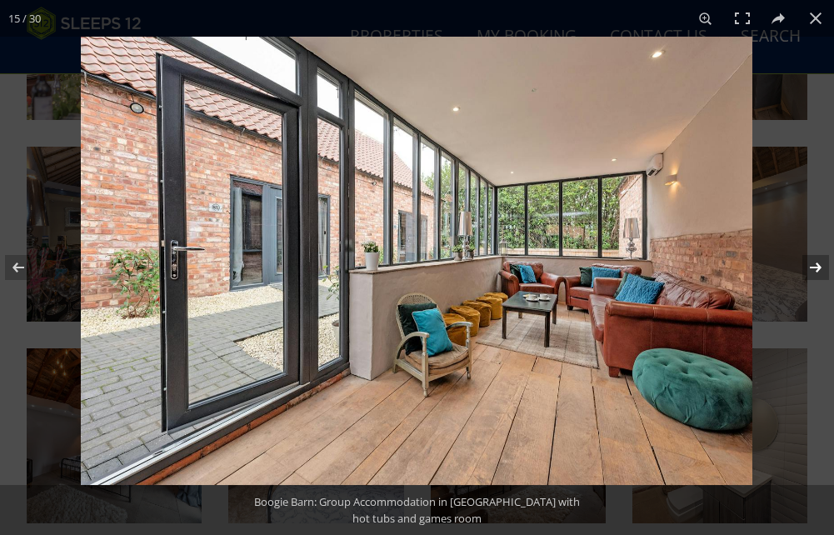
click at [807, 270] on button at bounding box center [805, 267] width 58 height 83
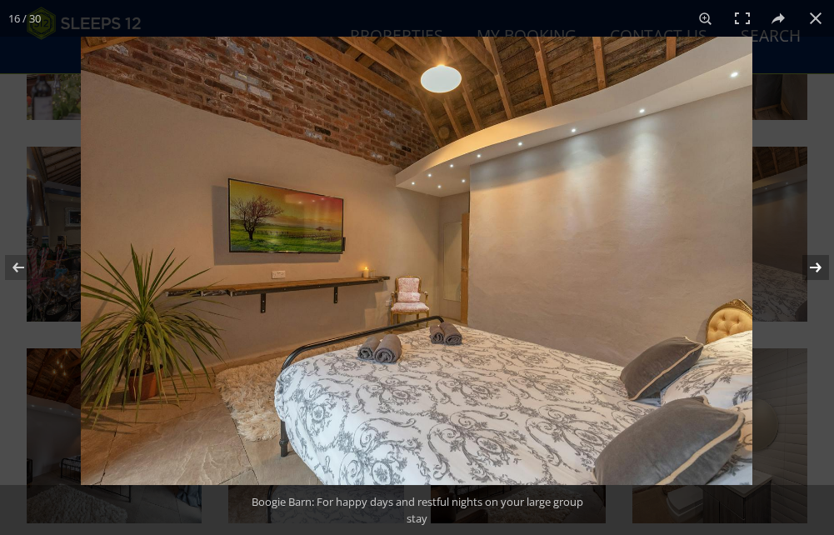
click at [807, 270] on button at bounding box center [805, 267] width 58 height 83
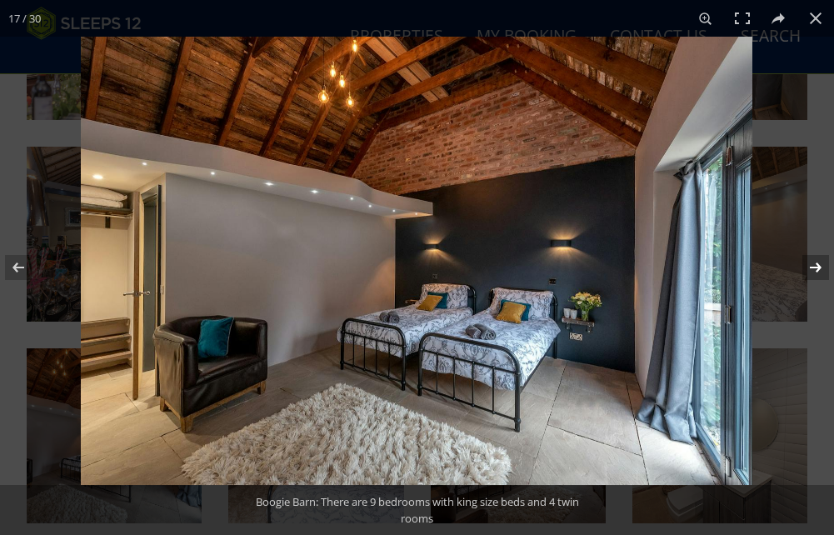
click at [807, 270] on button at bounding box center [805, 267] width 58 height 83
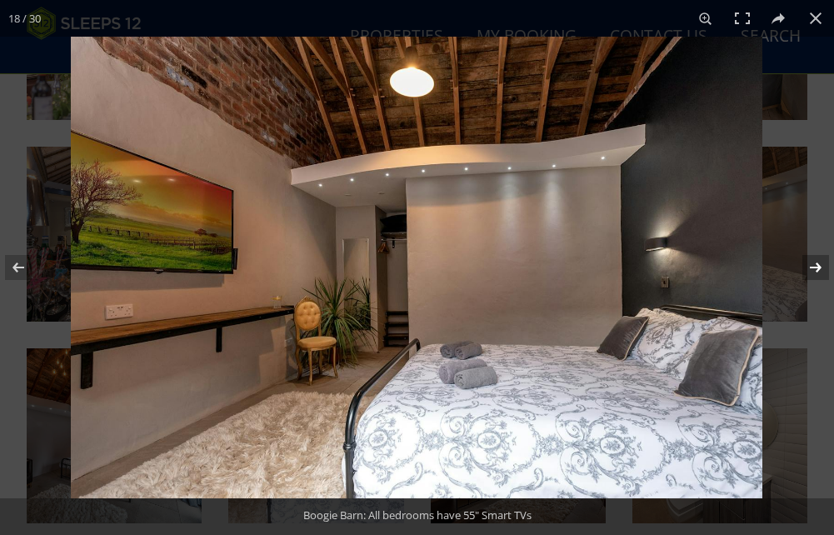
click at [807, 270] on button at bounding box center [805, 267] width 58 height 83
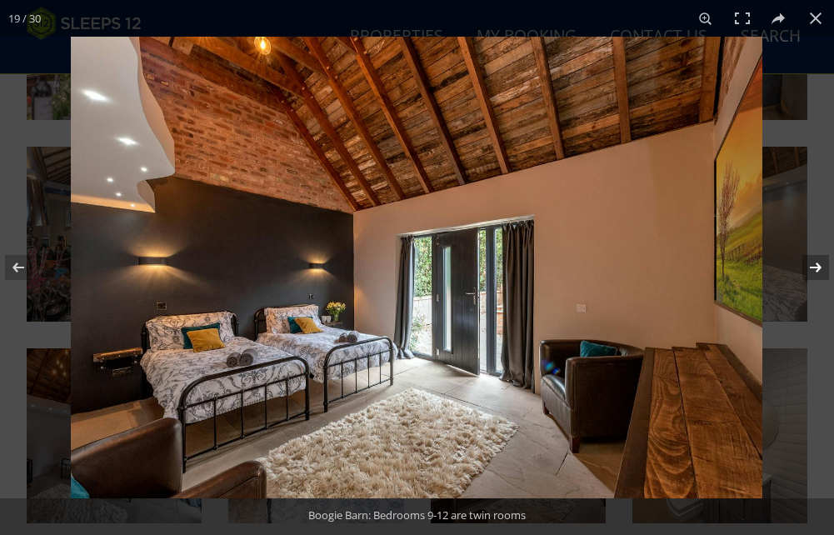
click at [807, 270] on button at bounding box center [805, 267] width 58 height 83
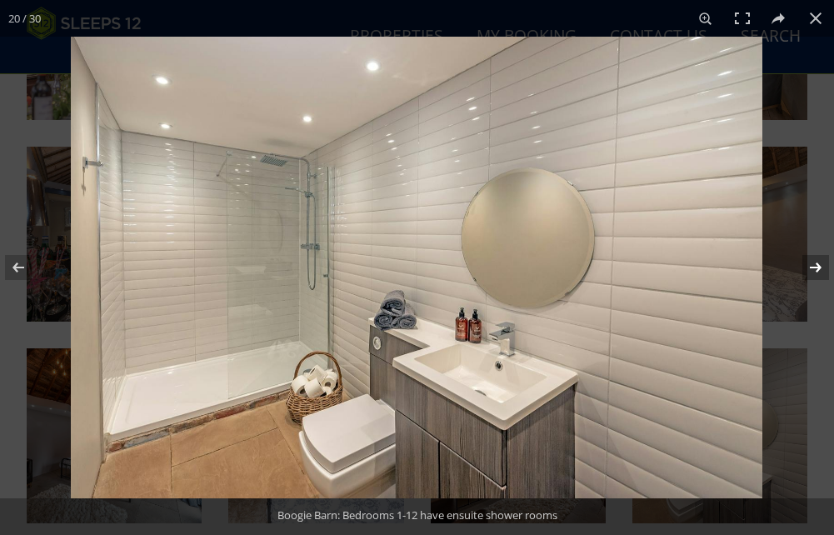
click at [807, 270] on button at bounding box center [805, 267] width 58 height 83
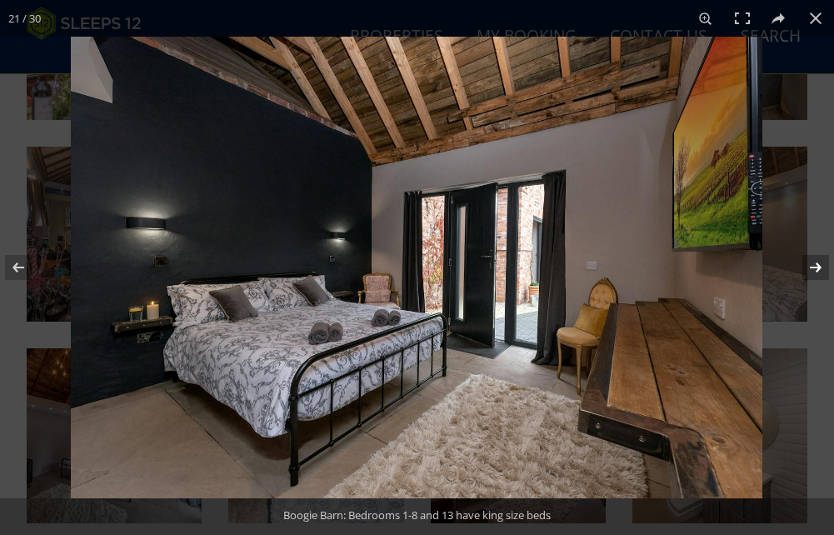
click at [807, 270] on button at bounding box center [805, 267] width 58 height 83
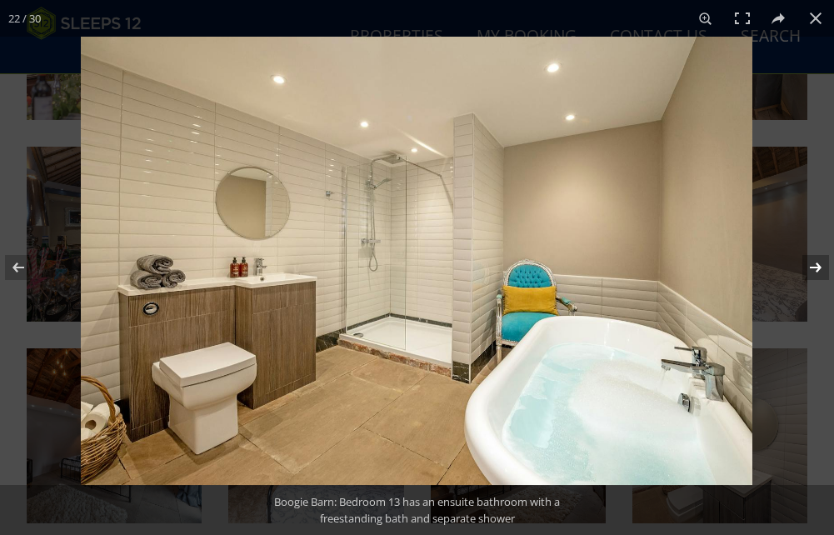
click at [807, 270] on button at bounding box center [805, 267] width 58 height 83
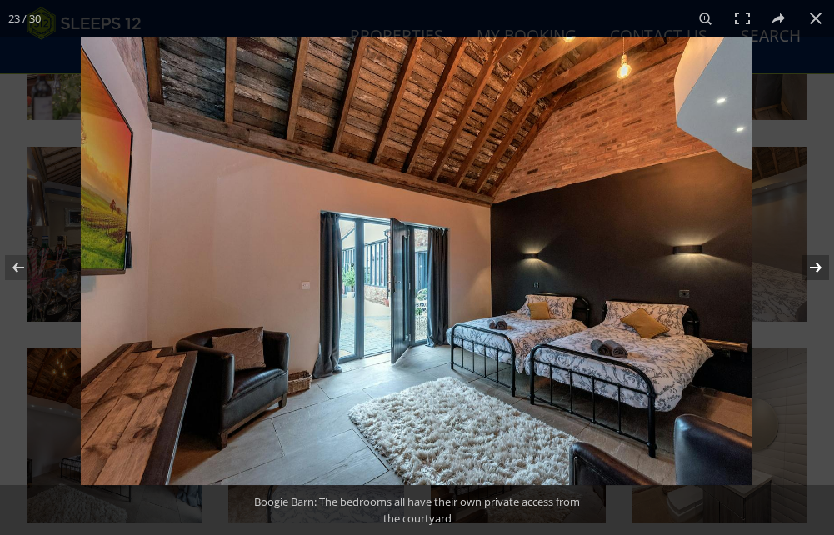
click at [809, 270] on button at bounding box center [805, 267] width 58 height 83
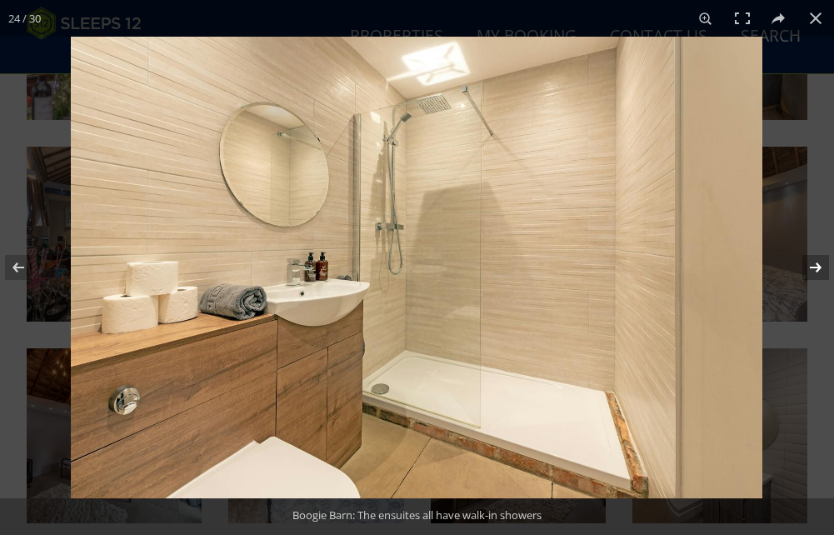
click at [809, 270] on button at bounding box center [805, 267] width 58 height 83
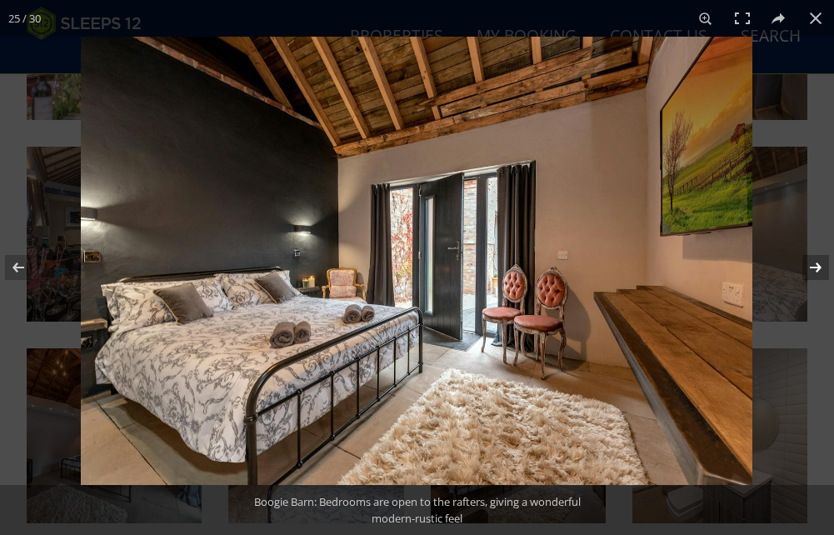
click at [809, 270] on button at bounding box center [805, 267] width 58 height 83
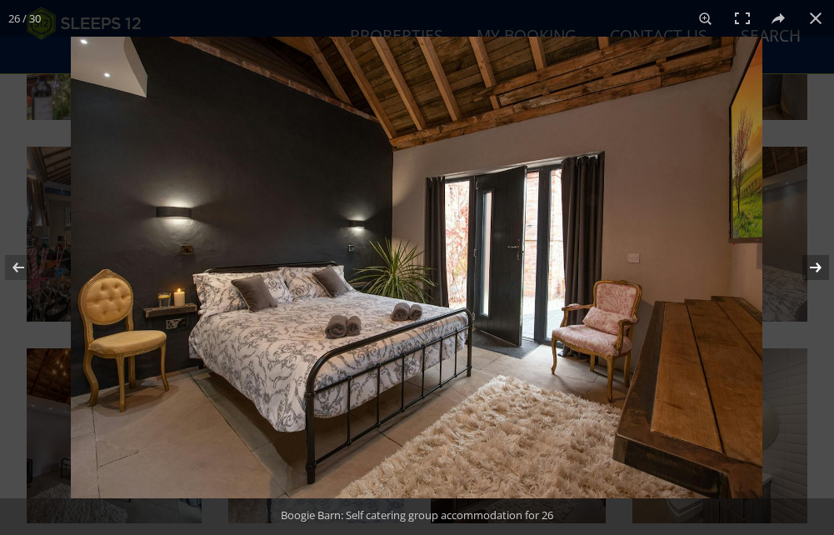
click at [809, 270] on button at bounding box center [805, 267] width 58 height 83
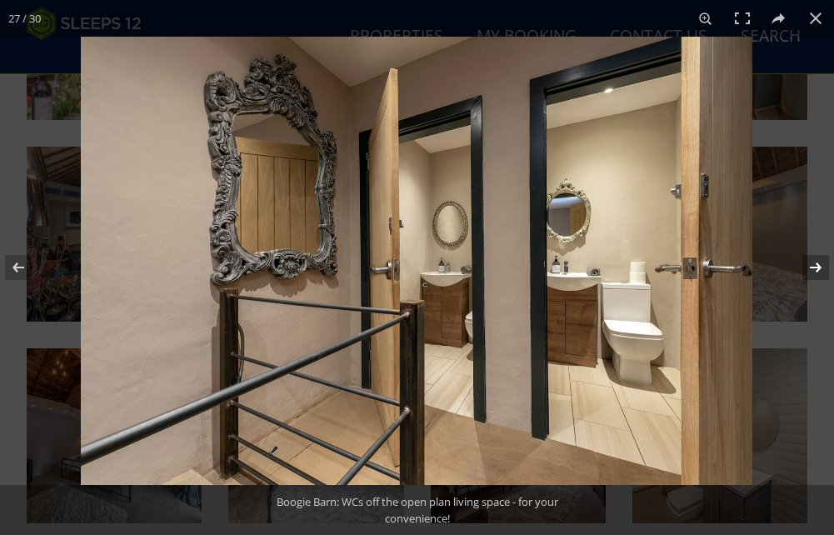
click at [809, 270] on button at bounding box center [805, 267] width 58 height 83
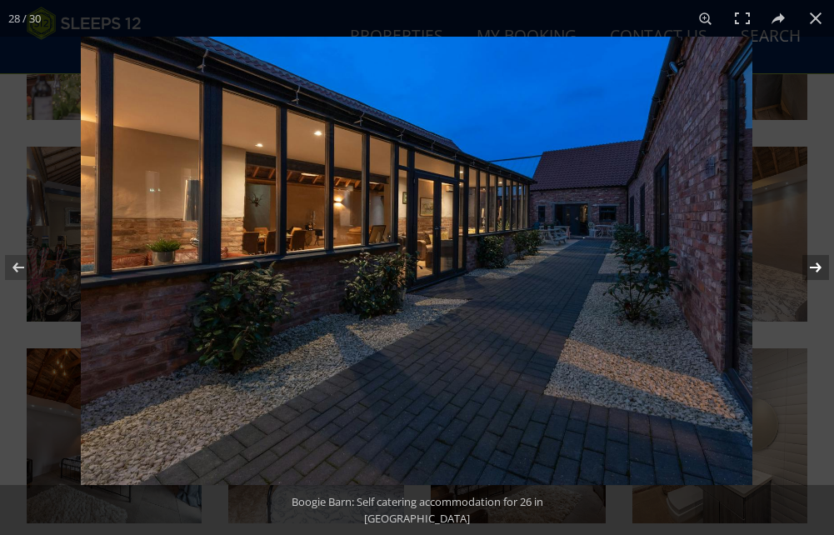
click at [809, 270] on button at bounding box center [805, 267] width 58 height 83
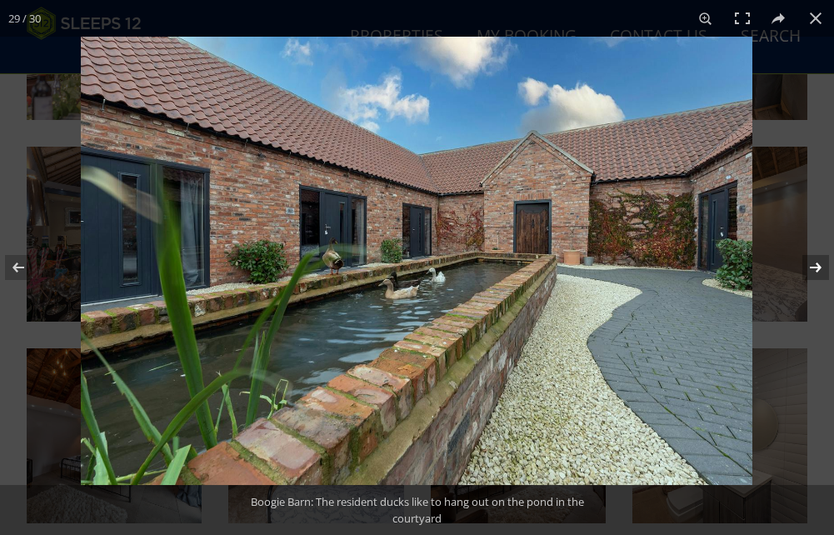
click at [809, 270] on button at bounding box center [805, 267] width 58 height 83
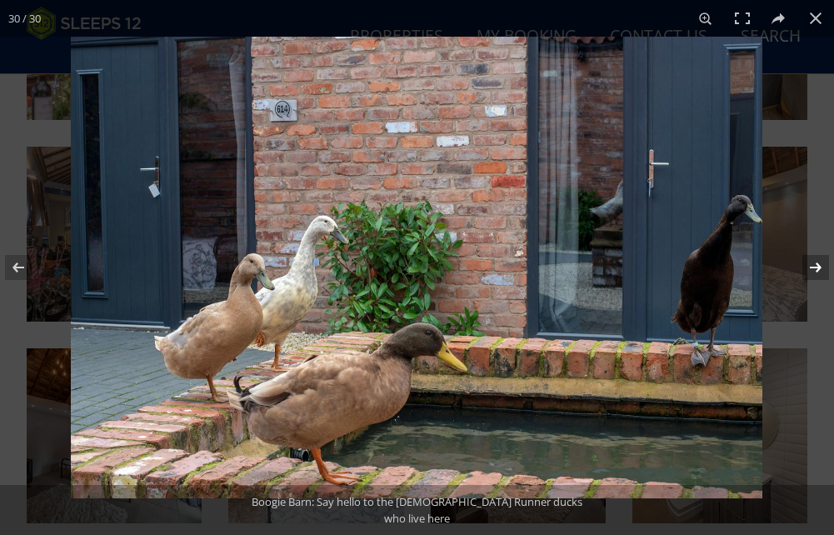
click at [811, 270] on button at bounding box center [805, 267] width 58 height 83
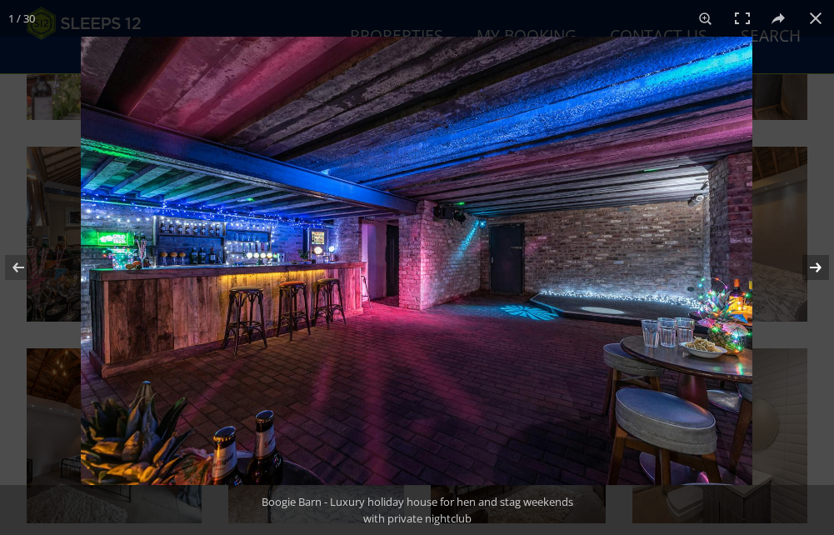
click at [811, 270] on button at bounding box center [805, 267] width 58 height 83
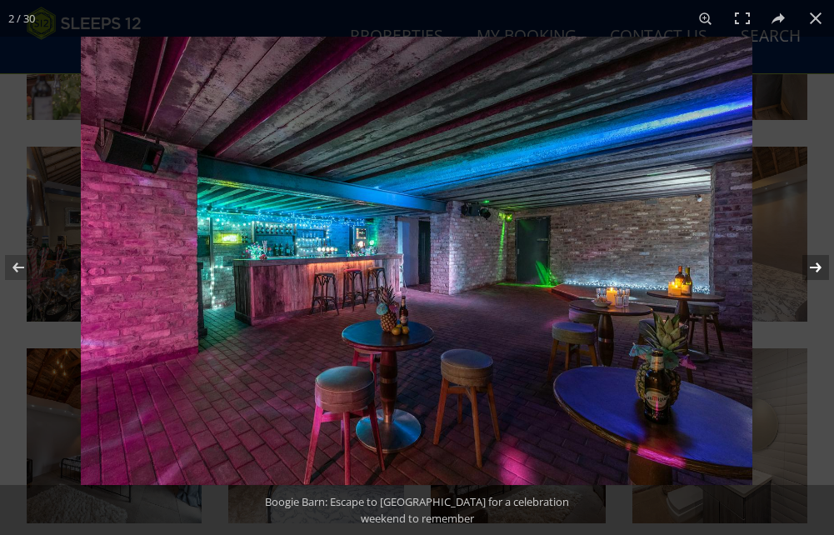
click at [811, 270] on button at bounding box center [805, 267] width 58 height 83
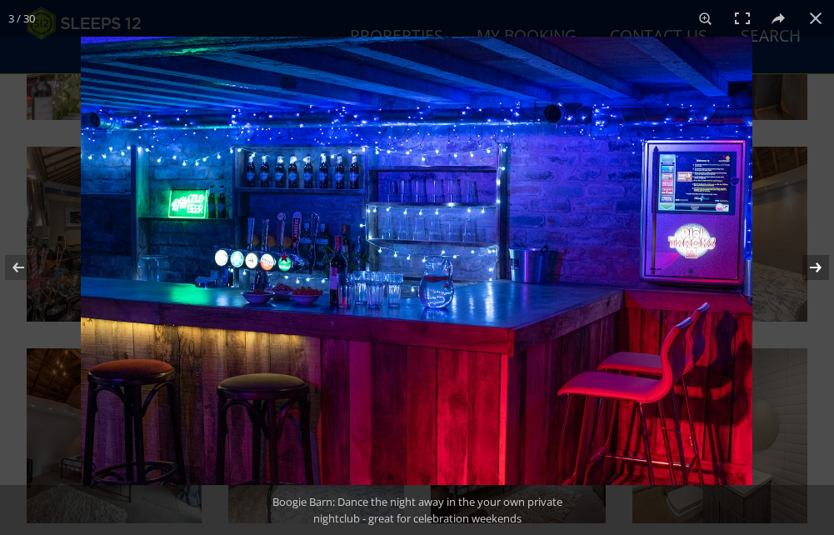
click at [811, 270] on button at bounding box center [805, 267] width 58 height 83
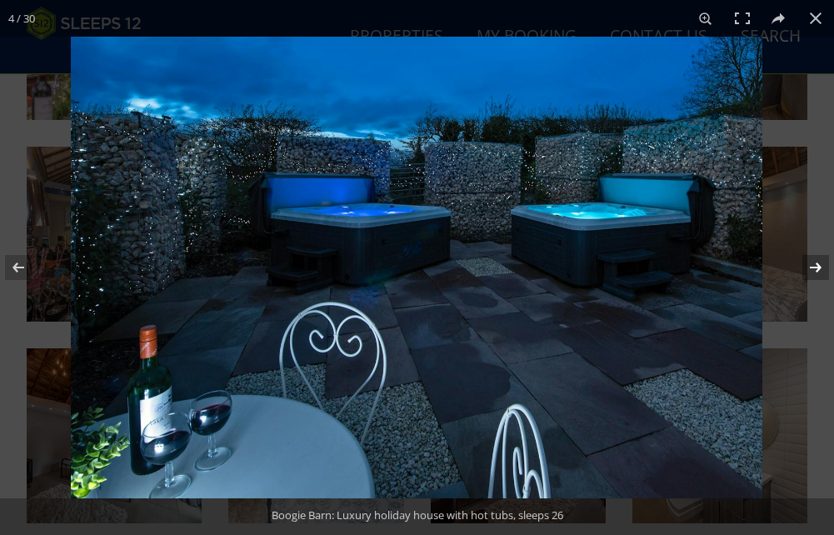
click at [811, 270] on button at bounding box center [805, 267] width 58 height 83
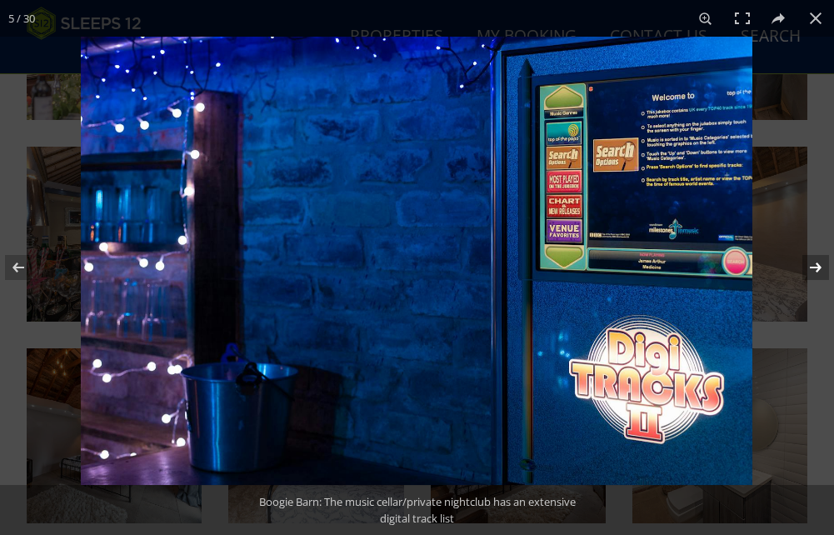
click at [811, 270] on button at bounding box center [805, 267] width 58 height 83
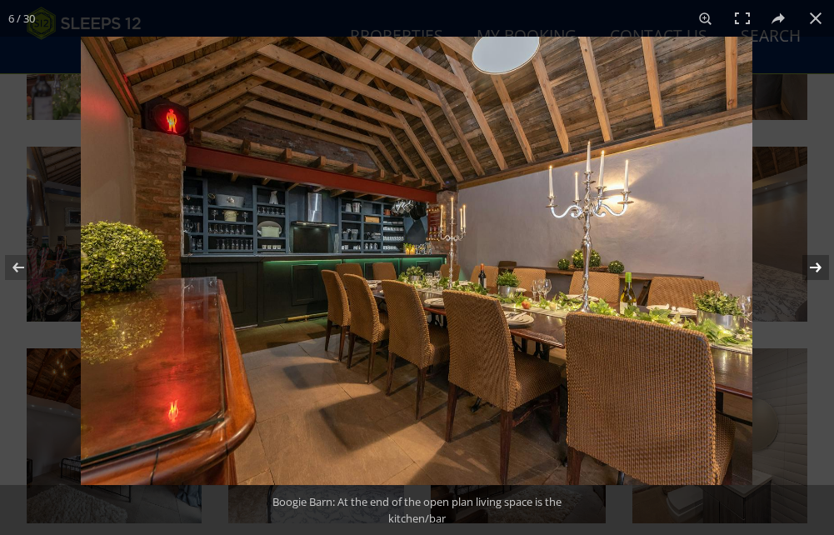
click at [811, 270] on button at bounding box center [805, 267] width 58 height 83
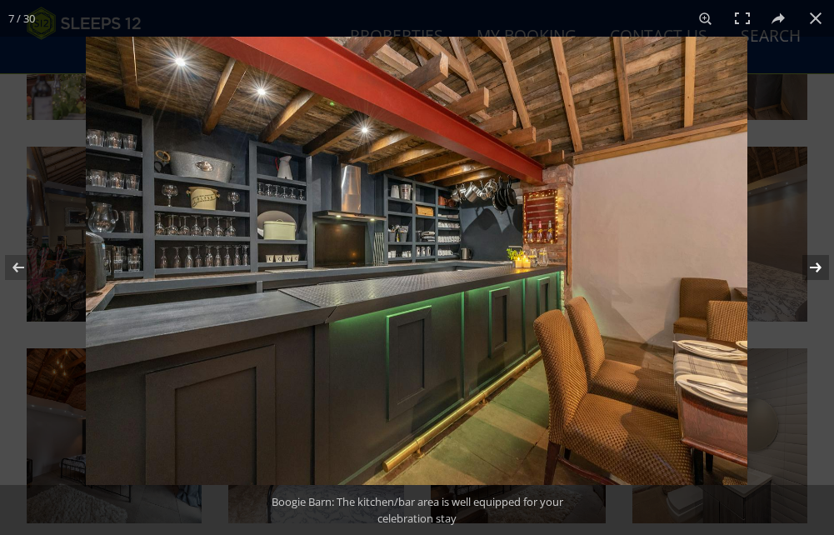
click at [811, 270] on button at bounding box center [805, 267] width 58 height 83
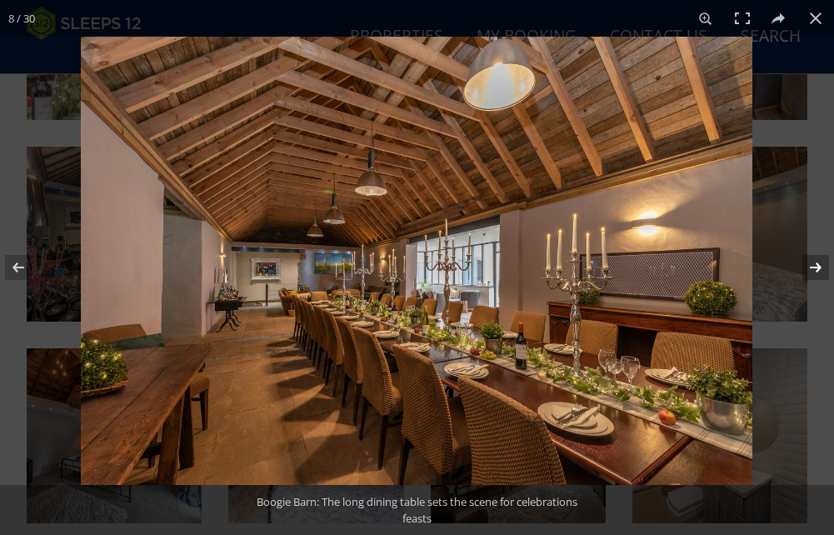
click at [811, 270] on button at bounding box center [805, 267] width 58 height 83
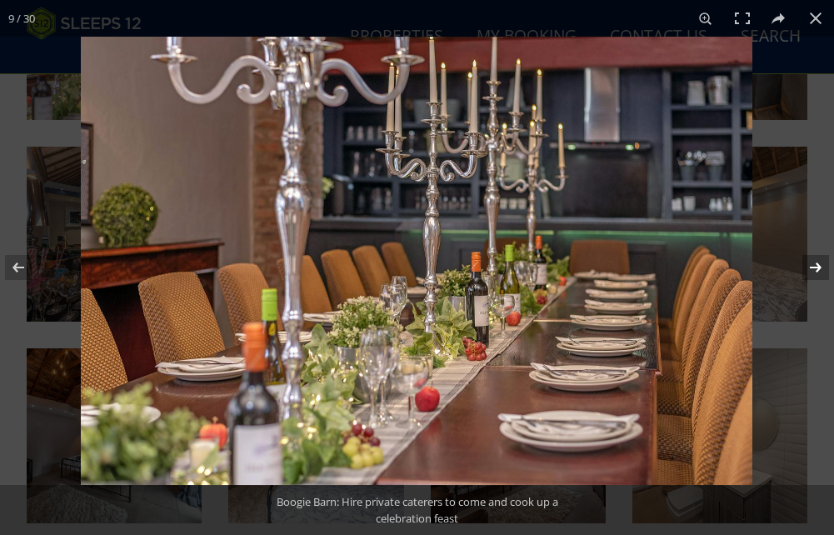
click at [811, 270] on button at bounding box center [805, 267] width 58 height 83
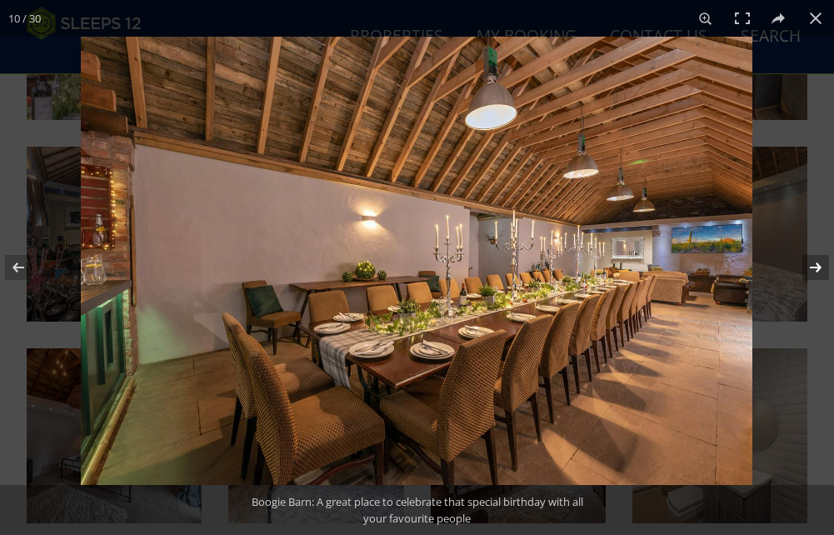
click at [811, 270] on button at bounding box center [805, 267] width 58 height 83
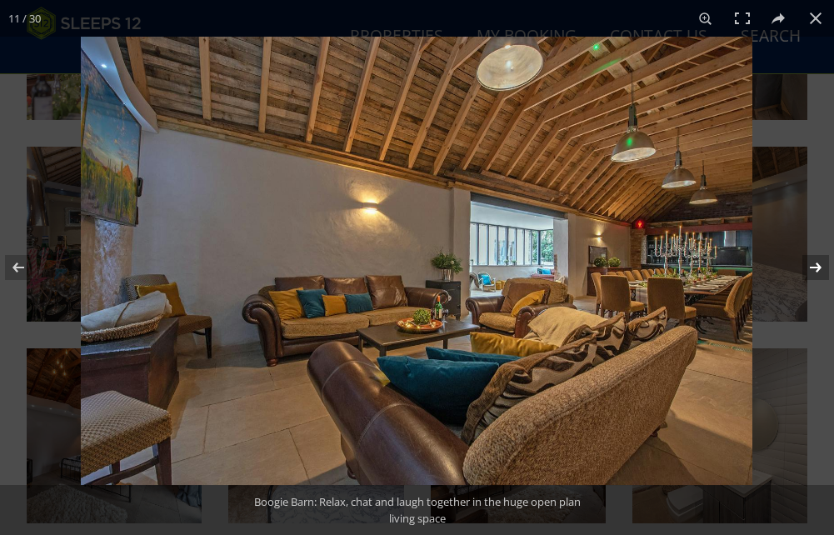
click at [811, 270] on button at bounding box center [805, 267] width 58 height 83
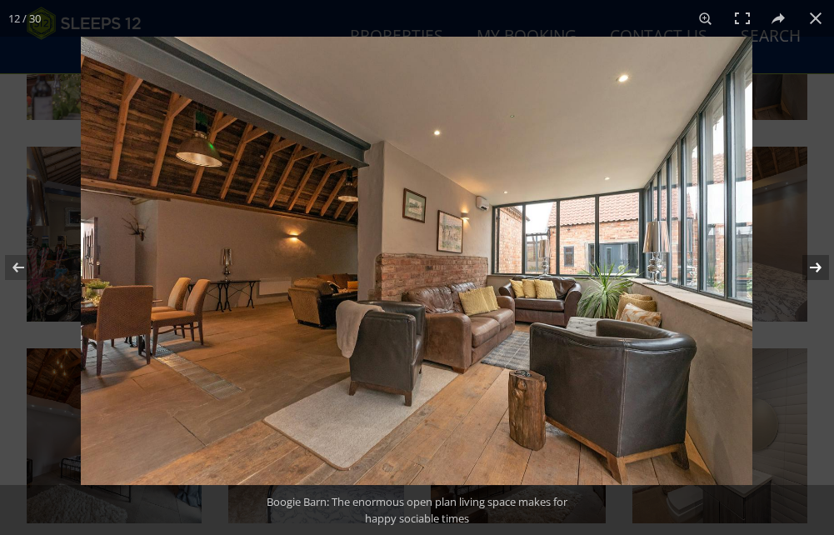
click at [811, 270] on button at bounding box center [805, 267] width 58 height 83
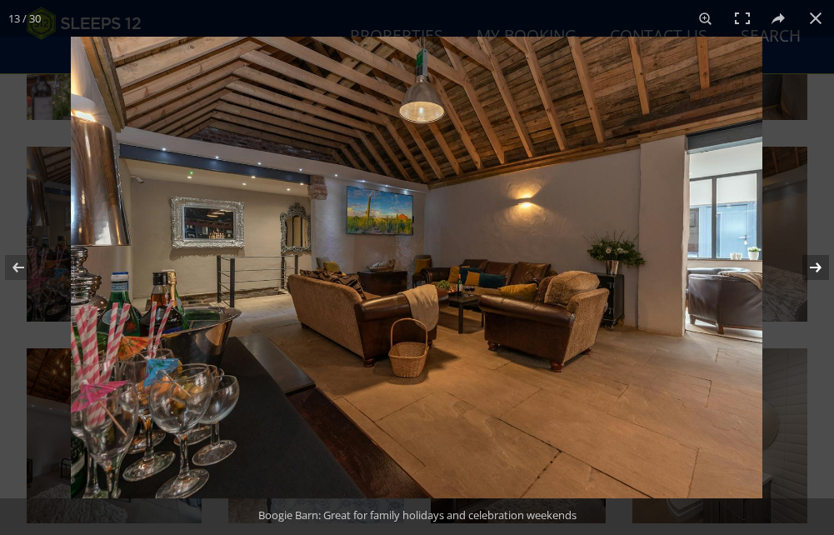
click at [811, 270] on button at bounding box center [805, 267] width 58 height 83
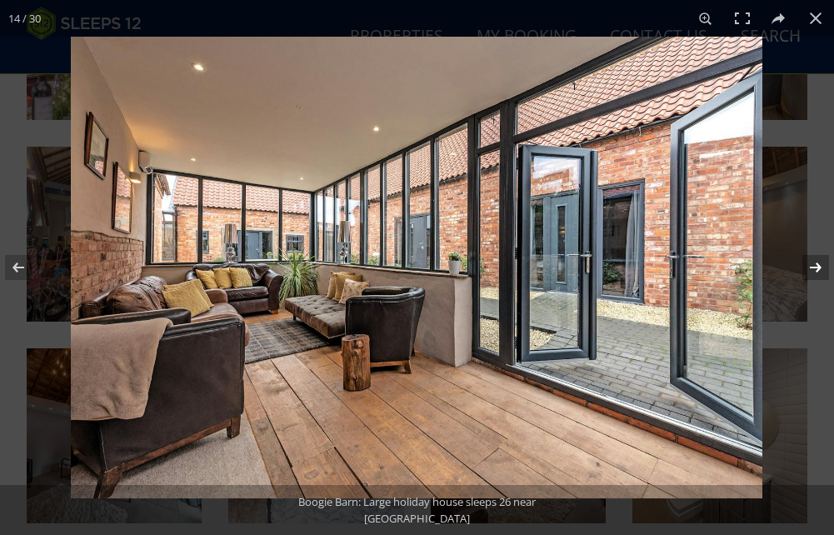
click at [811, 270] on button at bounding box center [805, 267] width 58 height 83
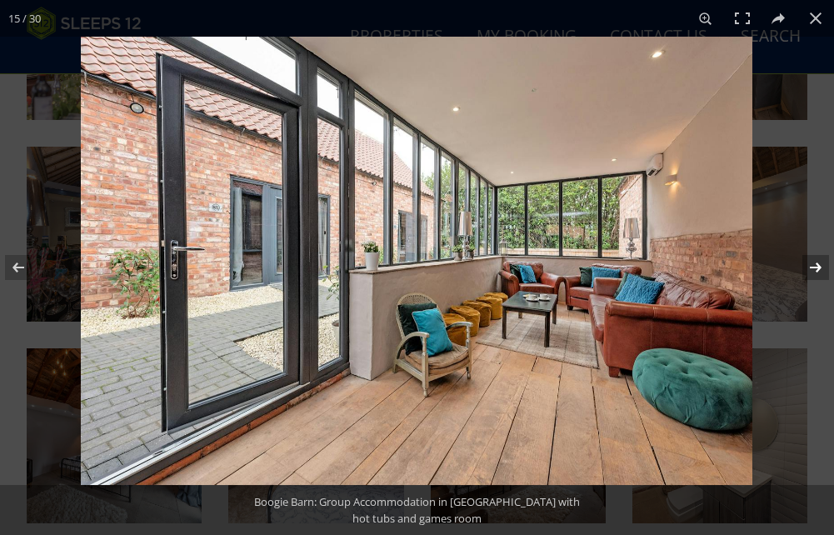
click at [811, 270] on button at bounding box center [805, 267] width 58 height 83
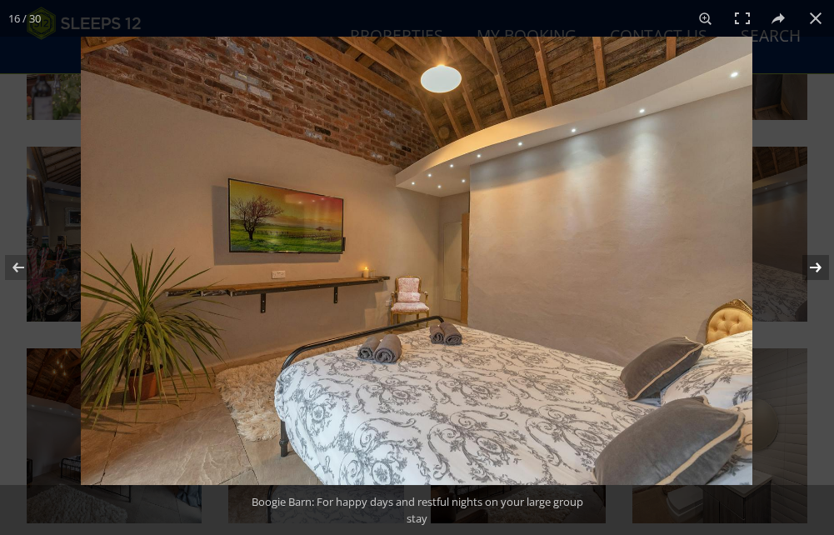
click at [811, 270] on button at bounding box center [805, 267] width 58 height 83
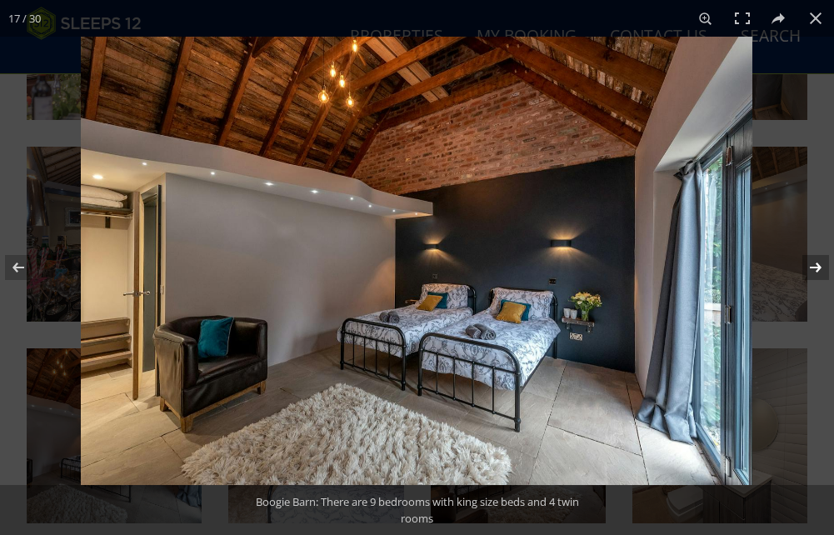
click at [811, 269] on button at bounding box center [805, 267] width 58 height 83
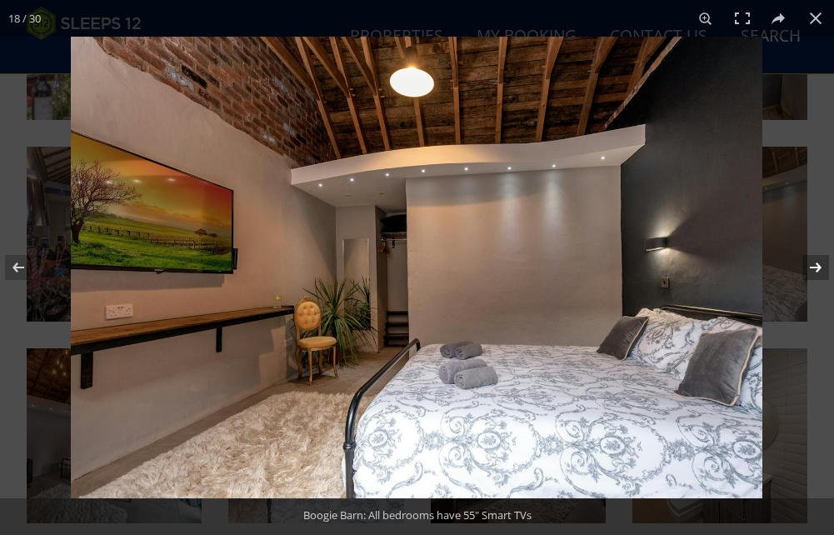
click at [810, 274] on button at bounding box center [805, 267] width 58 height 83
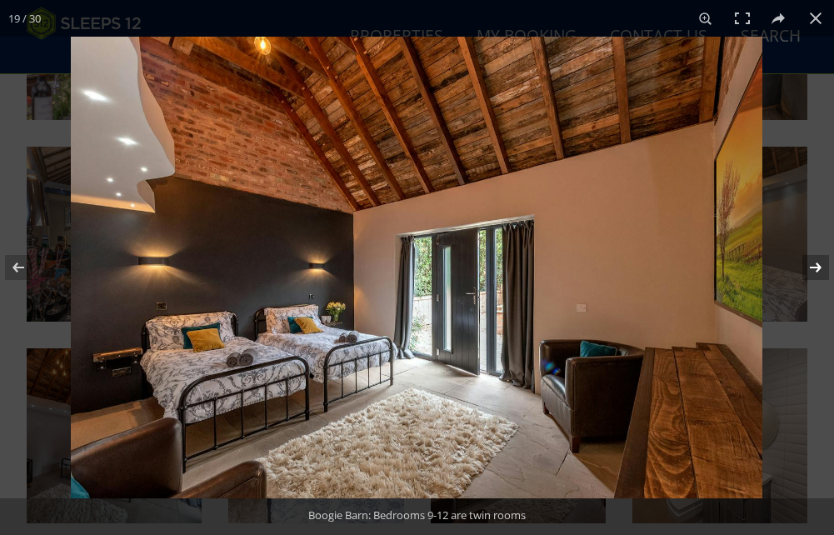
click at [810, 274] on button at bounding box center [805, 267] width 58 height 83
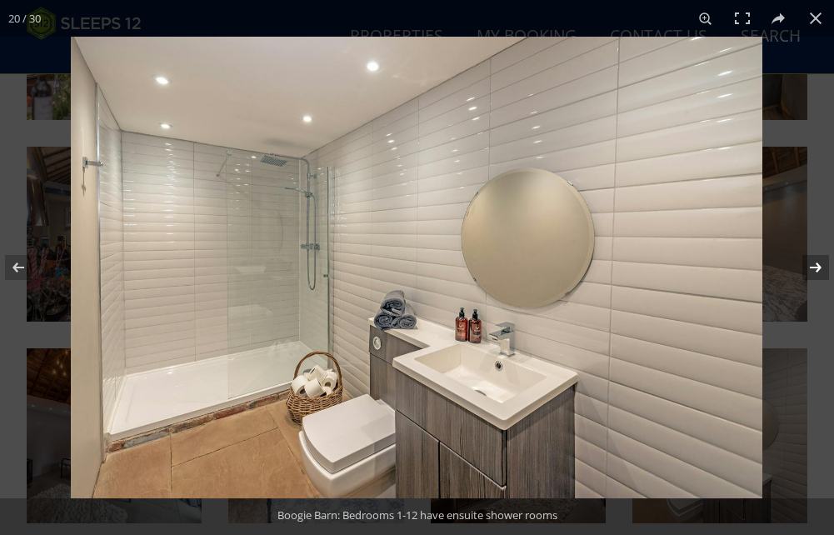
click at [810, 274] on button at bounding box center [805, 267] width 58 height 83
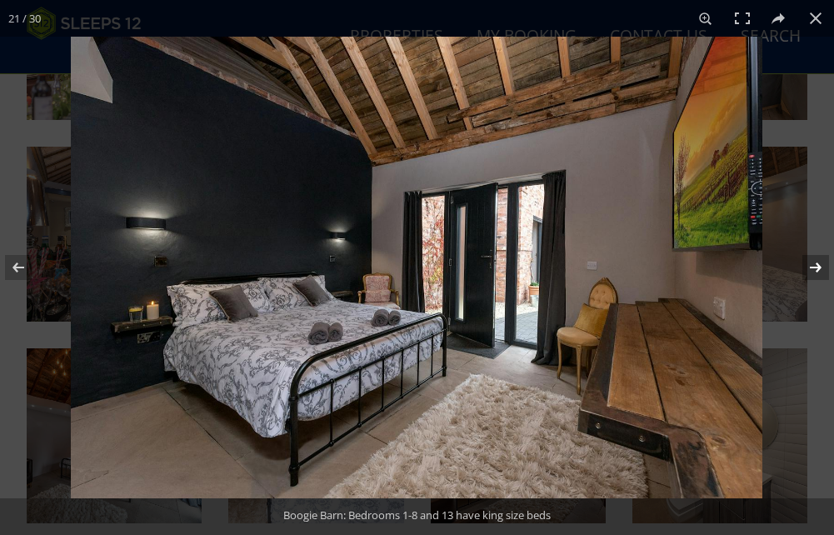
click at [810, 274] on button at bounding box center [805, 267] width 58 height 83
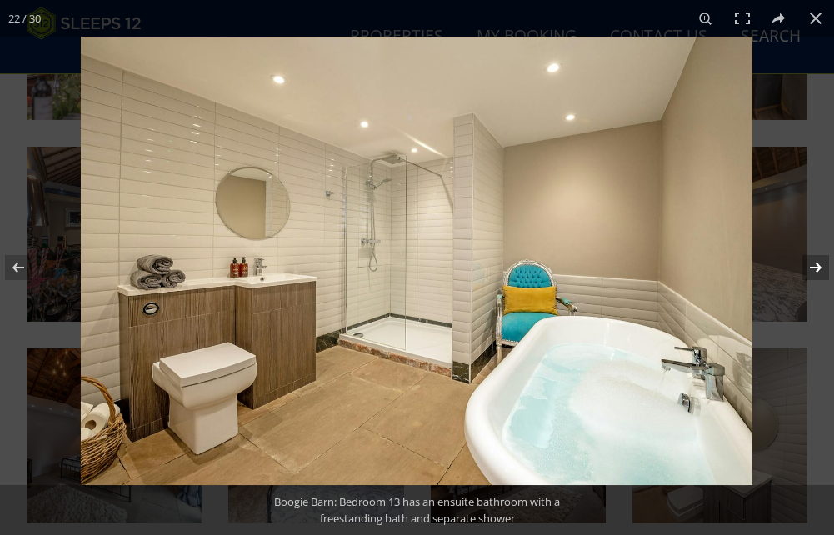
click at [810, 274] on button at bounding box center [805, 267] width 58 height 83
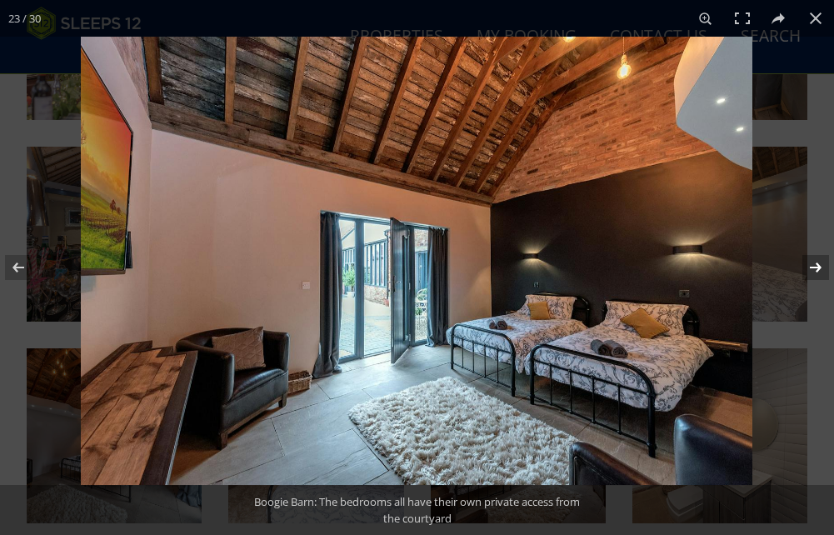
click at [810, 274] on button at bounding box center [805, 267] width 58 height 83
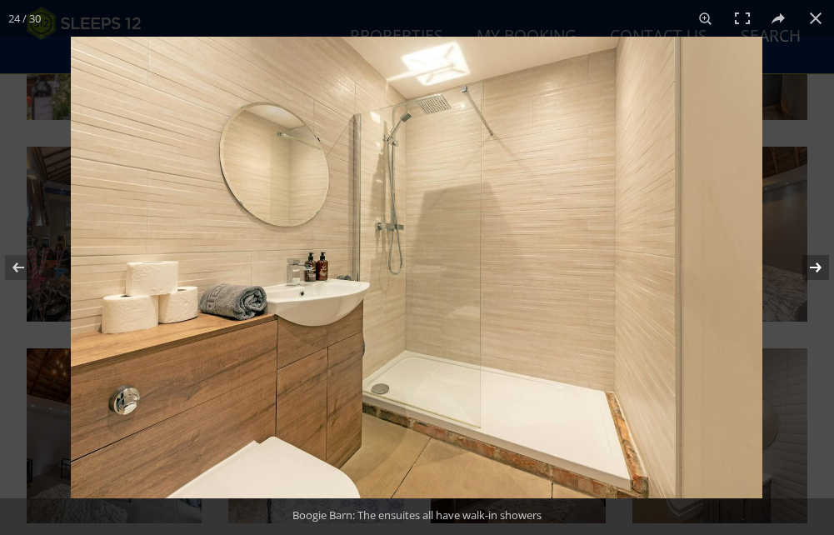
click at [810, 274] on button at bounding box center [805, 267] width 58 height 83
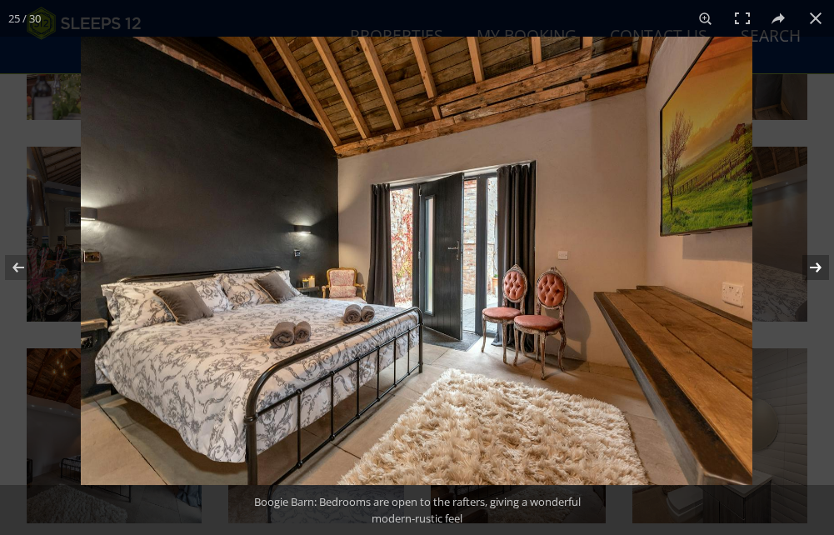
click at [810, 274] on button at bounding box center [805, 267] width 58 height 83
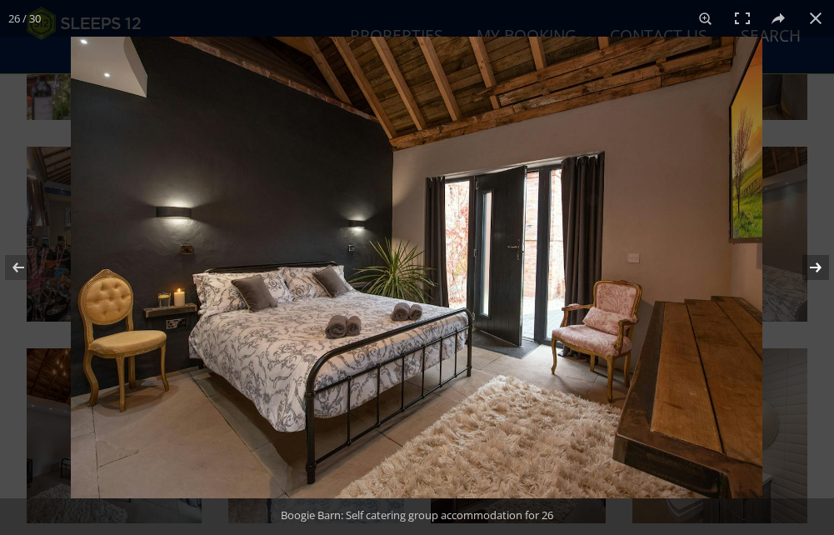
click at [810, 274] on button at bounding box center [805, 267] width 58 height 83
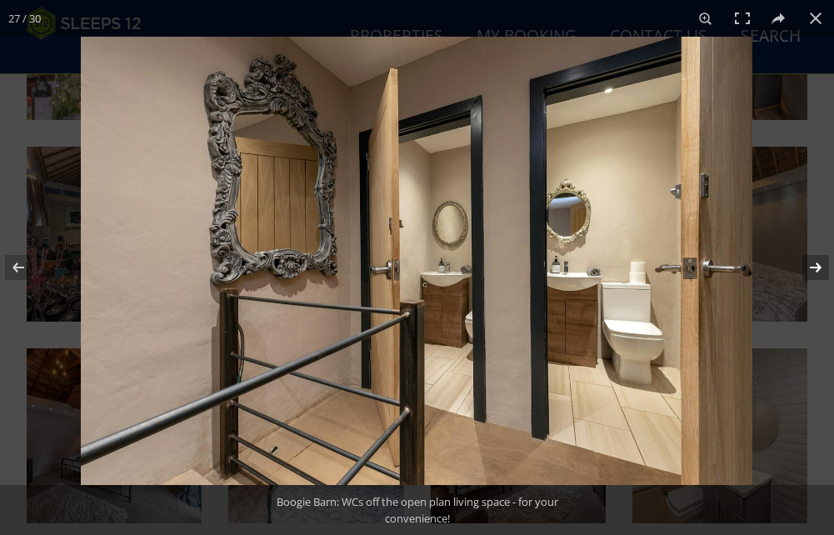
click at [810, 274] on button at bounding box center [805, 267] width 58 height 83
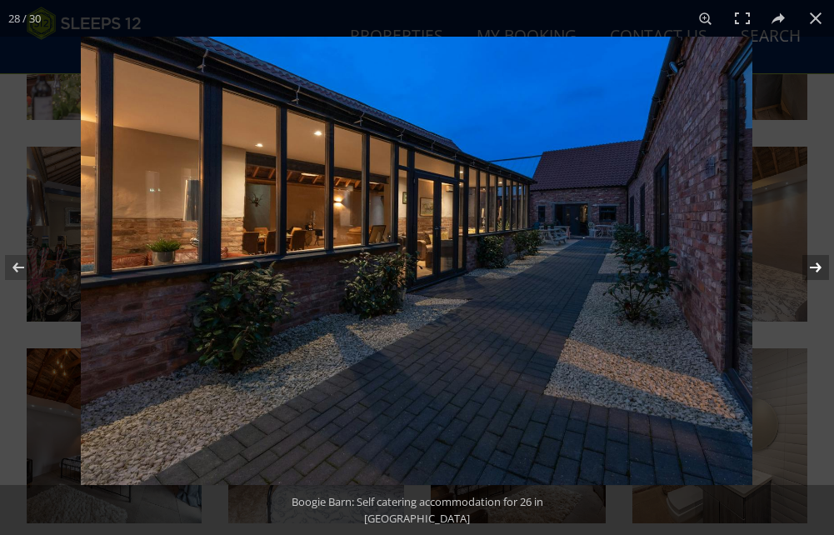
click at [810, 274] on button at bounding box center [805, 267] width 58 height 83
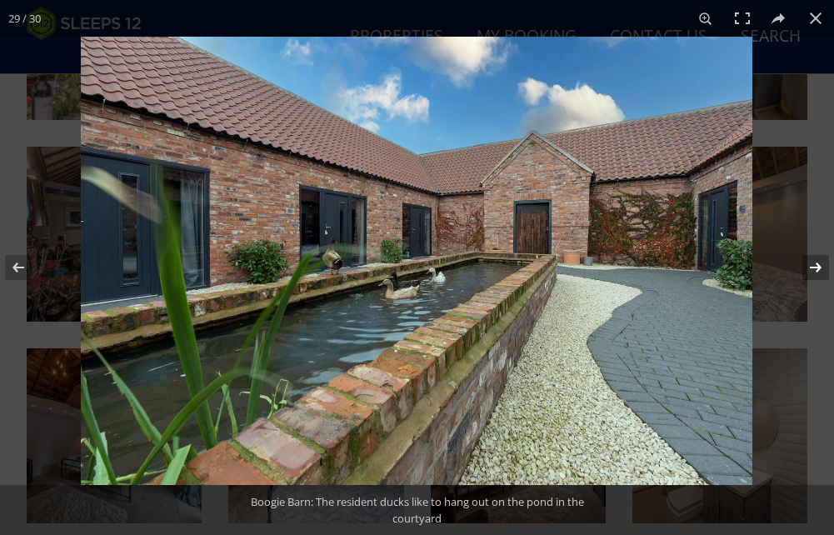
click at [804, 274] on button at bounding box center [805, 267] width 58 height 83
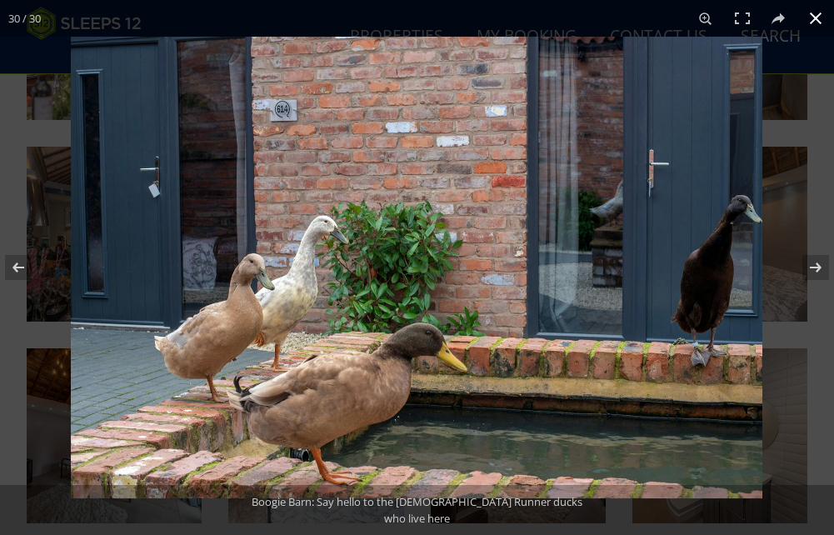
click at [813, 11] on button at bounding box center [816, 18] width 37 height 37
